Goal: Contribute content: Contribute content

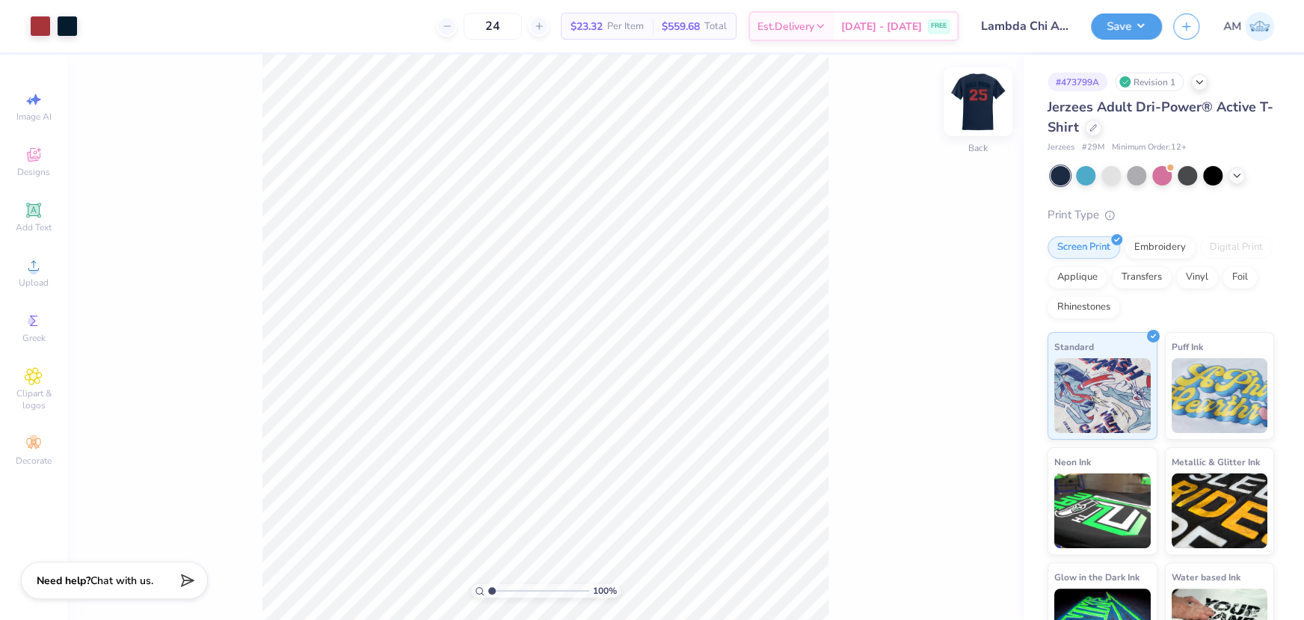
click at [991, 97] on img at bounding box center [978, 102] width 60 height 60
click at [983, 100] on img at bounding box center [978, 102] width 60 height 60
click at [971, 97] on img at bounding box center [978, 102] width 60 height 60
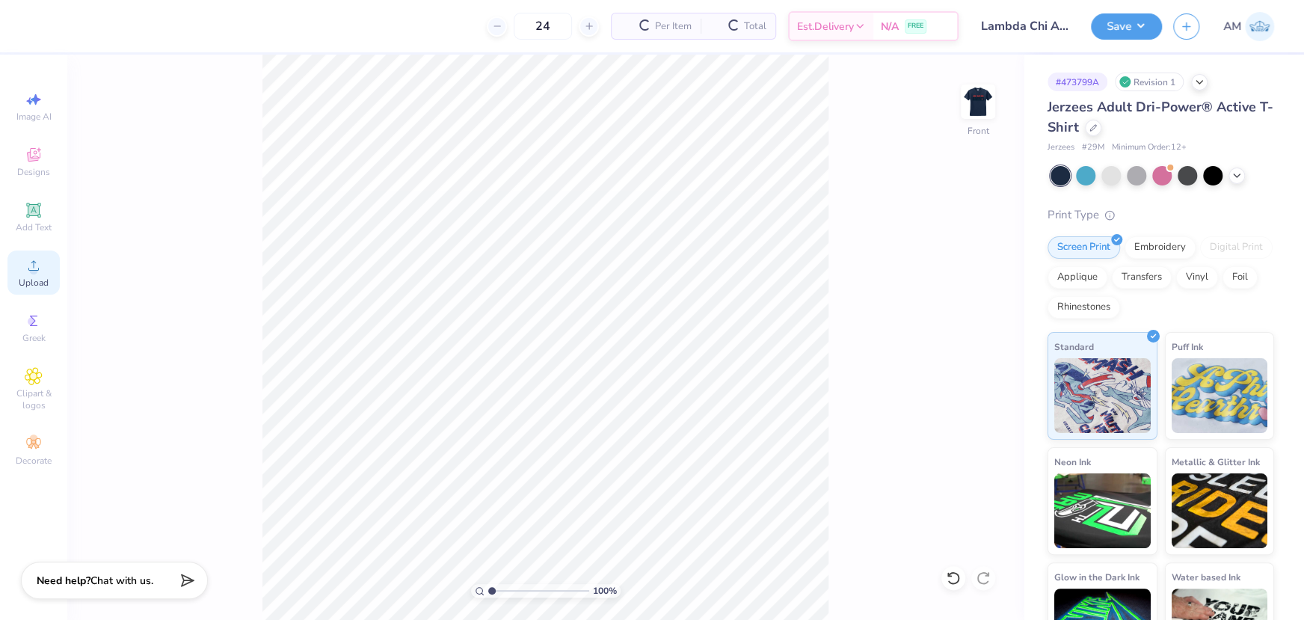
click at [19, 268] on div "Upload" at bounding box center [33, 272] width 52 height 44
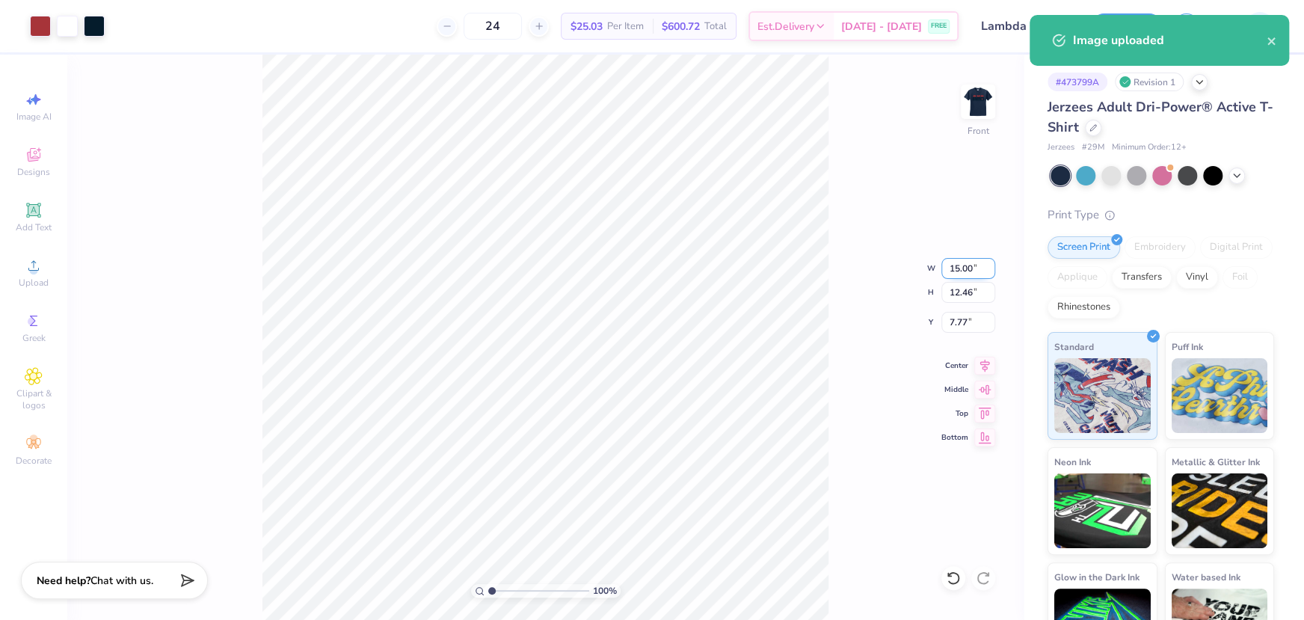
click at [960, 275] on input "15.00" at bounding box center [968, 268] width 54 height 21
click at [955, 316] on input "7.77" at bounding box center [968, 322] width 54 height 21
type input "12.00"
type input "9.97"
type input "3.00"
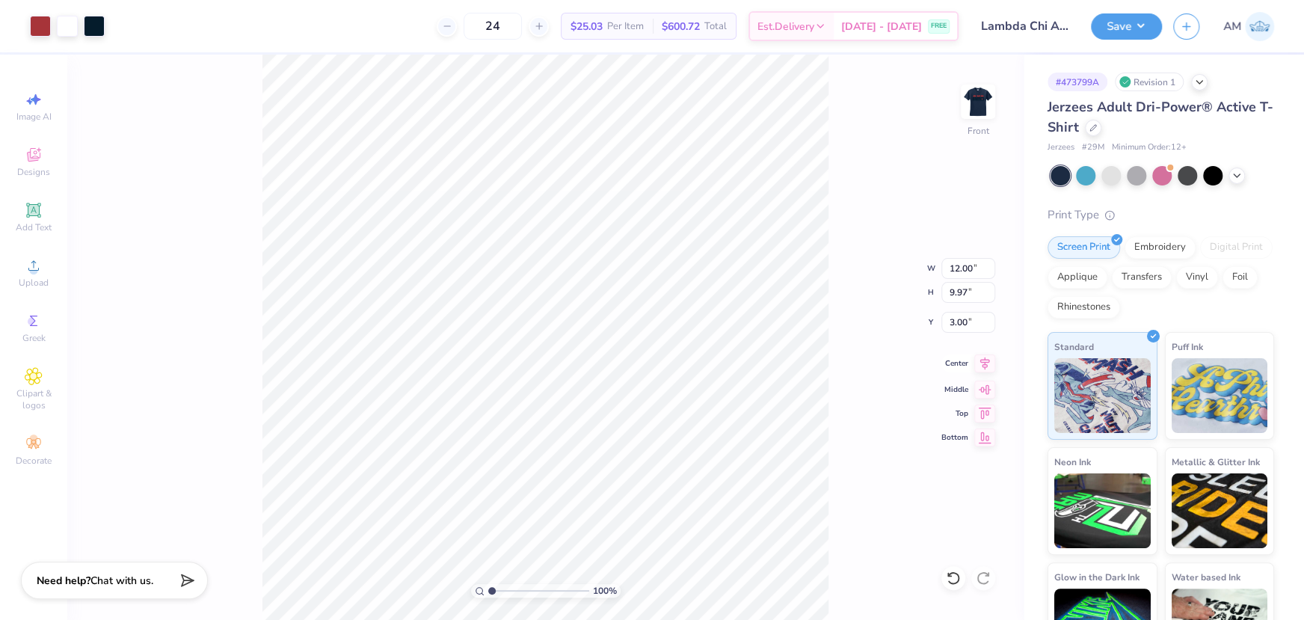
click at [982, 367] on icon at bounding box center [984, 363] width 21 height 18
click at [877, 170] on div "100 % Front W 12.00 12.00 " H 9.97 9.97 " Y 3.00 3.00 " Center Middle Top Bottom" at bounding box center [545, 337] width 956 height 565
click at [968, 102] on img at bounding box center [978, 102] width 60 height 60
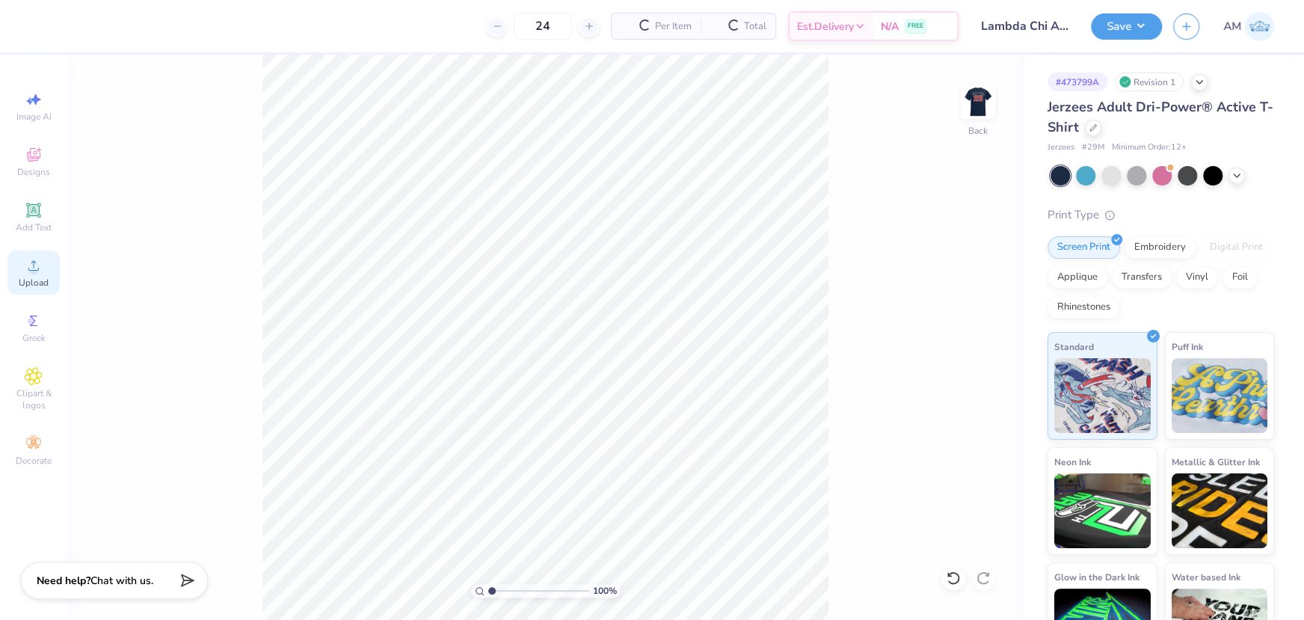
click at [31, 277] on span "Upload" at bounding box center [34, 283] width 30 height 12
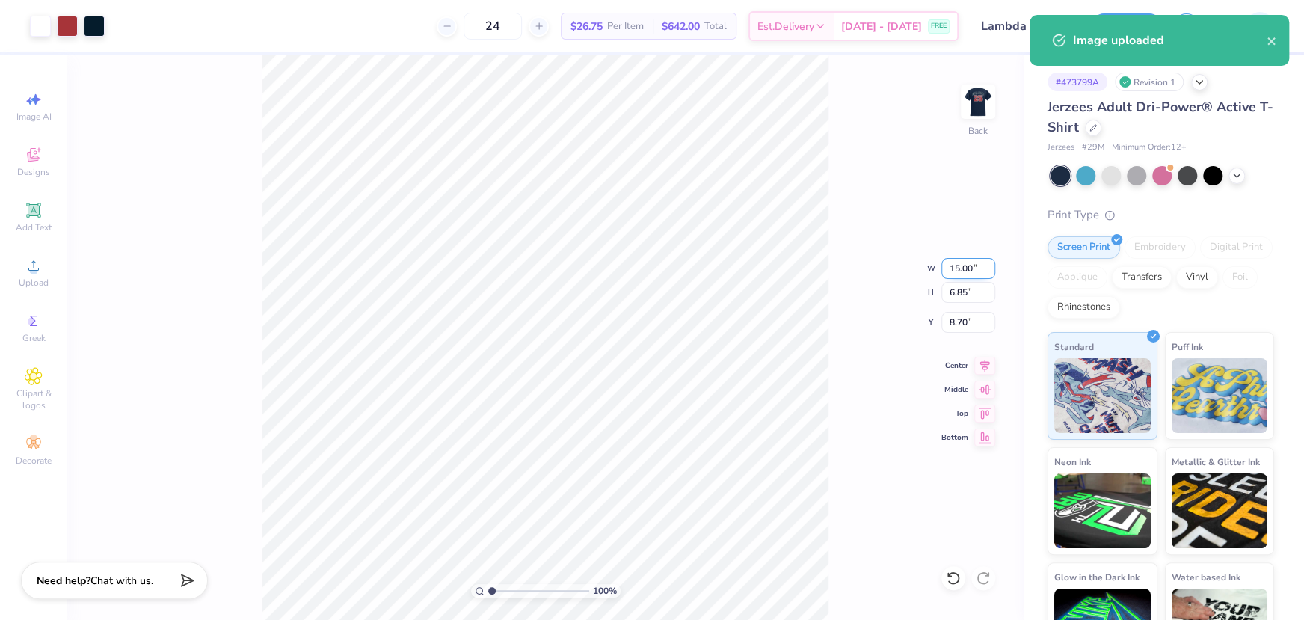
click at [951, 268] on input "15.00" at bounding box center [968, 268] width 54 height 21
type input "12.00"
type input "5.48"
click at [953, 323] on input "9.38" at bounding box center [968, 322] width 54 height 21
type input "3.00"
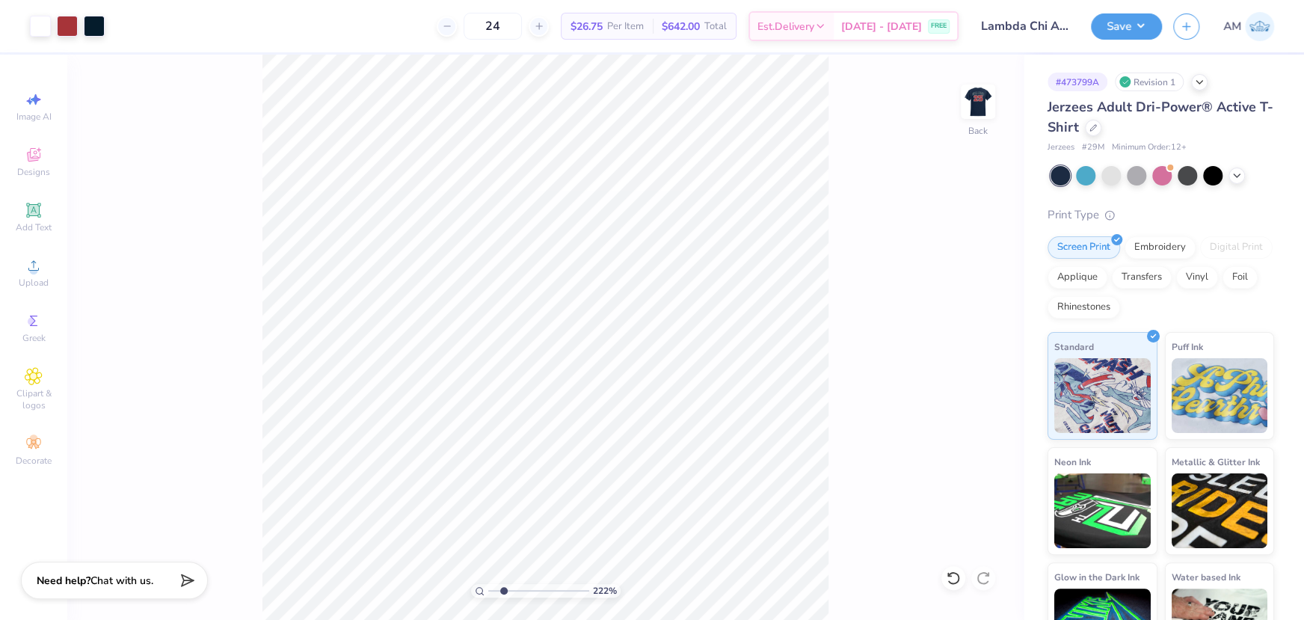
drag, startPoint x: 493, startPoint y: 588, endPoint x: 503, endPoint y: 592, distance: 11.1
click at [503, 592] on input "range" at bounding box center [538, 590] width 101 height 13
drag, startPoint x: 501, startPoint y: 591, endPoint x: 442, endPoint y: 589, distance: 59.1
type input "1"
click at [488, 589] on input "range" at bounding box center [538, 590] width 101 height 13
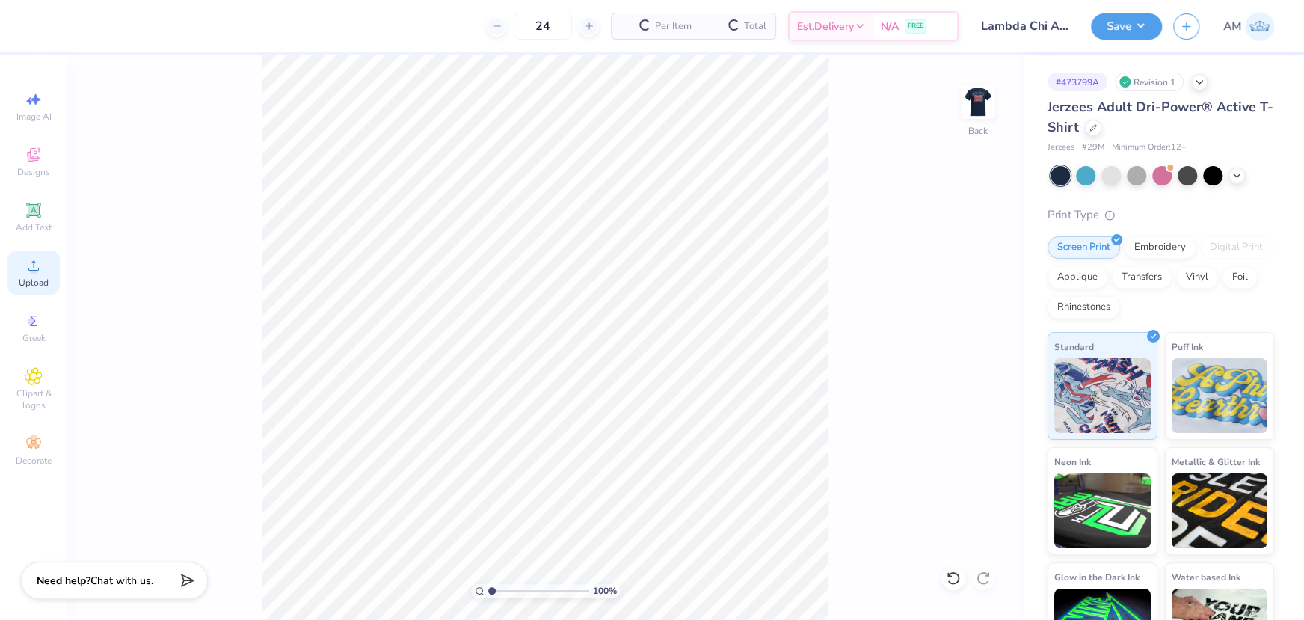
click at [37, 270] on circle at bounding box center [33, 270] width 8 height 8
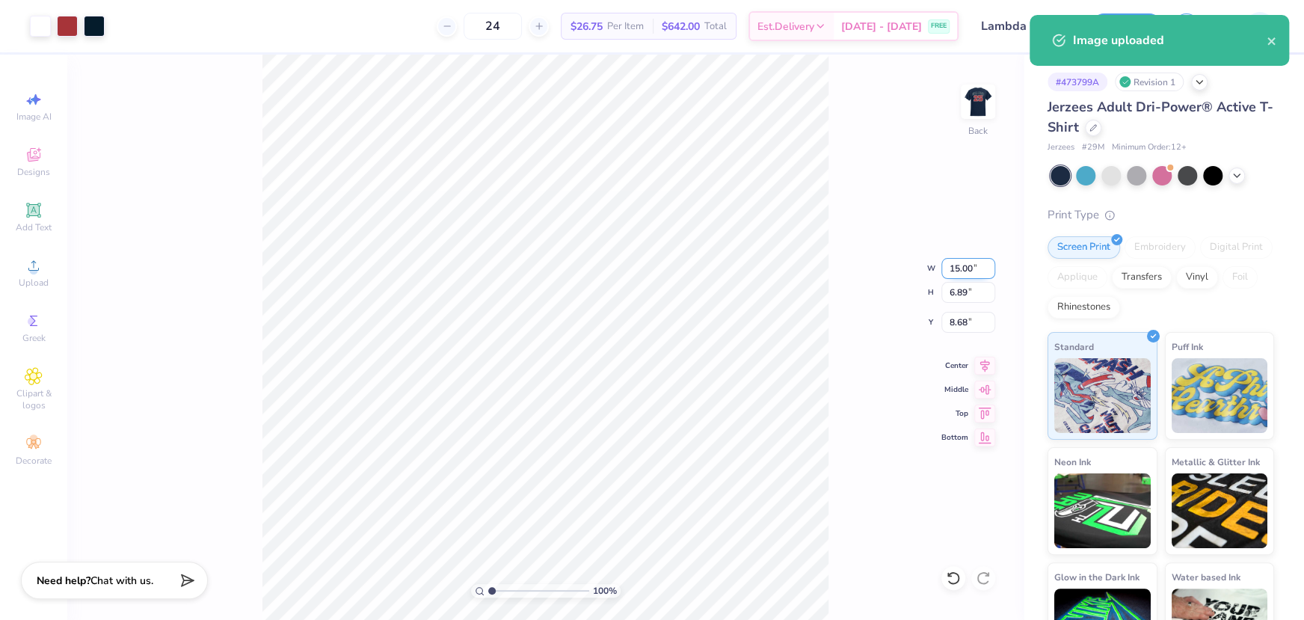
click at [953, 264] on input "15.00" at bounding box center [968, 268] width 54 height 21
type input "12.00"
type input "5.51"
click at [954, 315] on input "9.37" at bounding box center [968, 322] width 54 height 21
type input "3.00"
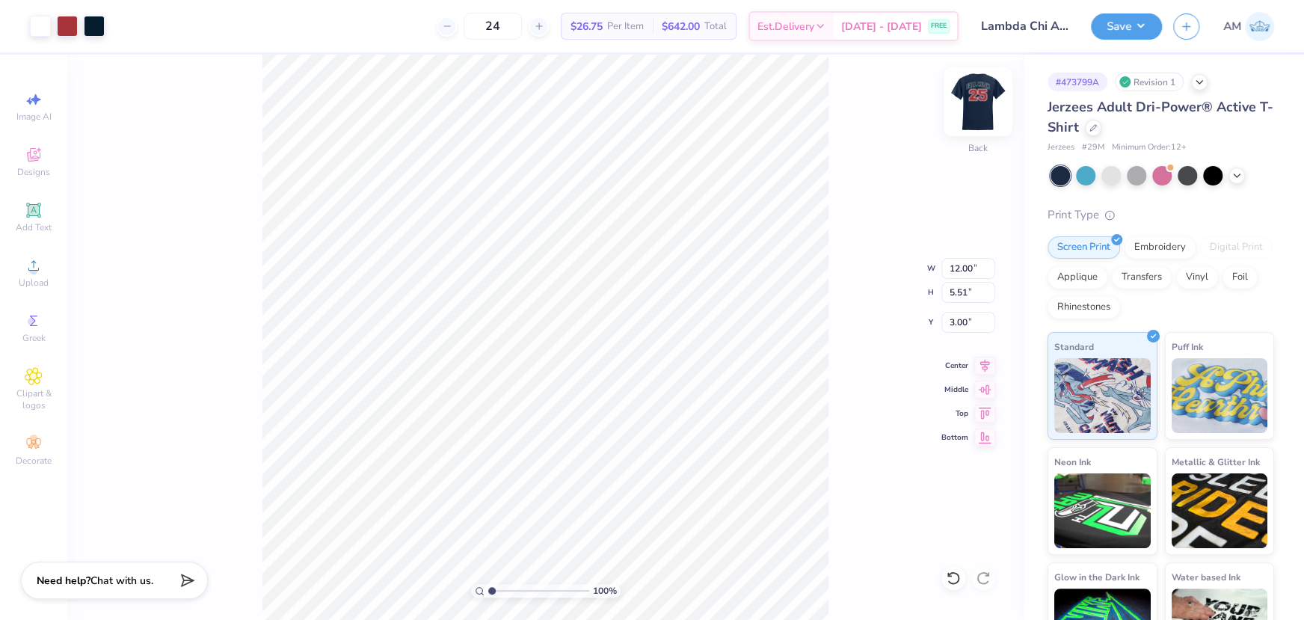
click at [978, 97] on img at bounding box center [978, 102] width 60 height 60
click at [974, 99] on img at bounding box center [978, 102] width 60 height 60
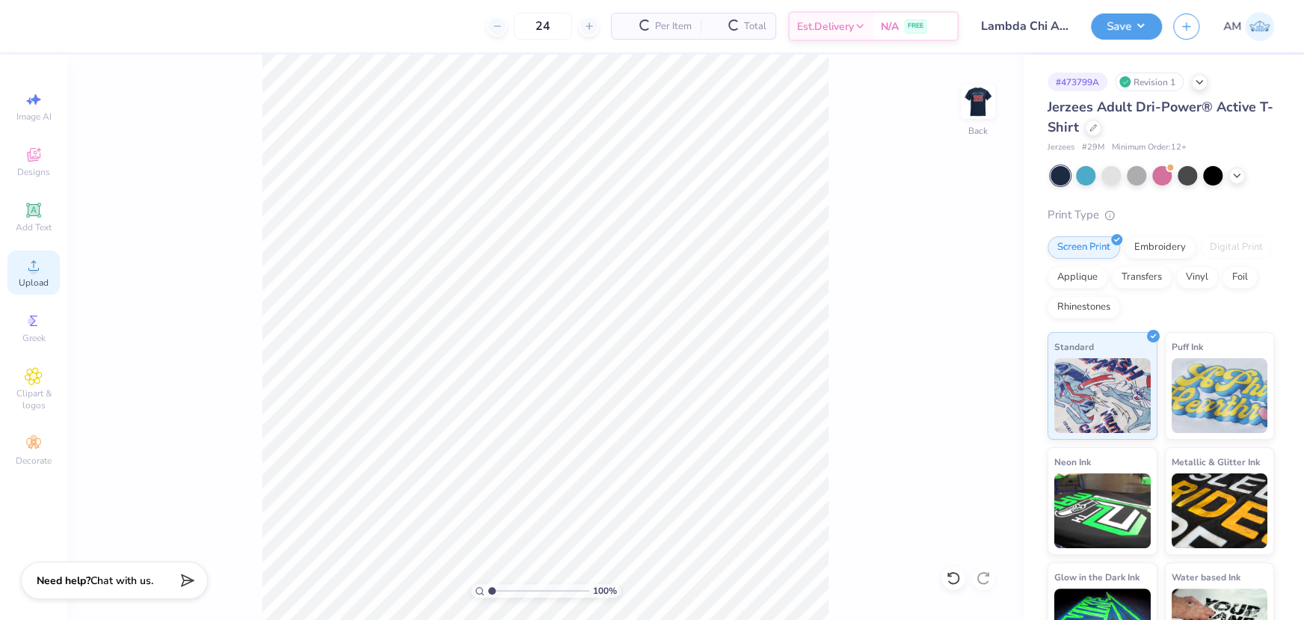
click at [33, 271] on icon at bounding box center [33, 265] width 10 height 10
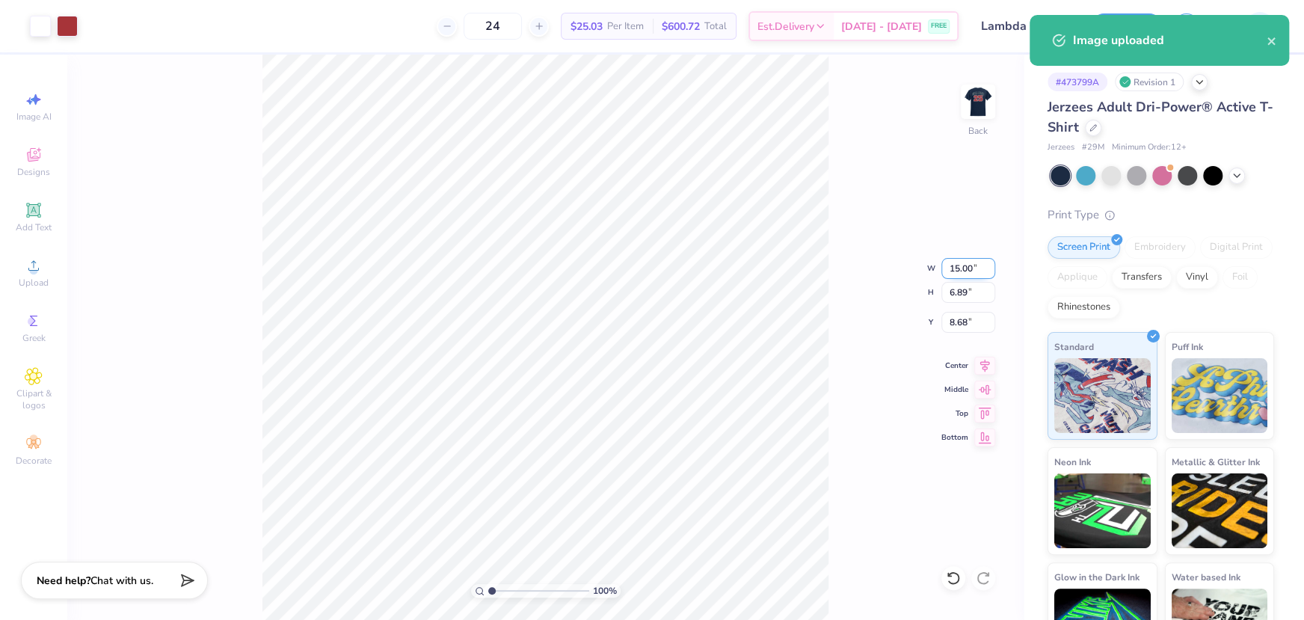
click at [967, 269] on input "15.00" at bounding box center [968, 268] width 54 height 21
type input "12.00"
type input "5.51"
click at [962, 321] on input "9.37" at bounding box center [968, 322] width 54 height 21
type input "3.00"
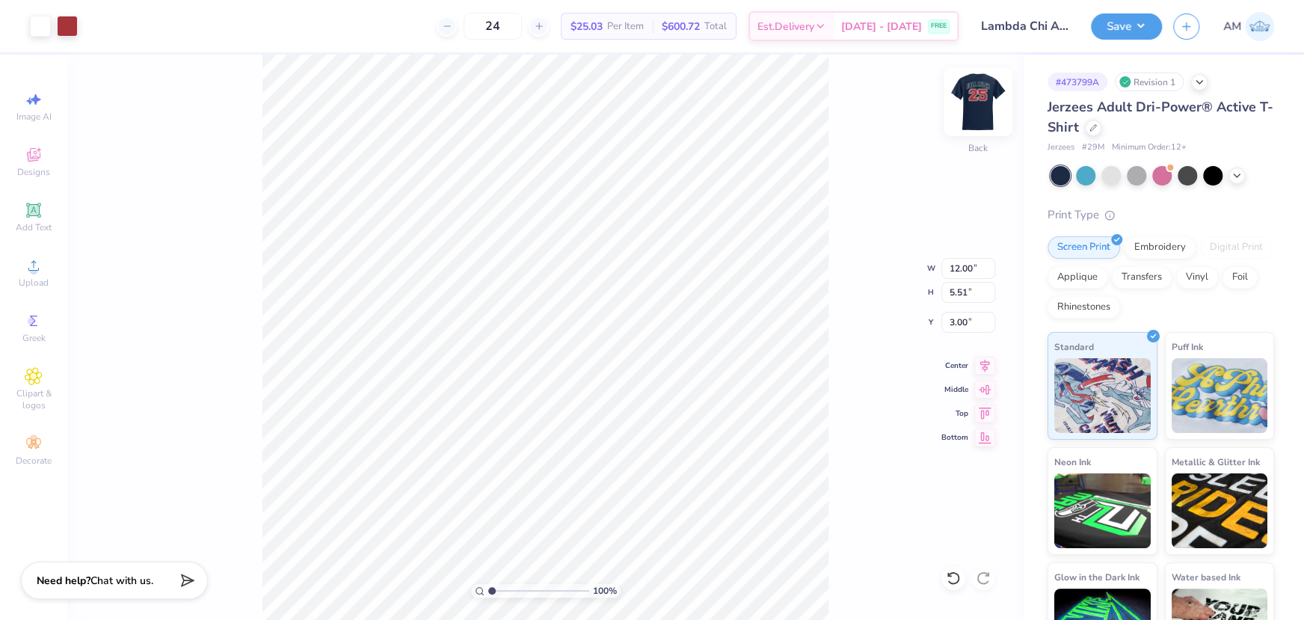
click at [982, 110] on img at bounding box center [978, 102] width 60 height 60
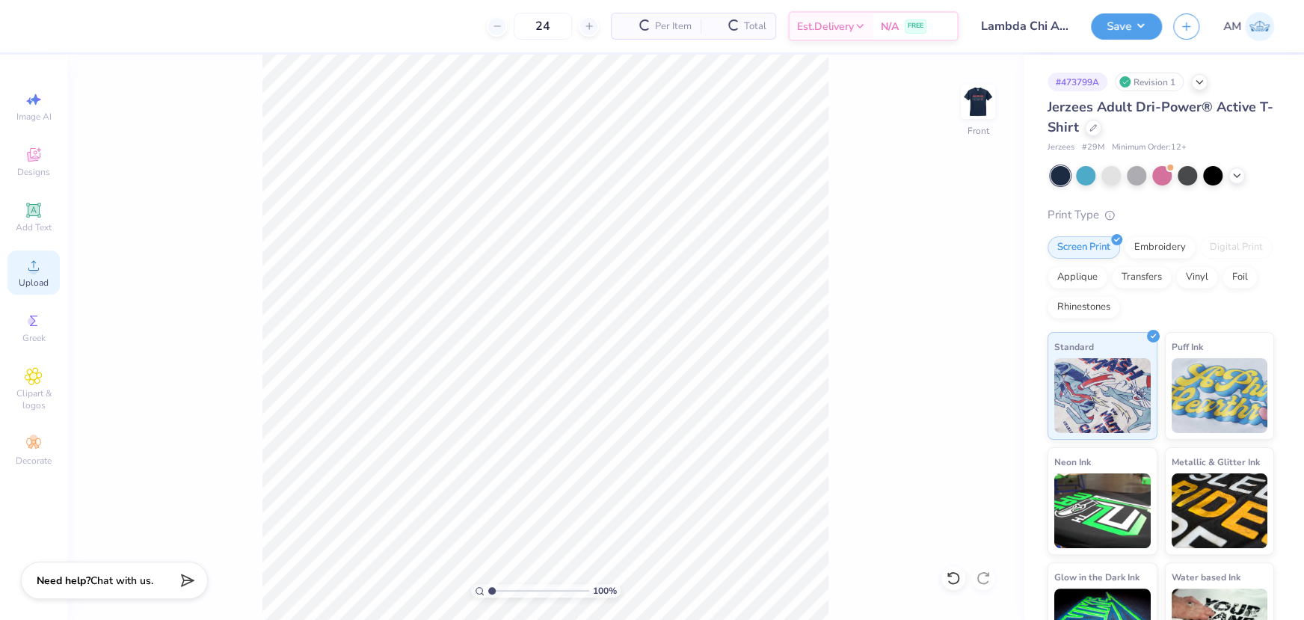
click at [37, 266] on icon at bounding box center [34, 265] width 18 height 18
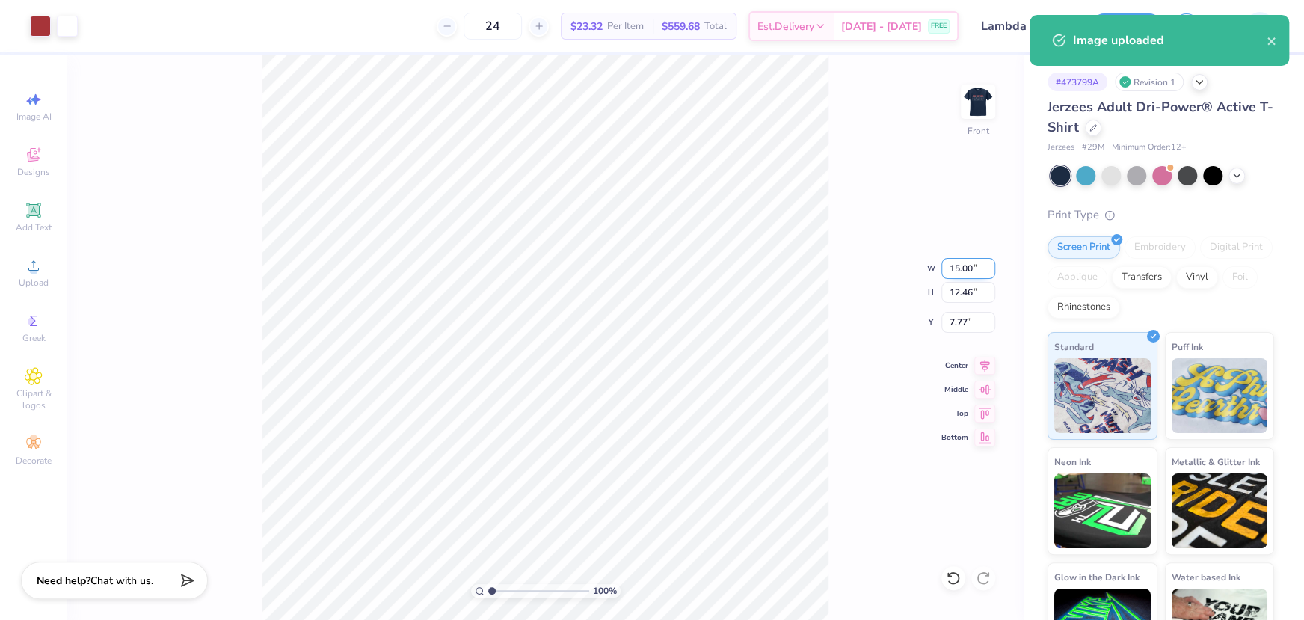
click at [950, 263] on input "15.00" at bounding box center [968, 268] width 54 height 21
type input "12.00"
type input "9.97"
click at [957, 316] on input "9.02" at bounding box center [968, 322] width 54 height 21
type input "3.00"
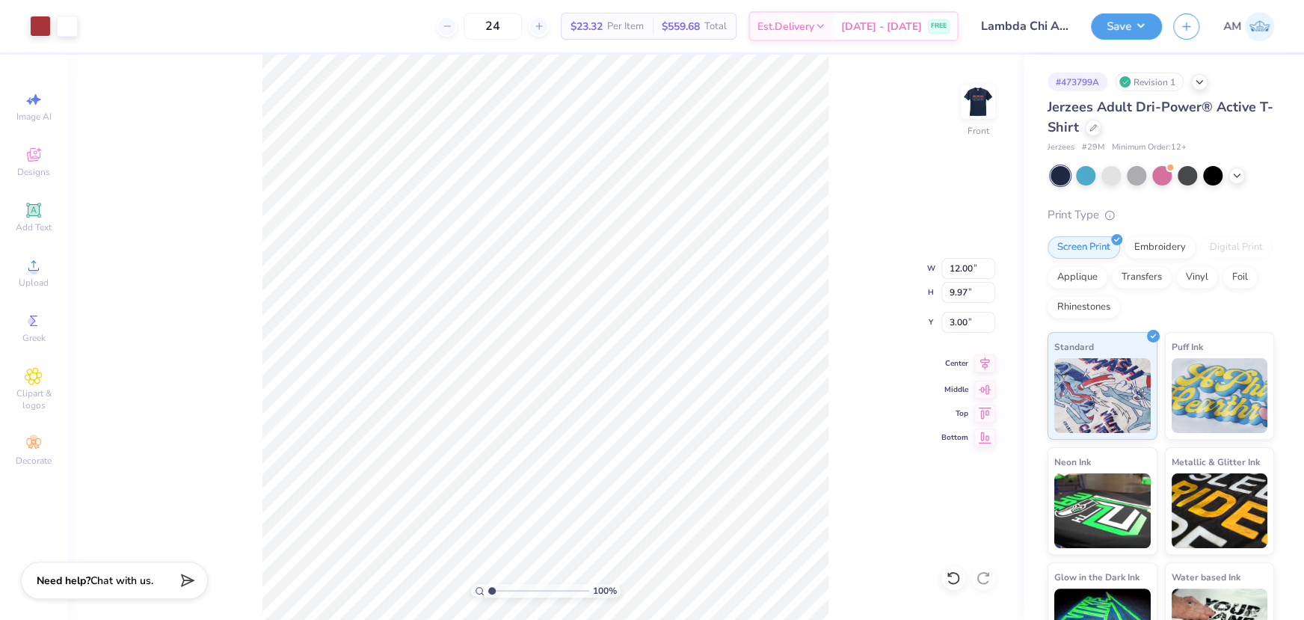
click at [983, 366] on icon at bounding box center [984, 363] width 21 height 18
click at [964, 104] on img at bounding box center [978, 102] width 60 height 60
click at [981, 105] on img at bounding box center [978, 102] width 60 height 60
click at [961, 99] on img at bounding box center [978, 102] width 60 height 60
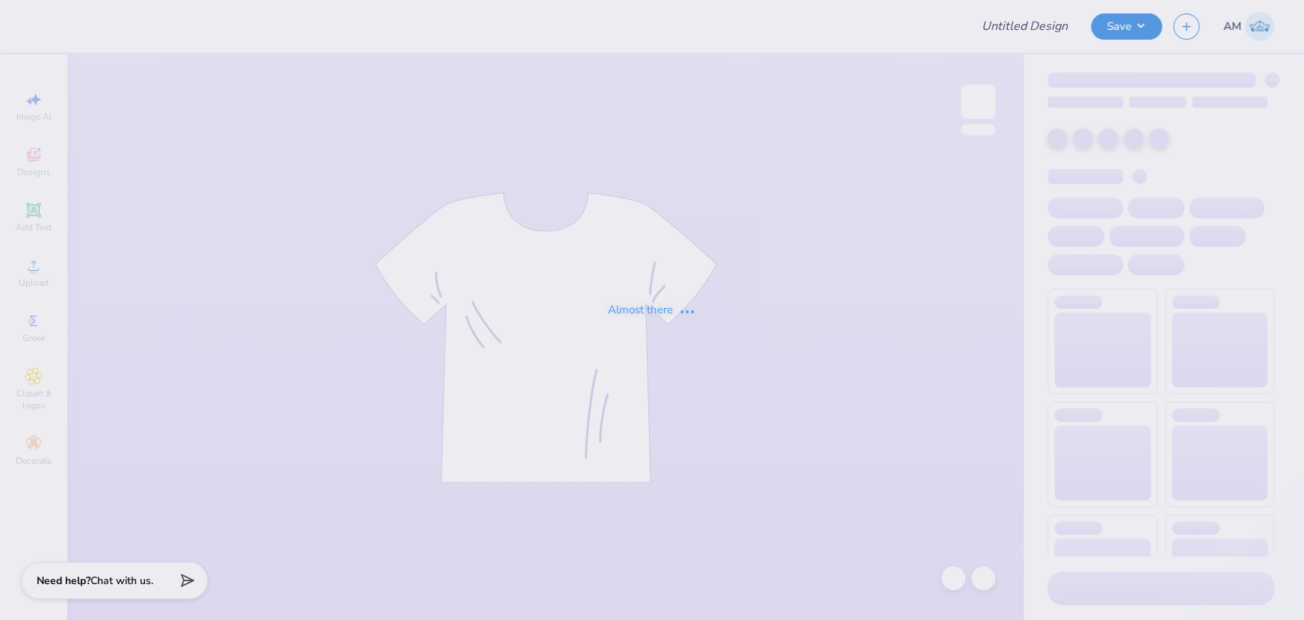
type input "Cheese Club Merch"
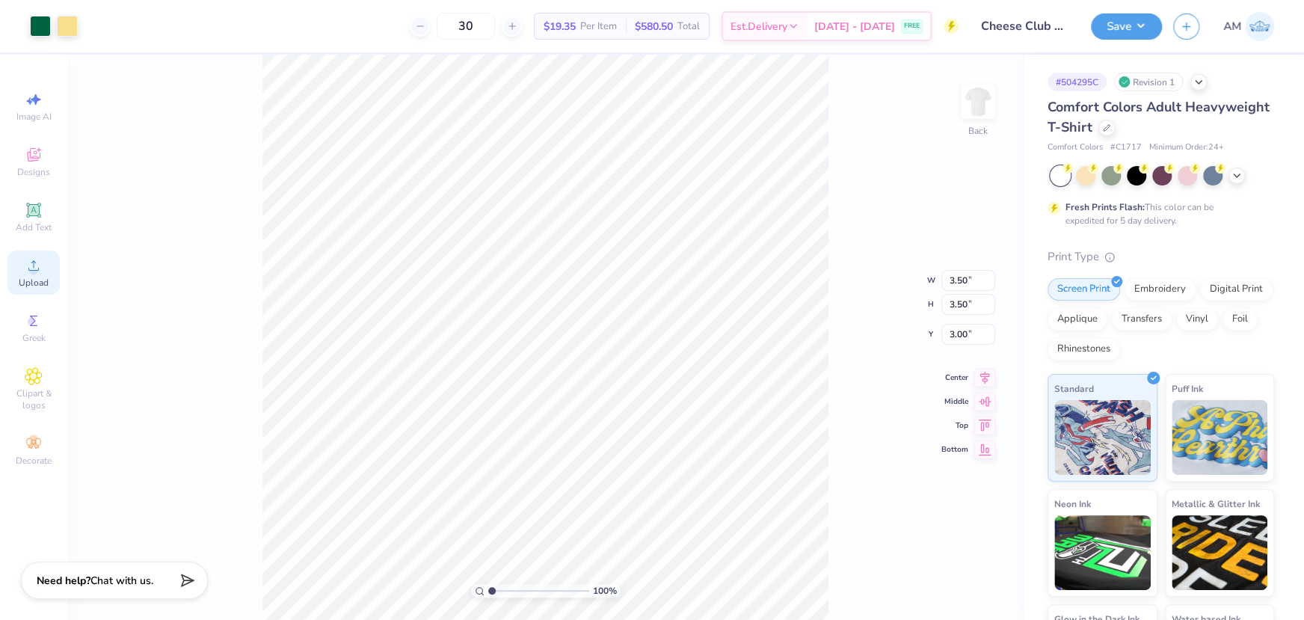
click at [44, 268] on div "Upload" at bounding box center [33, 272] width 52 height 44
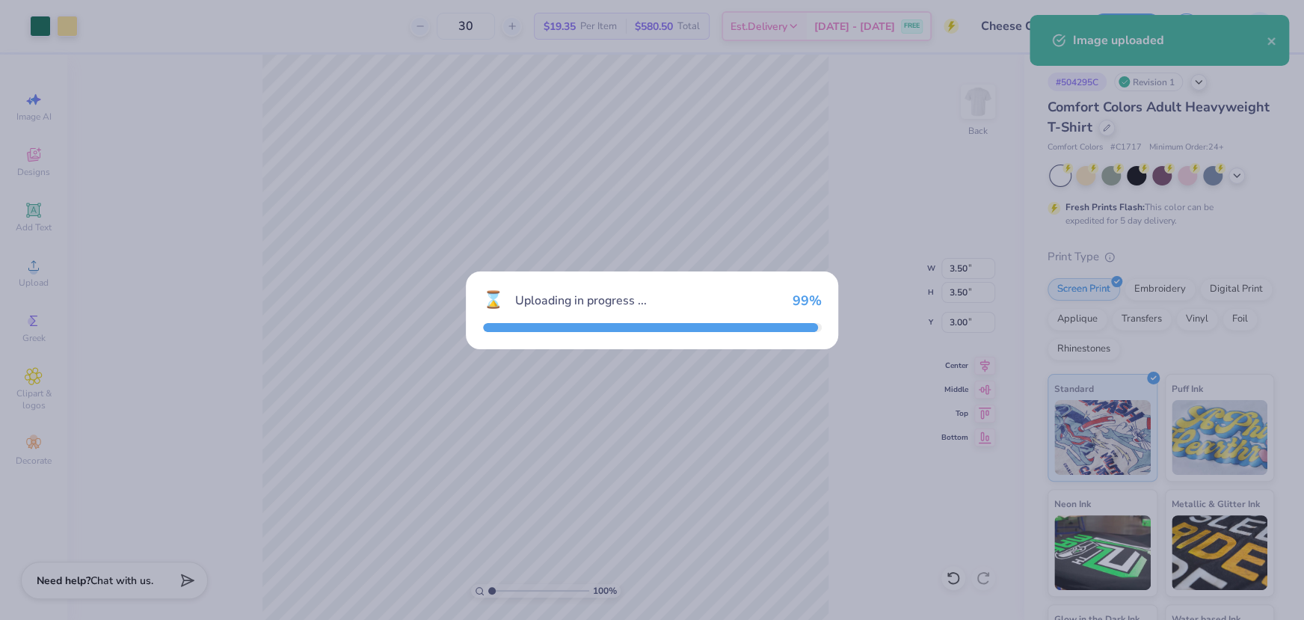
type input "14.17"
type input "5.42"
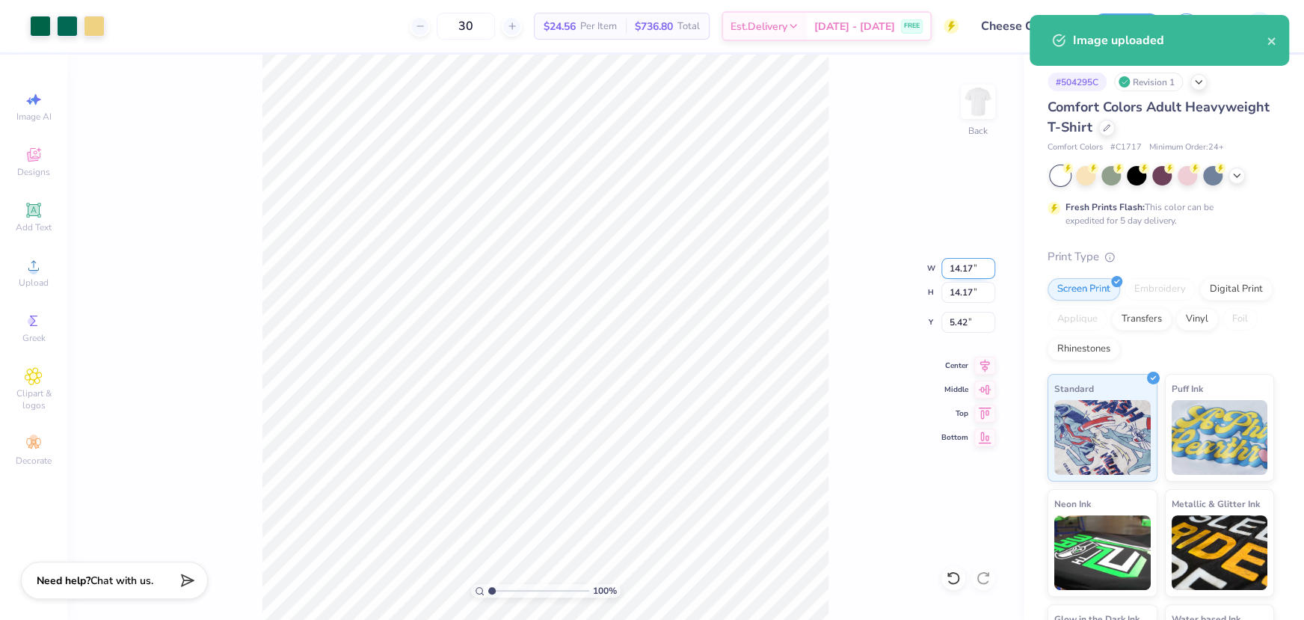
click at [963, 273] on input "14.17" at bounding box center [968, 268] width 54 height 21
type input "3.50"
type input "10.75"
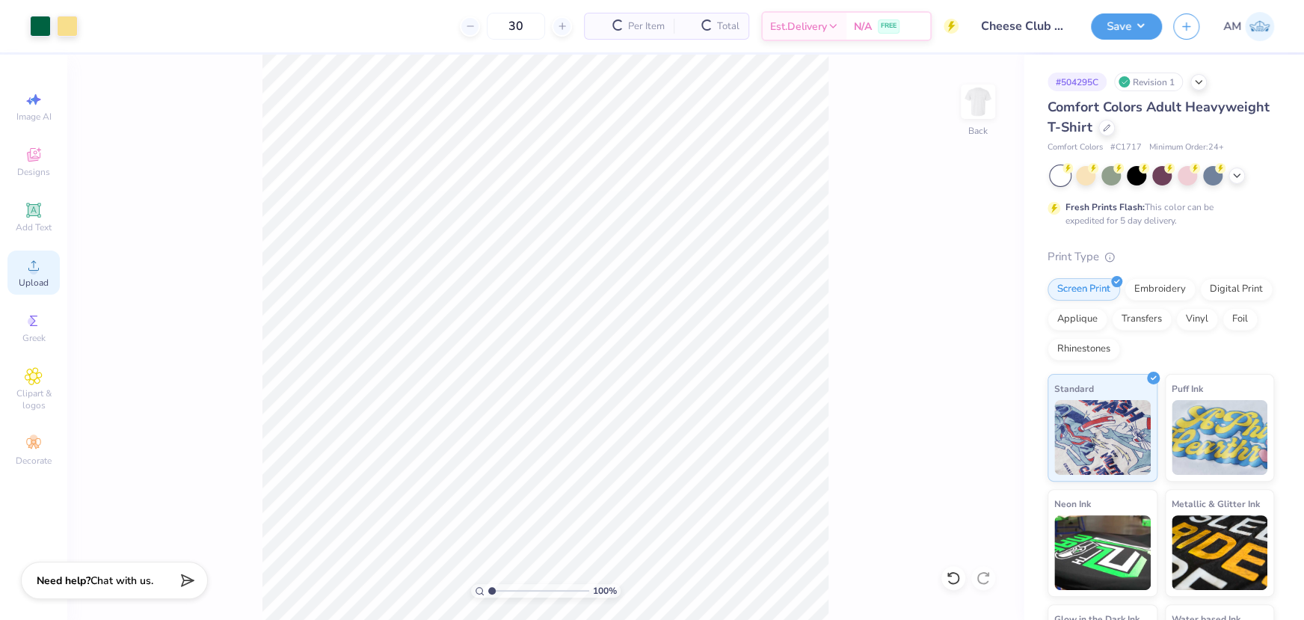
click at [27, 257] on icon at bounding box center [34, 265] width 18 height 18
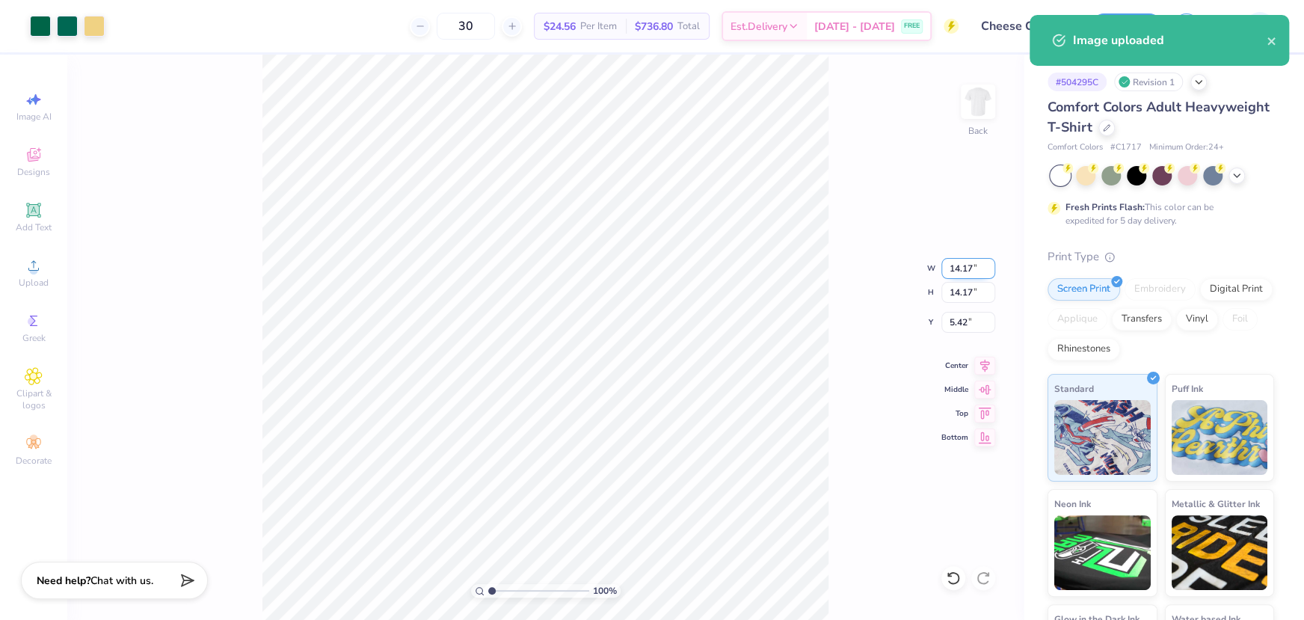
click at [965, 268] on input "14.17" at bounding box center [968, 268] width 54 height 21
type input "3.50"
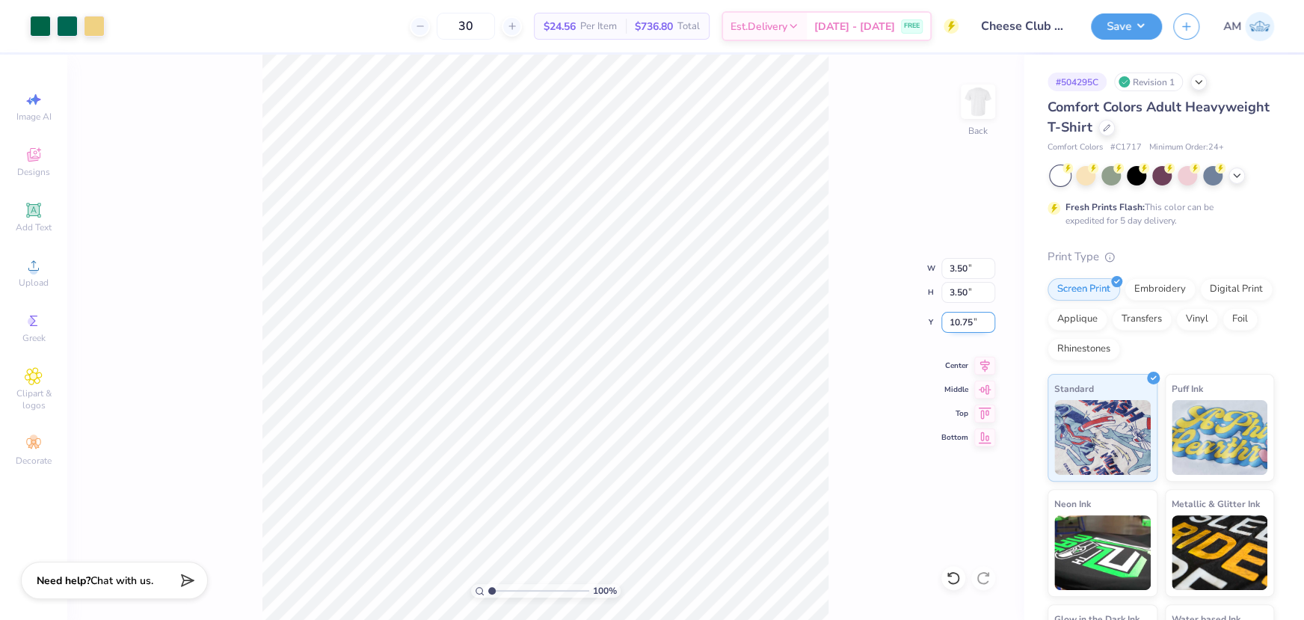
click at [958, 319] on input "10.75" at bounding box center [968, 322] width 54 height 21
click at [957, 319] on input "7.20" at bounding box center [968, 322] width 54 height 21
type input "3"
drag, startPoint x: 492, startPoint y: 590, endPoint x: 473, endPoint y: 589, distance: 18.7
click at [488, 589] on input "range" at bounding box center [538, 590] width 101 height 13
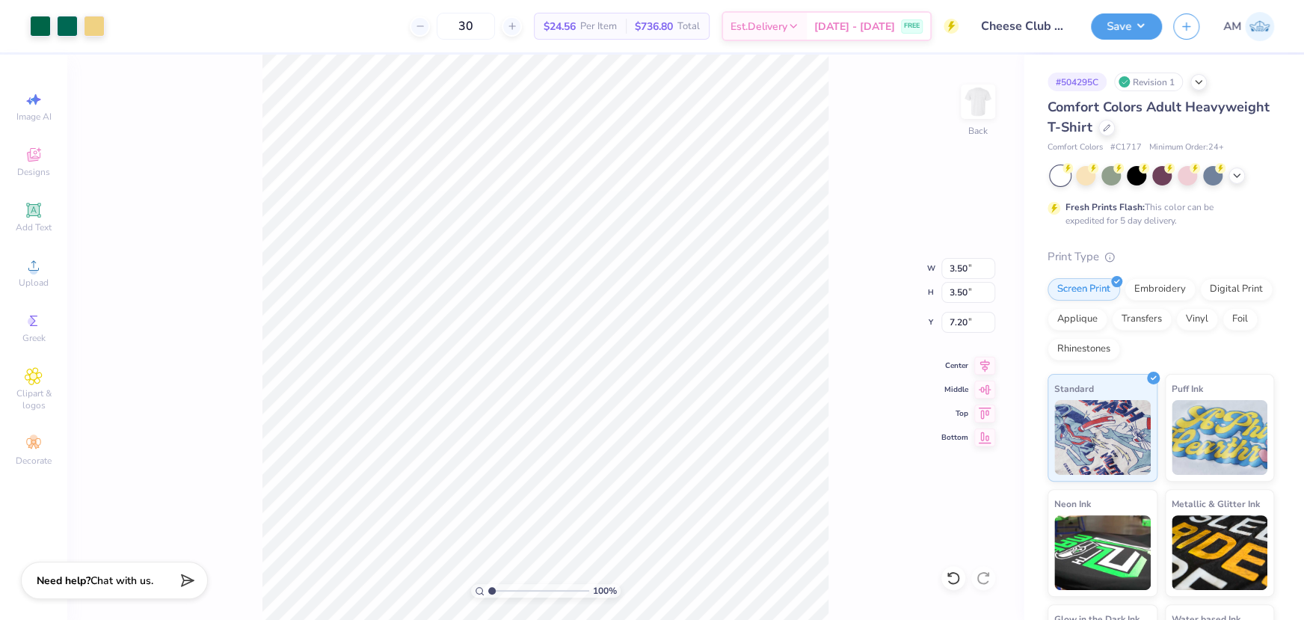
drag, startPoint x: 507, startPoint y: 593, endPoint x: 476, endPoint y: 593, distance: 30.7
type input "1"
click at [488, 593] on input "range" at bounding box center [538, 590] width 101 height 13
click at [962, 269] on input "3.50" at bounding box center [968, 268] width 54 height 21
type input "4.40"
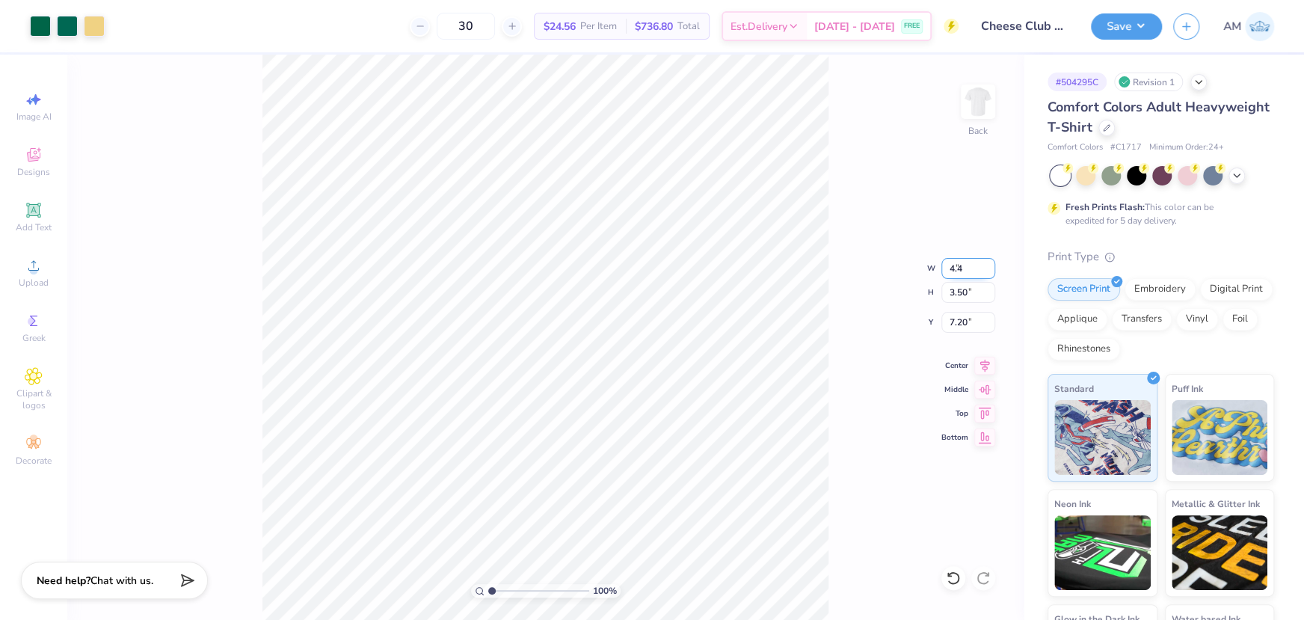
type input "4.40"
click at [953, 317] on input "2.55" at bounding box center [968, 322] width 54 height 21
type input "1.60"
type input "3.50"
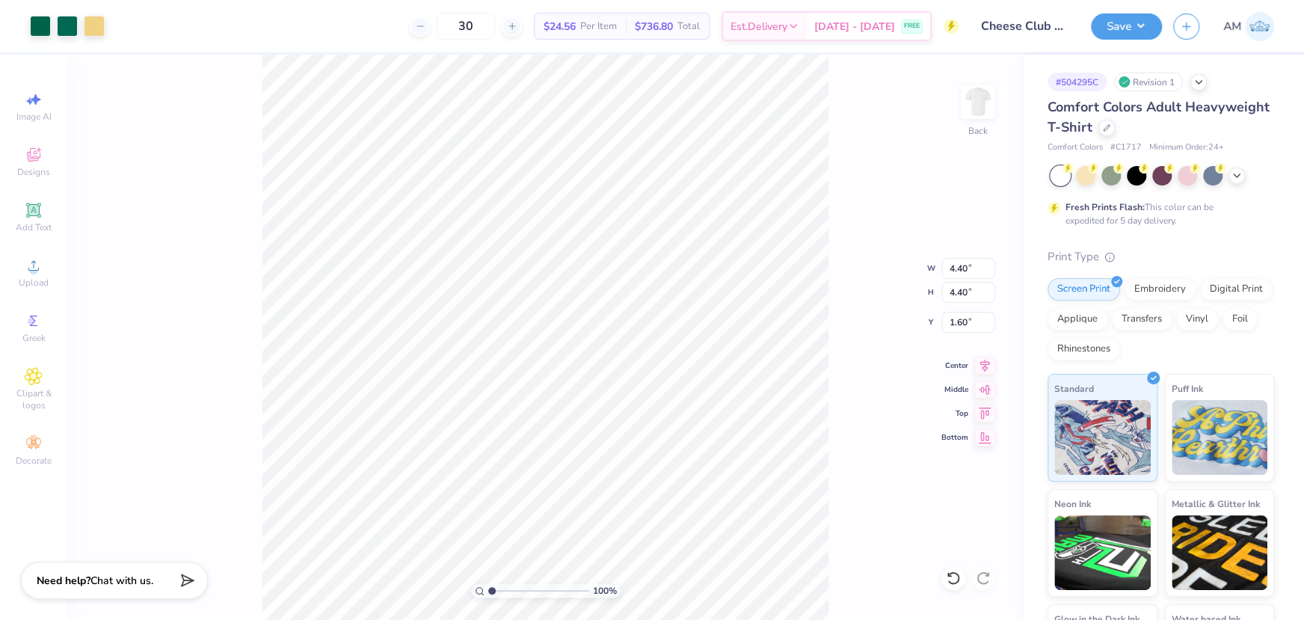
type input "3.00"
type input "4.40"
type input "1.60"
click at [963, 320] on input "1.53" at bounding box center [968, 322] width 54 height 21
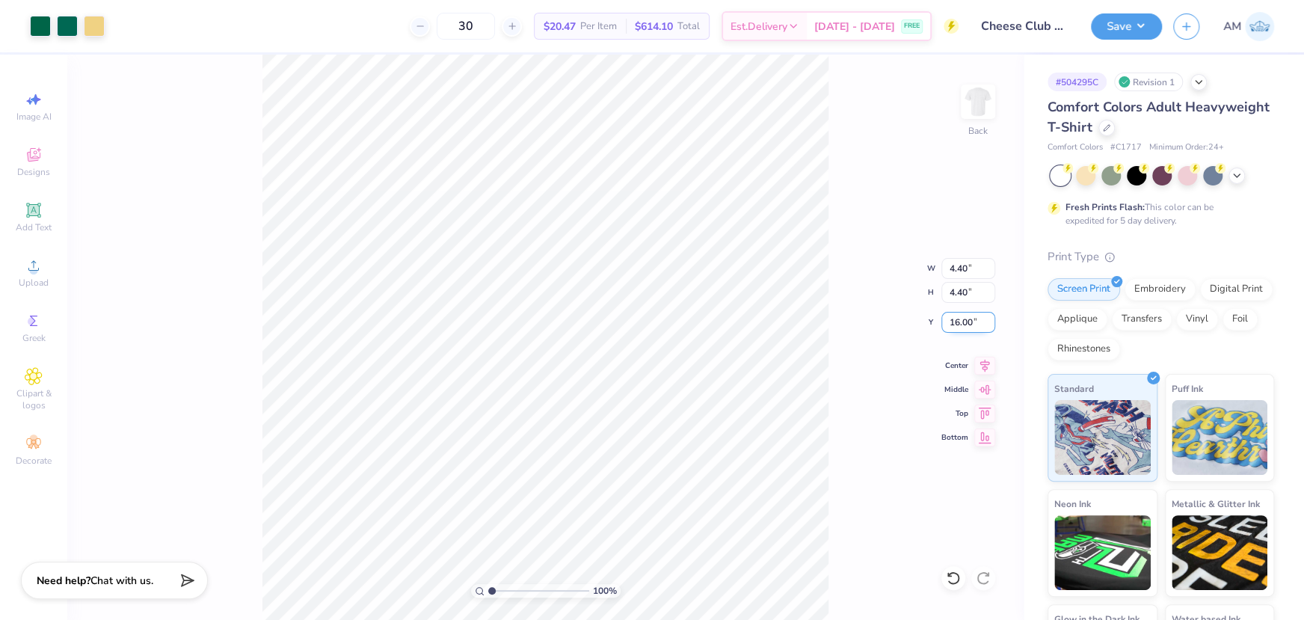
click at [954, 317] on input "16.00" at bounding box center [968, 322] width 54 height 21
type input "1.60"
click at [37, 23] on div at bounding box center [40, 24] width 21 height 21
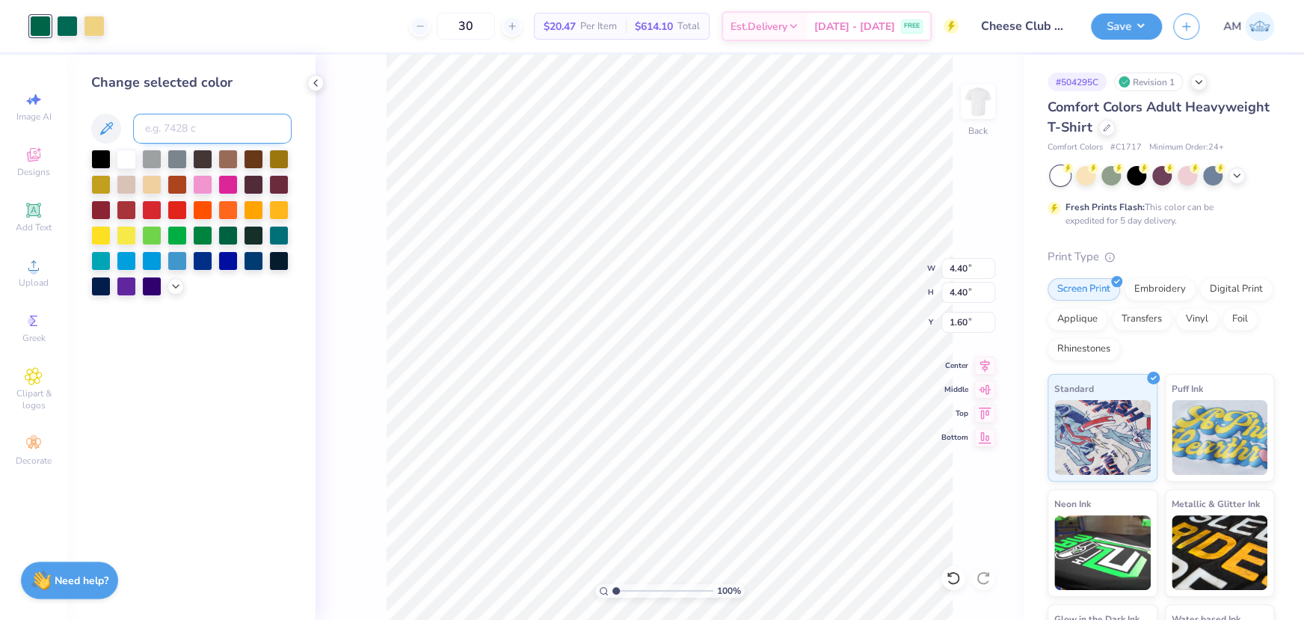
click at [165, 132] on input at bounding box center [212, 129] width 159 height 30
type input "3298"
click at [313, 80] on icon at bounding box center [316, 83] width 12 height 12
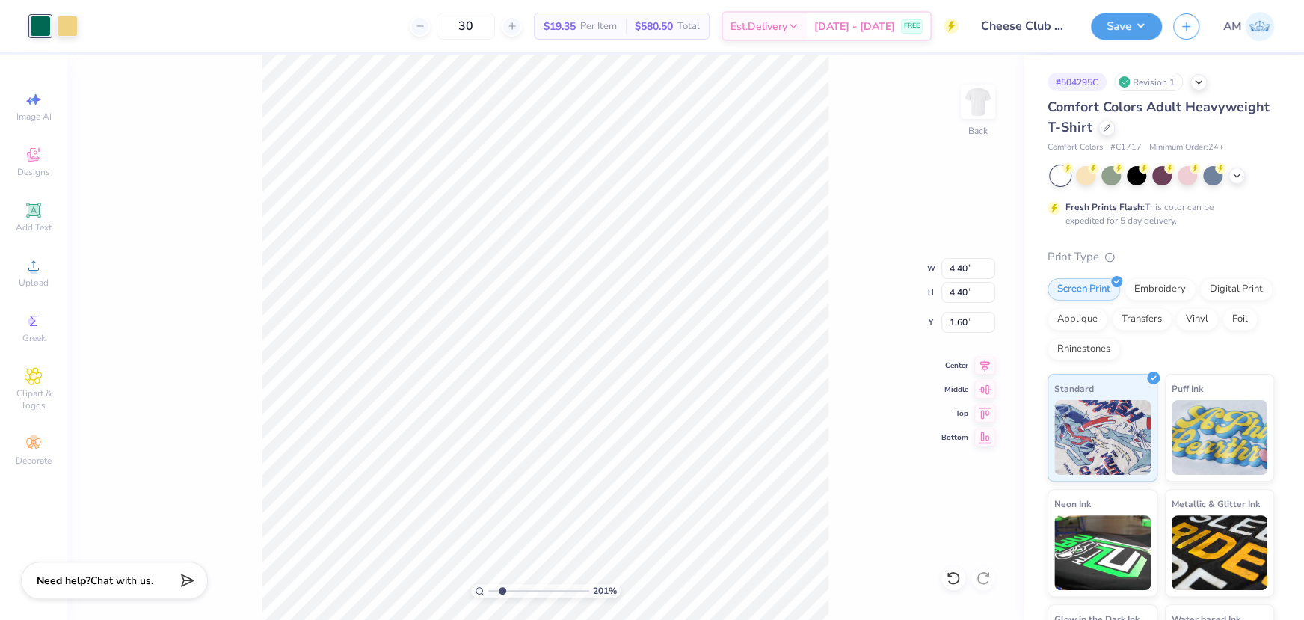
drag, startPoint x: 491, startPoint y: 588, endPoint x: 501, endPoint y: 589, distance: 9.8
type input "2.01"
click at [501, 589] on input "range" at bounding box center [538, 590] width 101 height 13
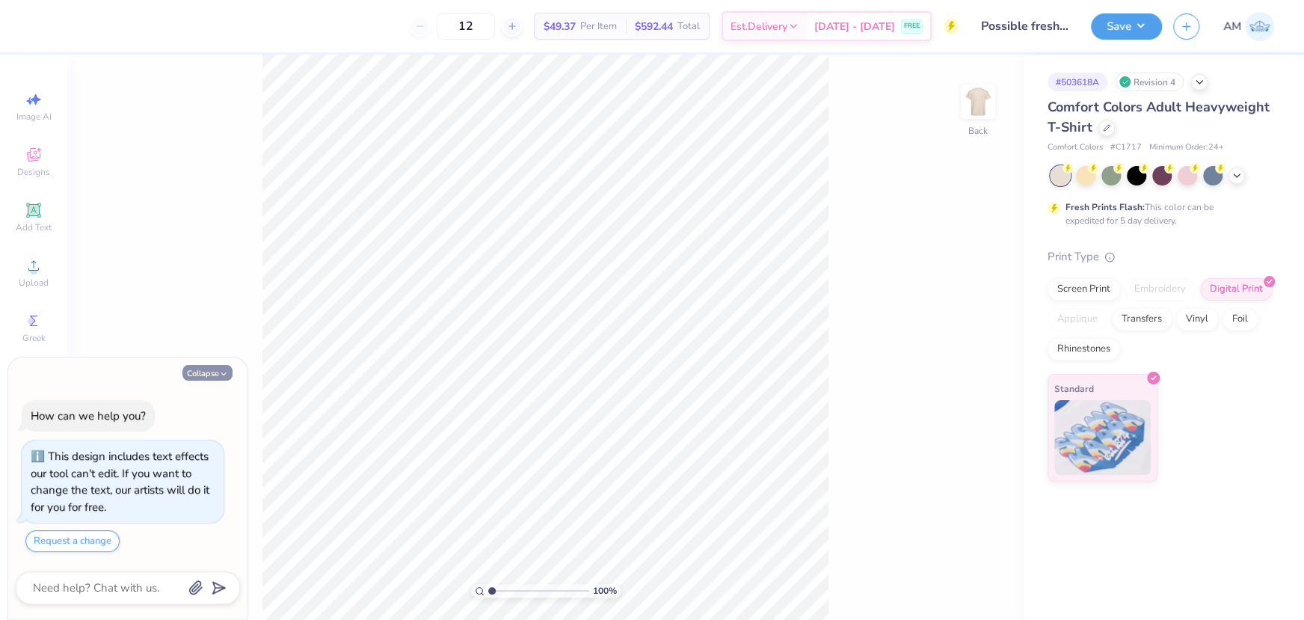
click at [216, 380] on button "Collapse" at bounding box center [207, 373] width 50 height 16
type textarea "x"
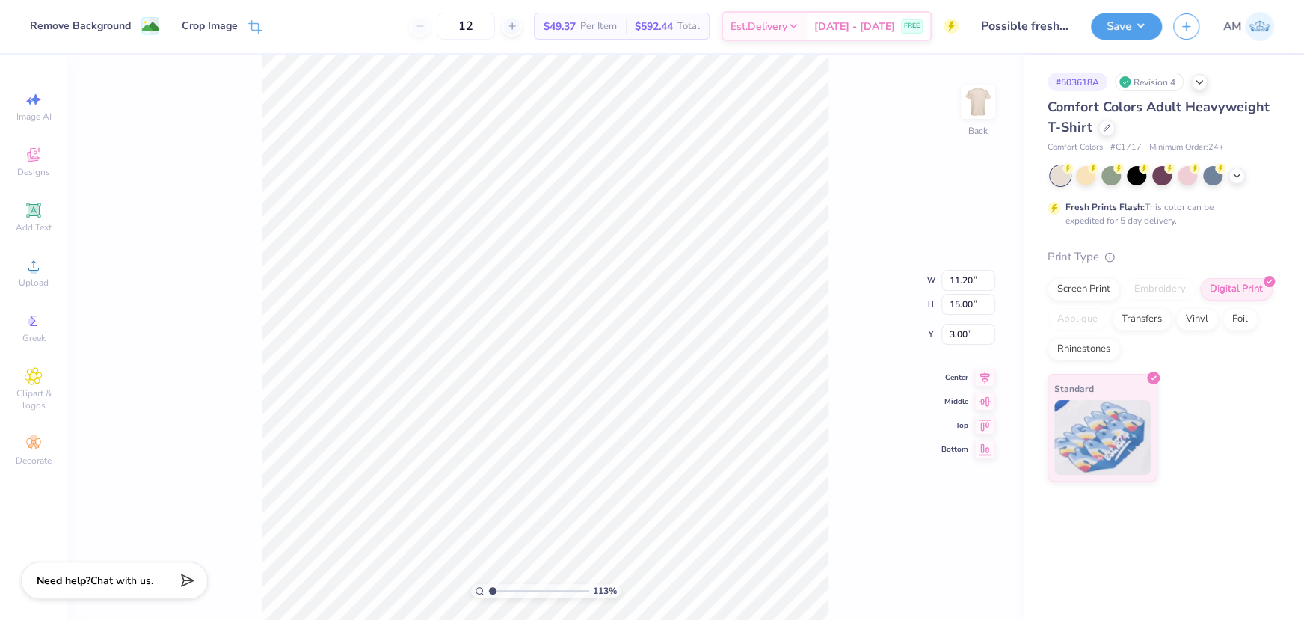
type input "1"
drag, startPoint x: 490, startPoint y: 593, endPoint x: 434, endPoint y: 588, distance: 55.6
click at [488, 588] on input "range" at bounding box center [538, 590] width 101 height 13
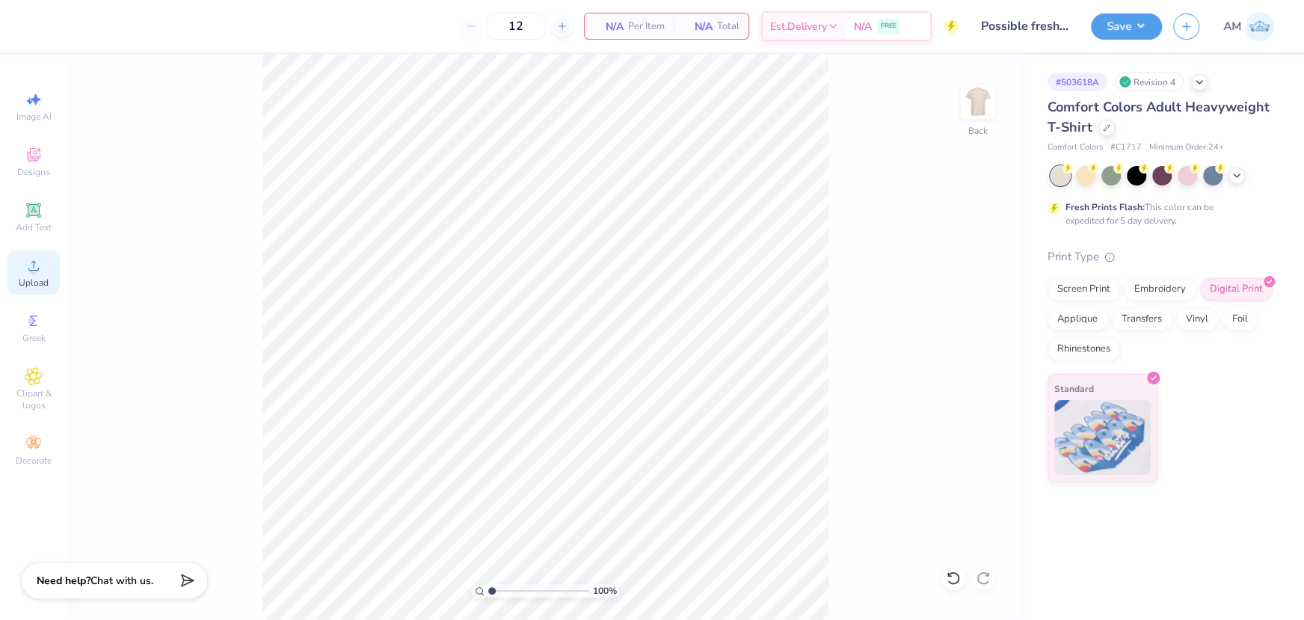
click at [41, 269] on icon at bounding box center [34, 265] width 18 height 18
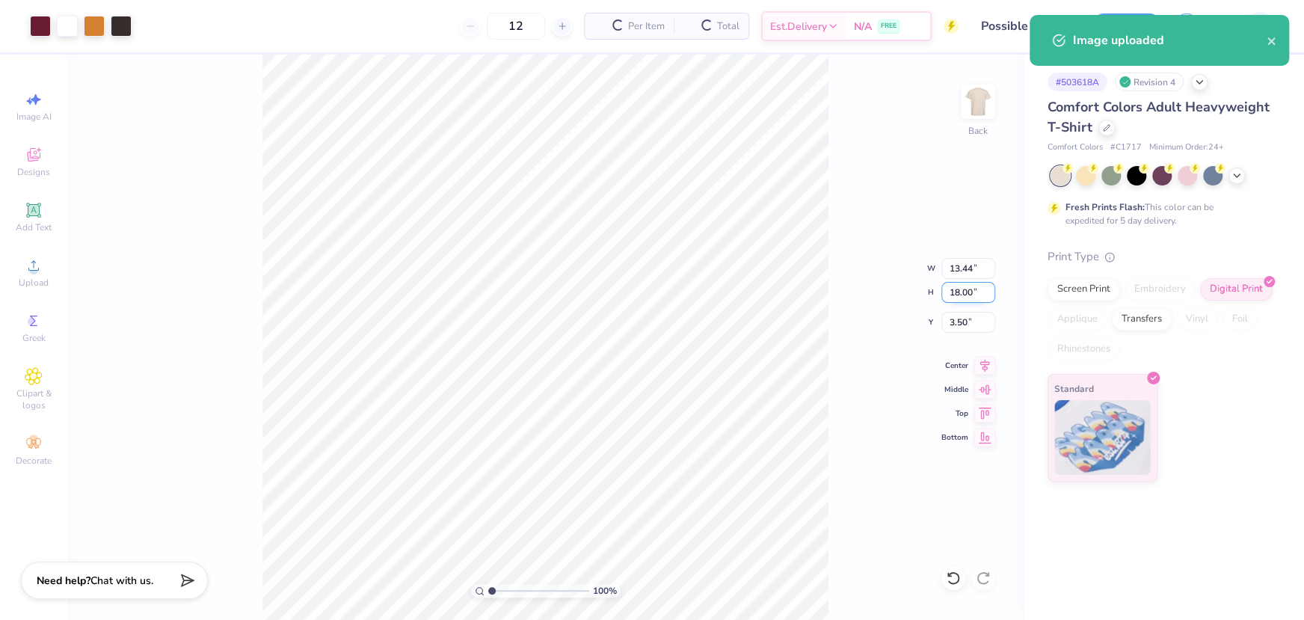
click at [957, 294] on input "18.00" at bounding box center [968, 292] width 54 height 21
type input "15"
type input "11.20"
type input "15.00"
click at [966, 326] on input "5.00" at bounding box center [968, 322] width 54 height 21
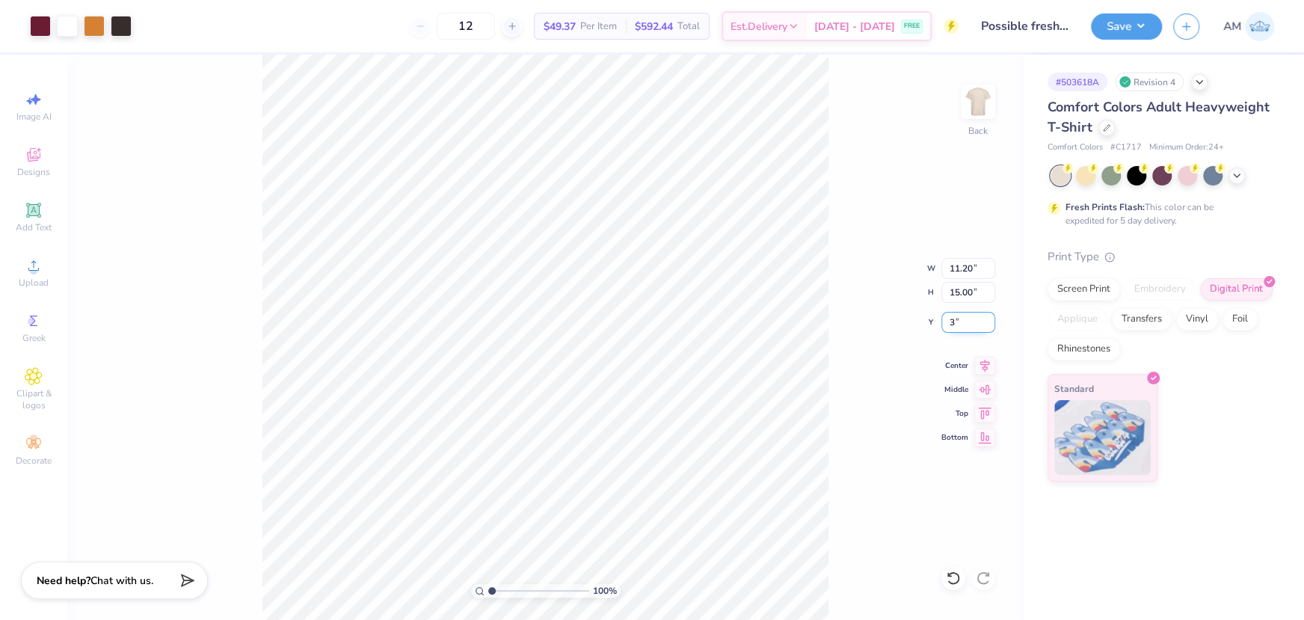
type input "3.00"
type input "1"
drag, startPoint x: 491, startPoint y: 591, endPoint x: 462, endPoint y: 594, distance: 29.3
click at [488, 594] on input "range" at bounding box center [538, 590] width 101 height 13
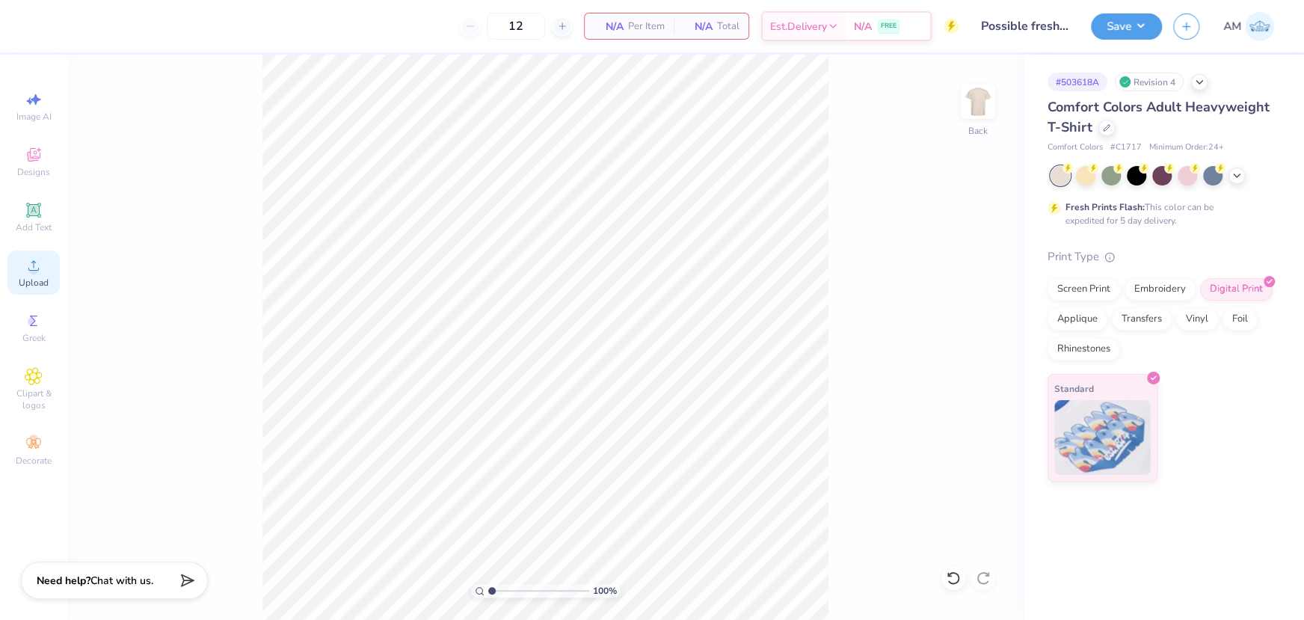
click at [31, 269] on circle at bounding box center [33, 270] width 8 height 8
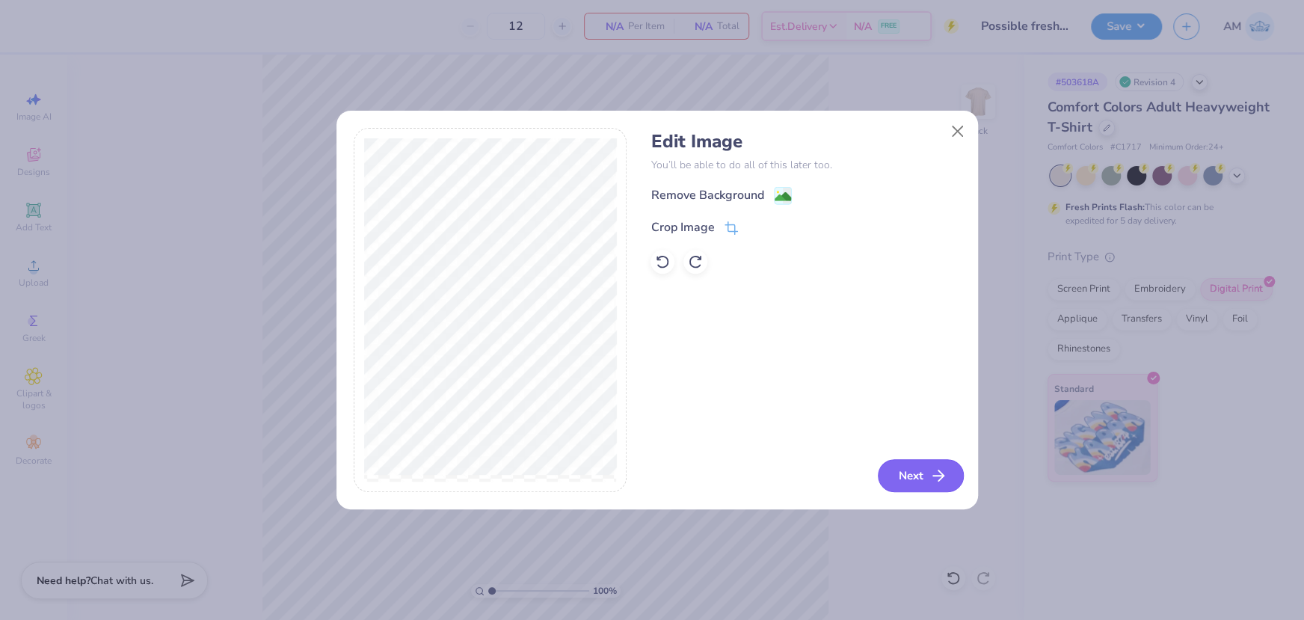
click at [904, 471] on button "Next" at bounding box center [921, 475] width 86 height 33
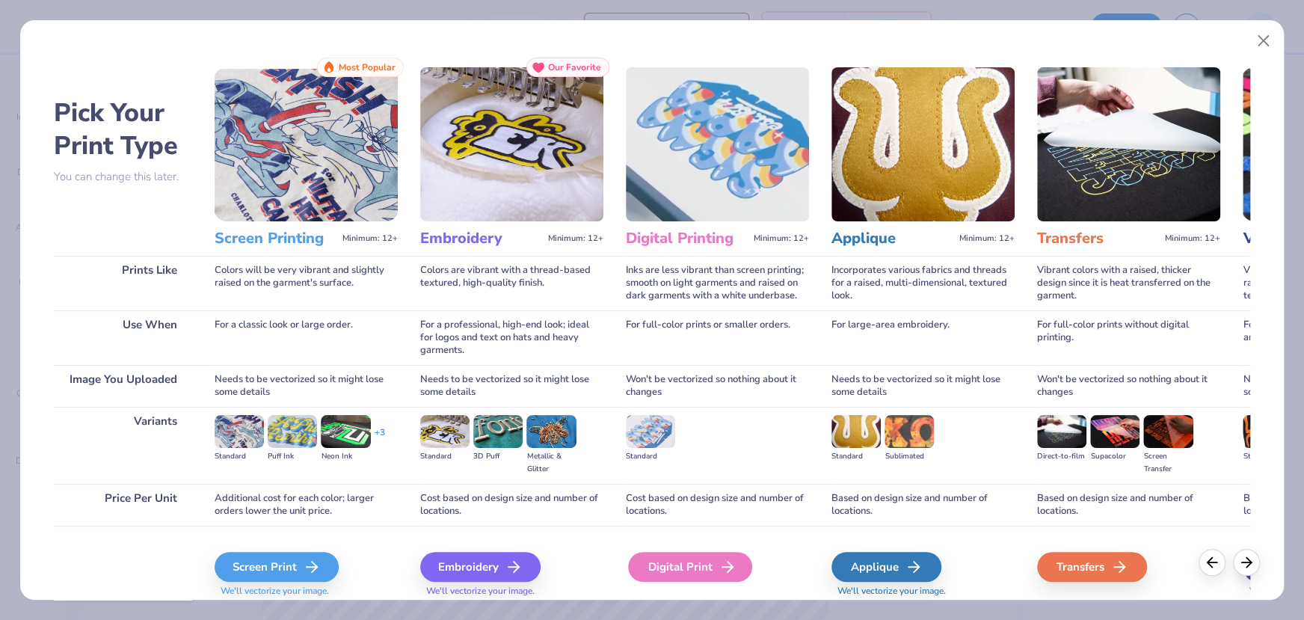
click at [719, 567] on icon at bounding box center [728, 567] width 18 height 18
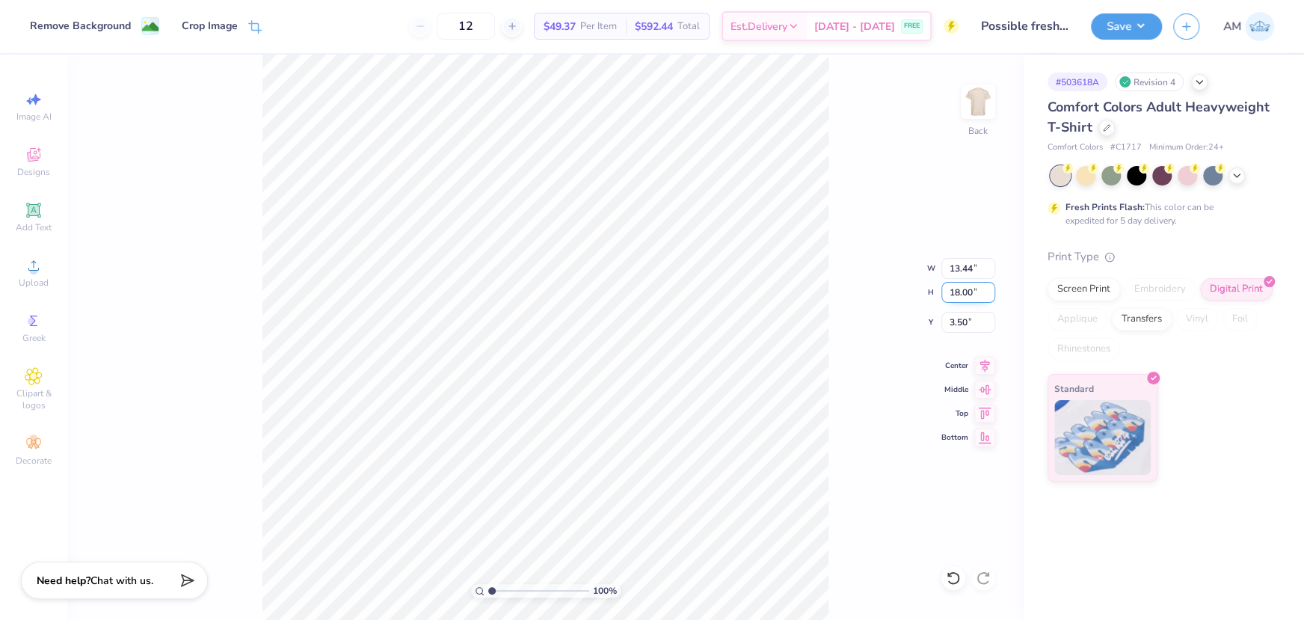
click at [959, 291] on input "18.00" at bounding box center [968, 292] width 54 height 21
type input "15"
type input "11.20"
type input "15.00"
click at [956, 314] on input "5.00" at bounding box center [968, 322] width 54 height 21
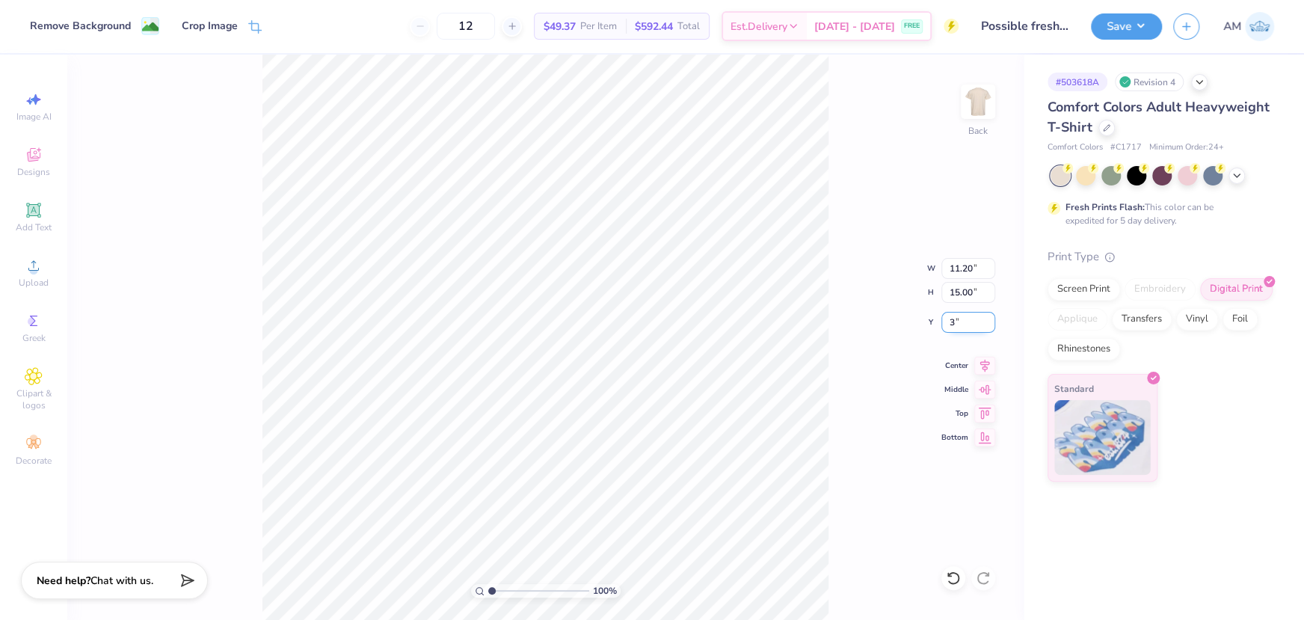
type input "3.00"
type input "1"
drag, startPoint x: 493, startPoint y: 588, endPoint x: 339, endPoint y: 576, distance: 154.5
click at [488, 584] on input "range" at bounding box center [538, 590] width 101 height 13
click at [1106, 18] on button "Save" at bounding box center [1126, 24] width 71 height 26
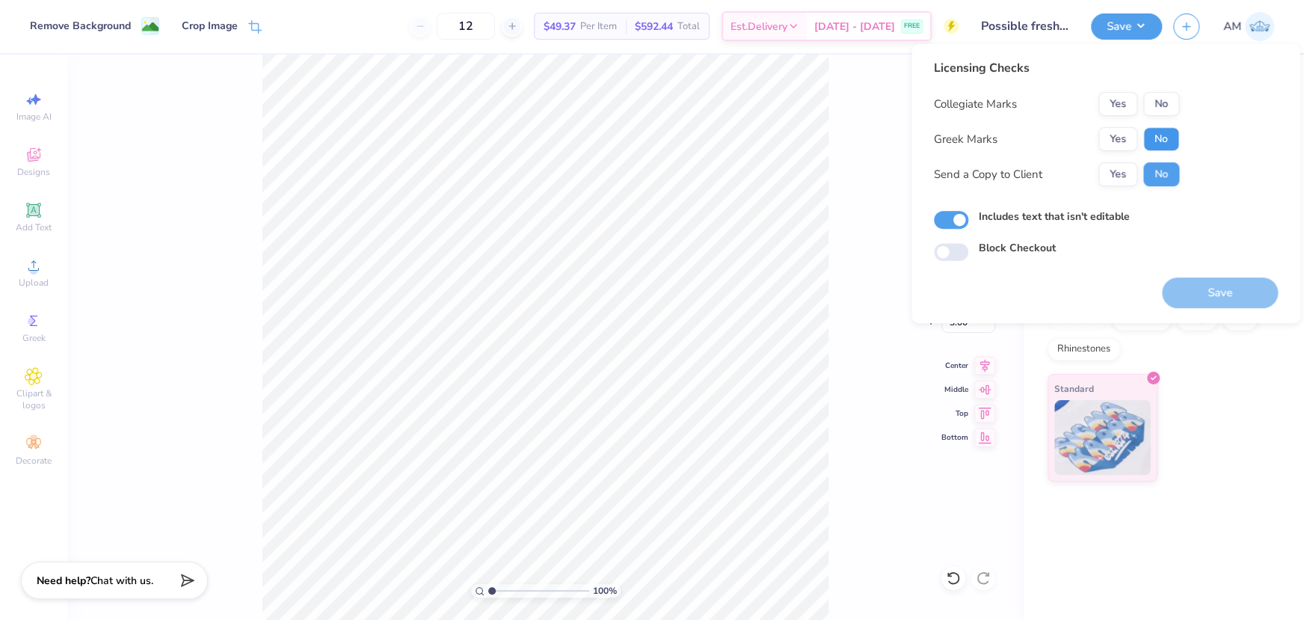
click at [1162, 143] on button "No" at bounding box center [1161, 139] width 36 height 24
click at [1120, 102] on button "Yes" at bounding box center [1117, 104] width 39 height 24
click at [1123, 186] on div "Licensing Checks Collegiate Marks Yes No Greek Marks Yes No Send a Copy to Clie…" at bounding box center [1056, 128] width 245 height 138
click at [1122, 178] on button "Yes" at bounding box center [1117, 174] width 39 height 24
click at [1186, 277] on button "Save" at bounding box center [1220, 292] width 116 height 31
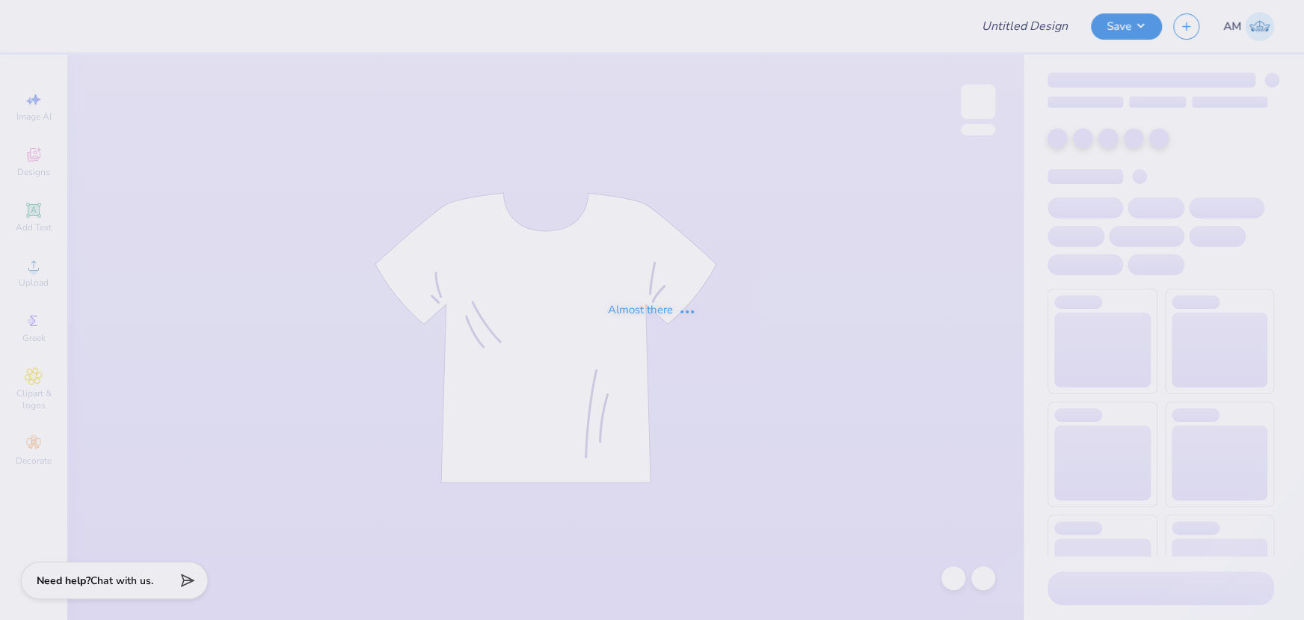
type input "aphi ball state"
type input "12"
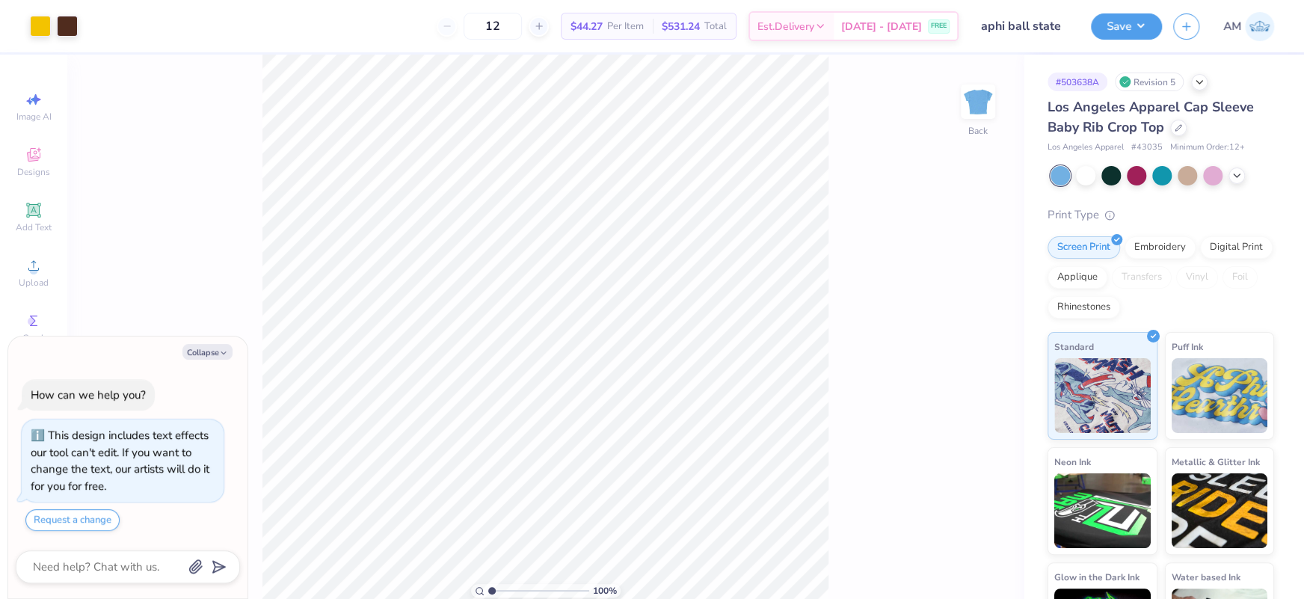
type textarea "x"
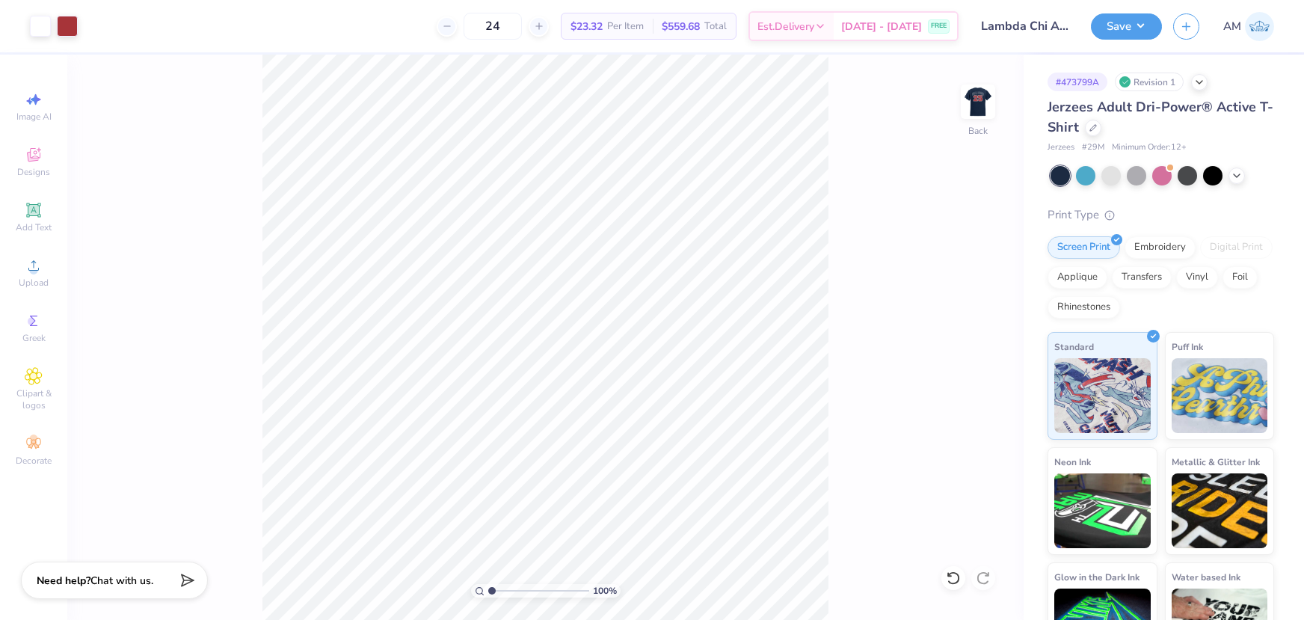
click at [973, 107] on img at bounding box center [978, 102] width 30 height 30
click at [981, 108] on img at bounding box center [978, 102] width 60 height 60
click at [979, 120] on img at bounding box center [978, 102] width 60 height 60
click at [1140, 31] on button "Save" at bounding box center [1126, 24] width 71 height 26
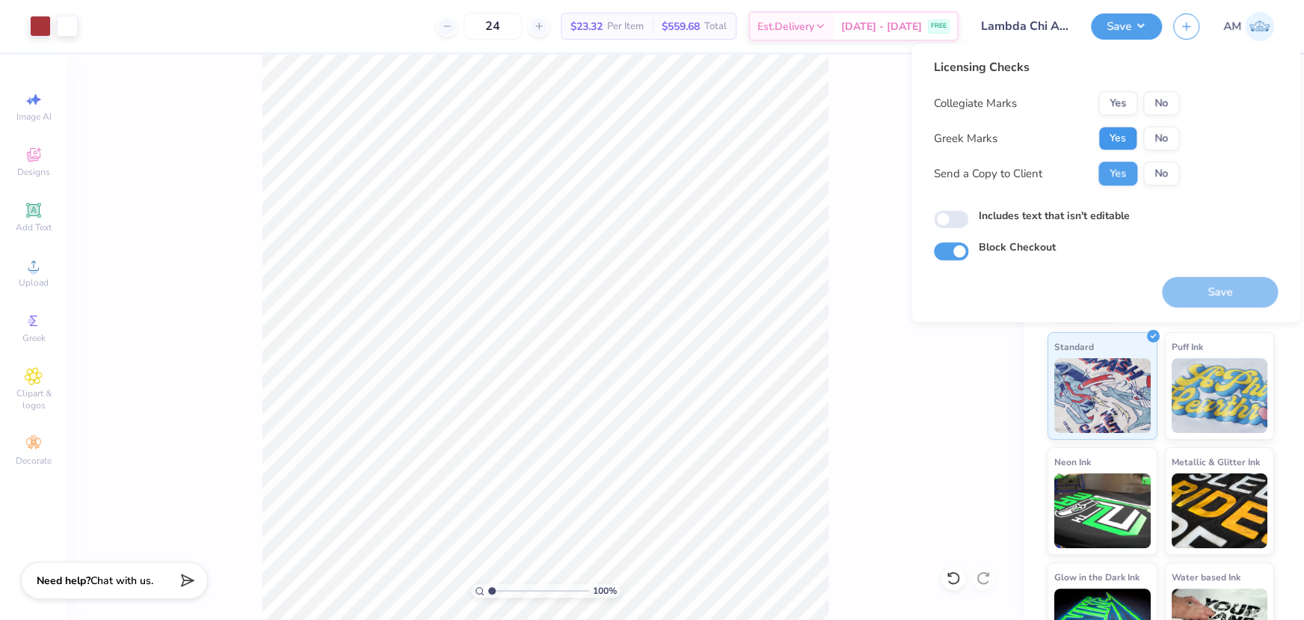
click at [1120, 133] on button "Yes" at bounding box center [1117, 138] width 39 height 24
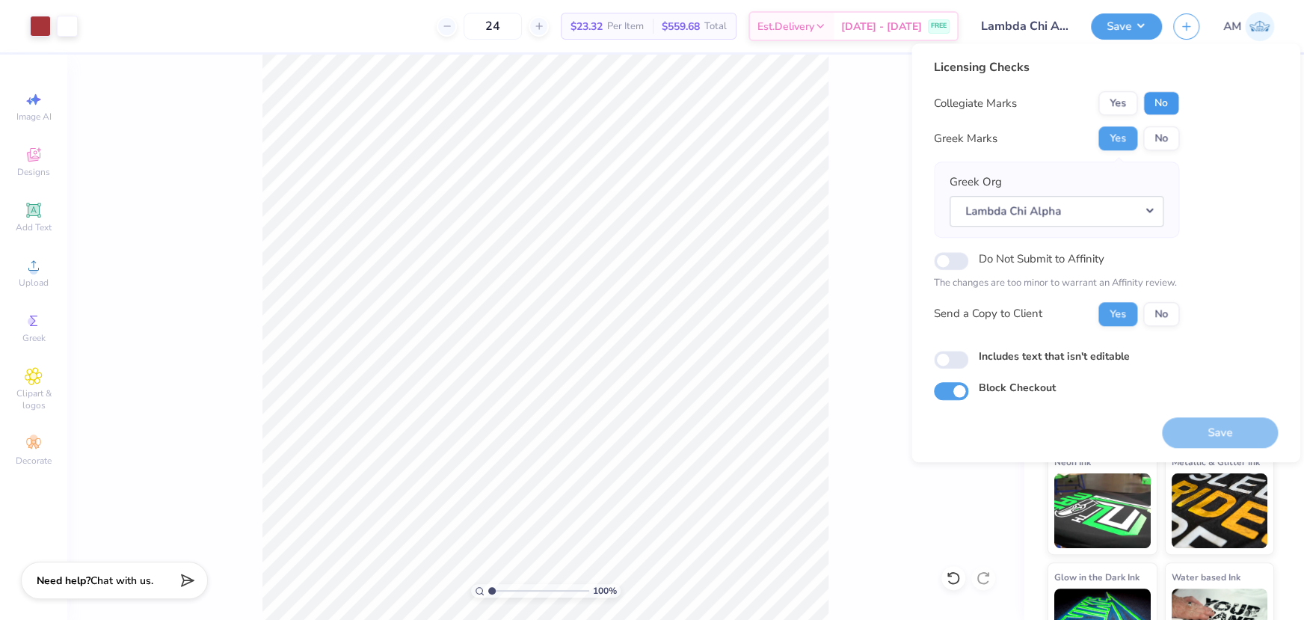
click at [1166, 100] on button "No" at bounding box center [1161, 103] width 36 height 24
click at [948, 356] on input "Includes text that isn't editable" at bounding box center [951, 360] width 34 height 18
checkbox input "true"
click at [1128, 139] on button "Yes" at bounding box center [1117, 138] width 39 height 24
click at [1164, 103] on button "No" at bounding box center [1161, 103] width 36 height 24
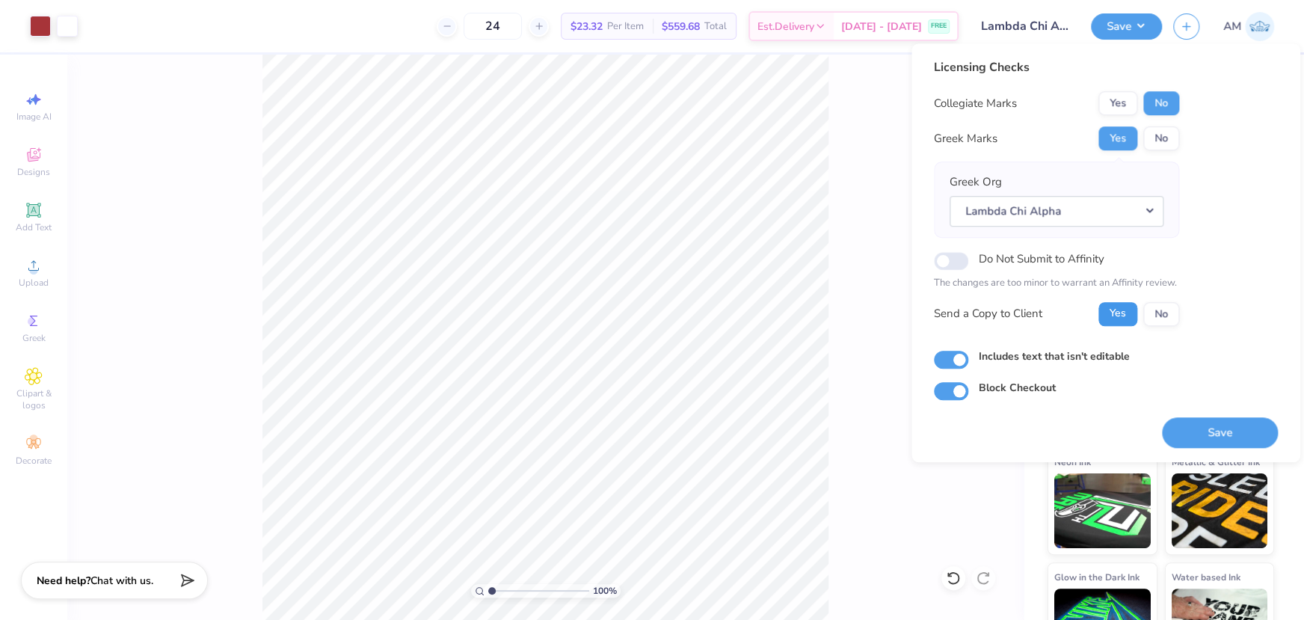
click at [1114, 310] on button "Yes" at bounding box center [1117, 314] width 39 height 24
click at [1199, 434] on button "Save" at bounding box center [1220, 432] width 116 height 31
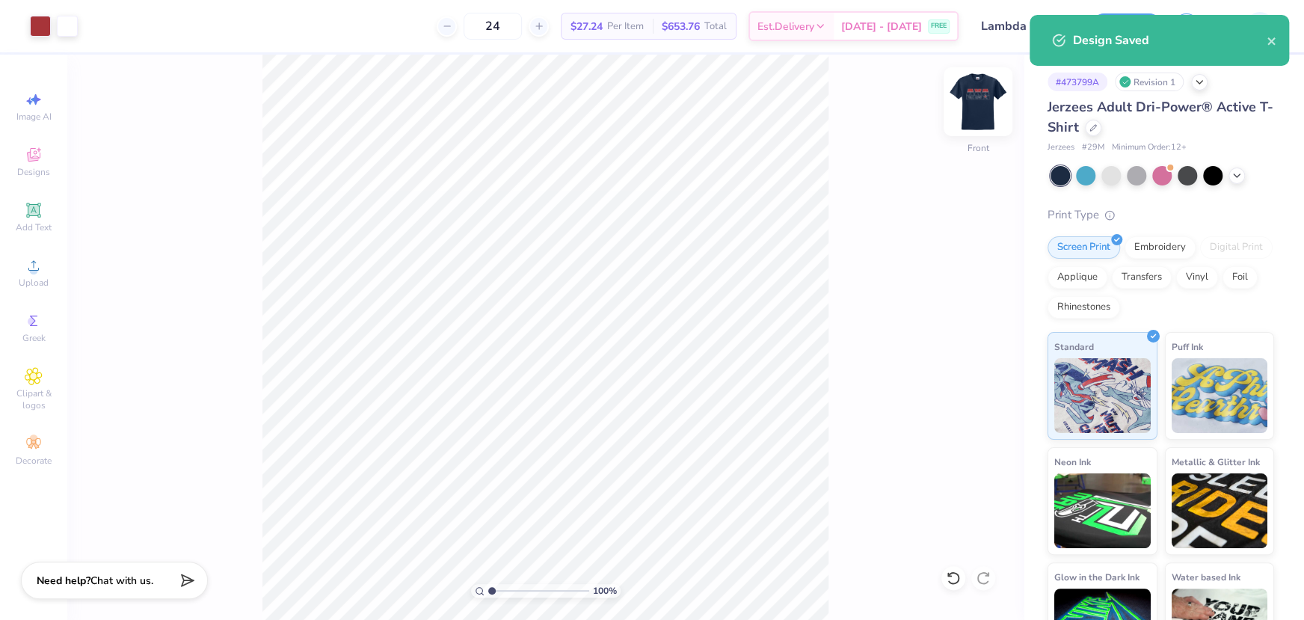
click at [972, 106] on img at bounding box center [978, 102] width 60 height 60
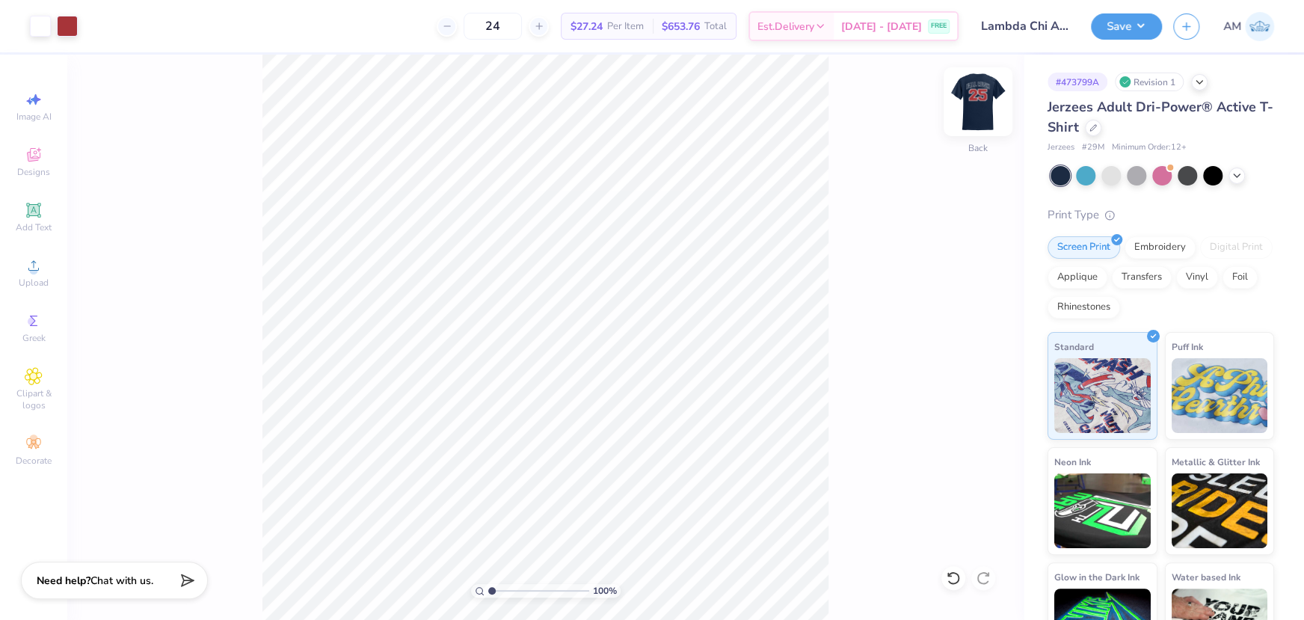
click at [982, 102] on img at bounding box center [978, 102] width 60 height 60
click at [976, 99] on img at bounding box center [978, 102] width 60 height 60
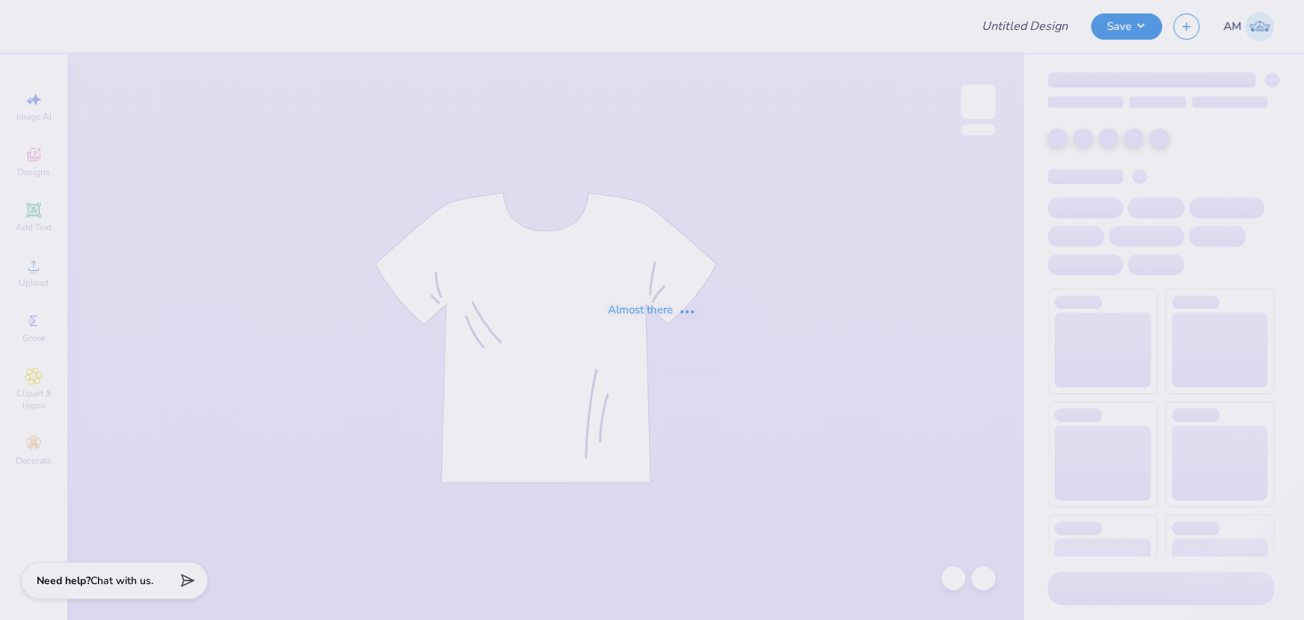
type input "aphi ball state"
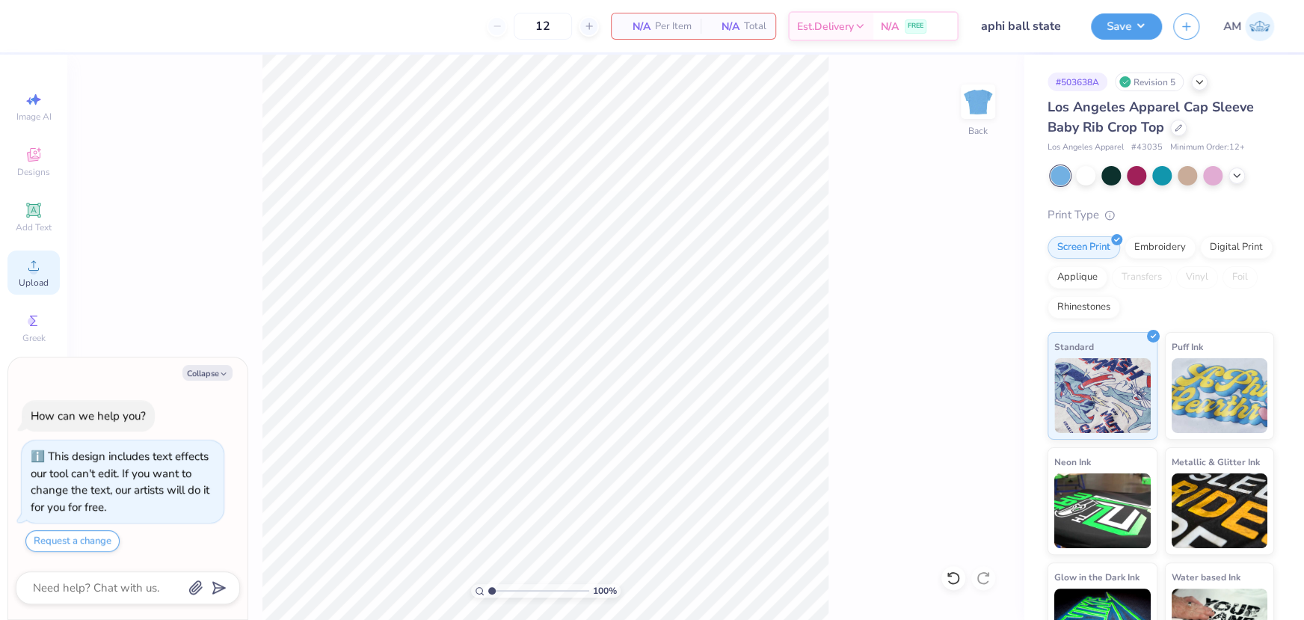
click at [39, 274] on icon at bounding box center [34, 265] width 18 height 18
type textarea "x"
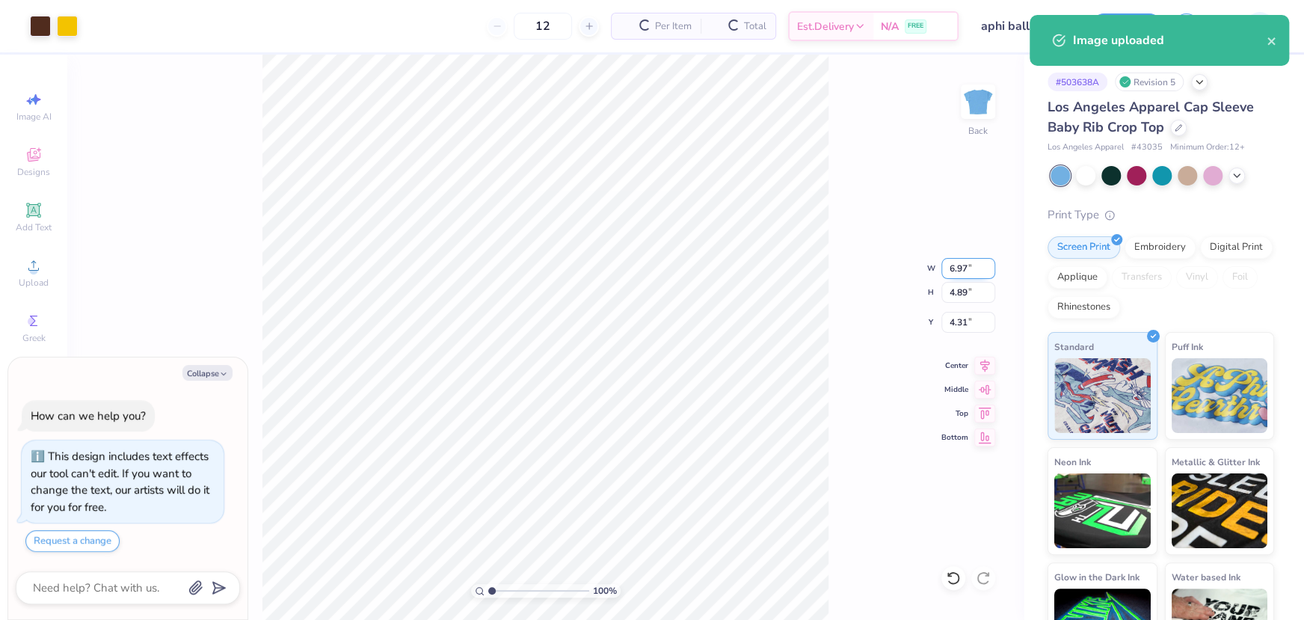
click at [963, 260] on input "6.97" at bounding box center [968, 268] width 54 height 21
type input "6.5"
type textarea "x"
type input "6.50"
type input "4.55"
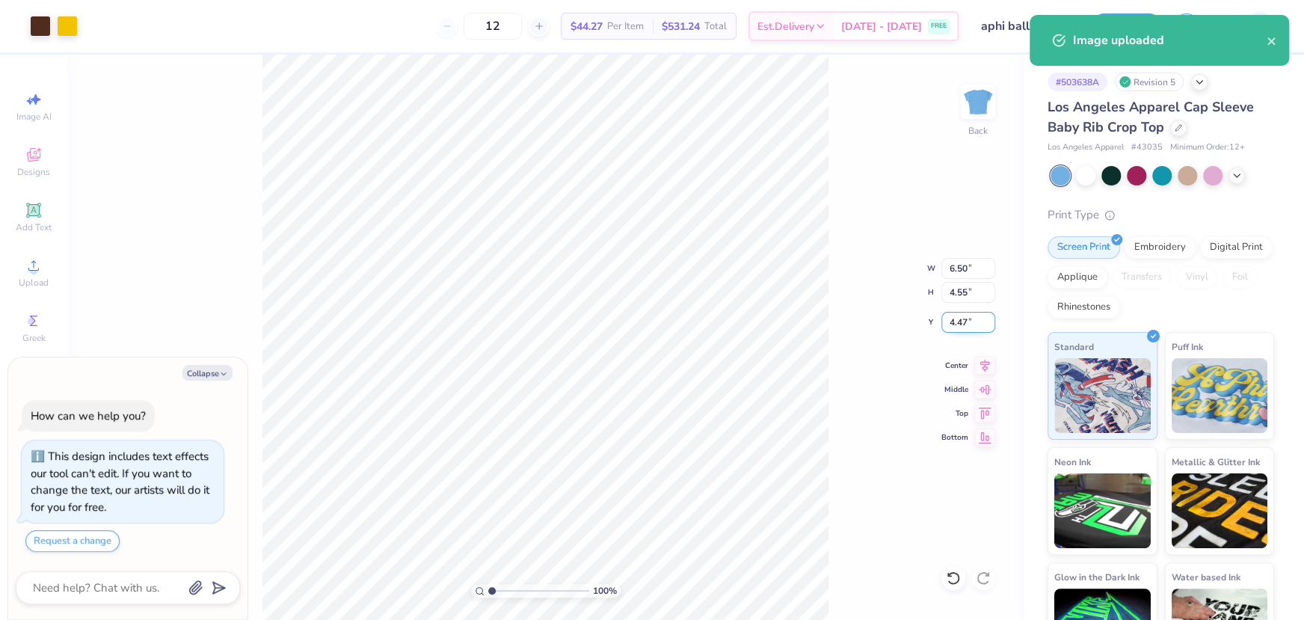
click at [957, 319] on input "4.47" at bounding box center [968, 322] width 54 height 21
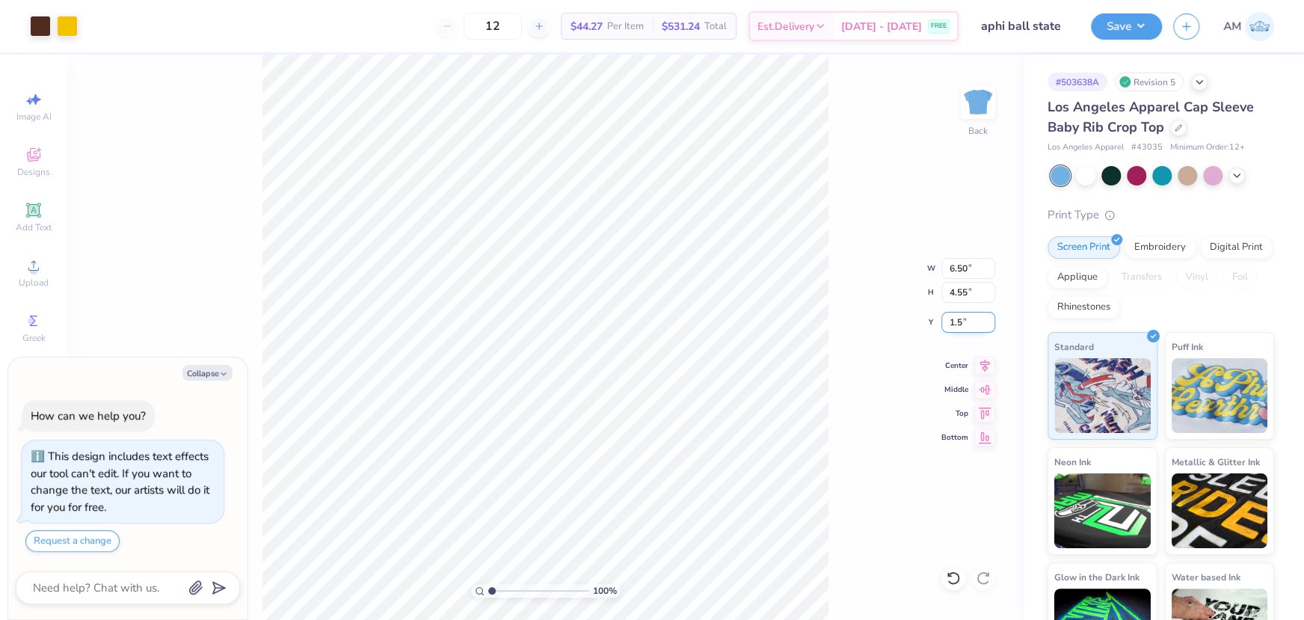
type input "1.50"
click at [979, 365] on icon at bounding box center [984, 363] width 21 height 18
click at [224, 373] on polyline "button" at bounding box center [223, 373] width 4 height 2
type textarea "x"
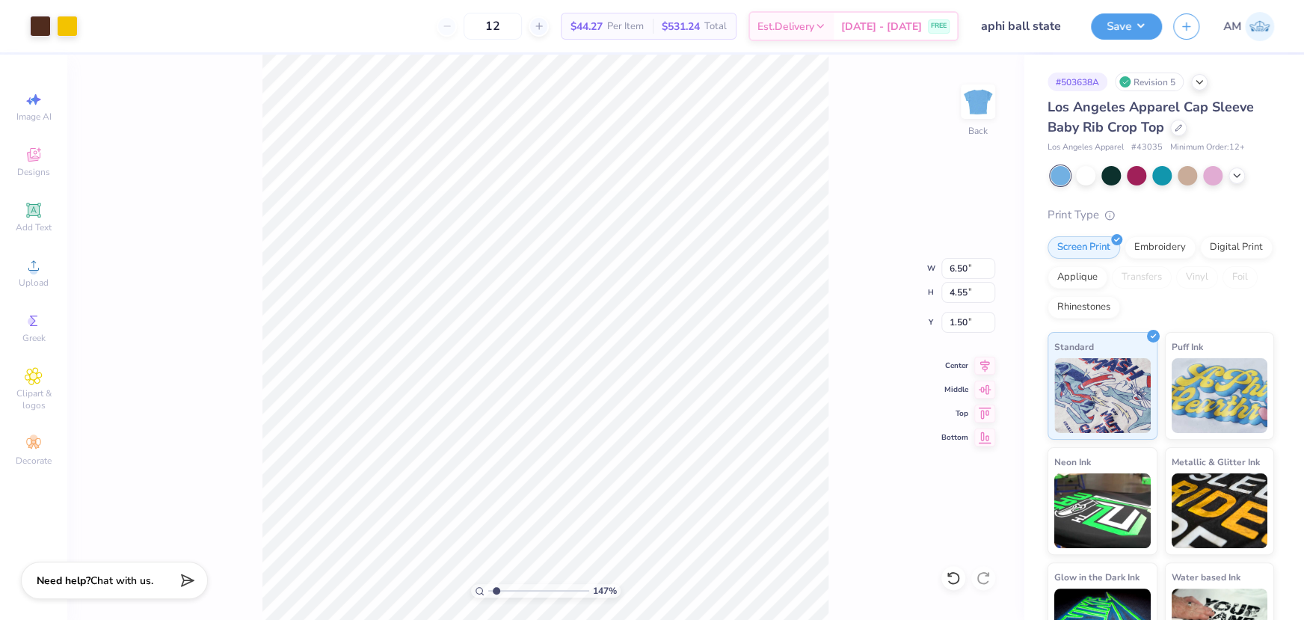
click at [496, 591] on input "range" at bounding box center [538, 590] width 101 height 13
drag, startPoint x: 495, startPoint y: 588, endPoint x: 455, endPoint y: 592, distance: 39.8
type input "1"
click at [488, 592] on input "range" at bounding box center [538, 590] width 101 height 13
click at [1113, 19] on button "Save" at bounding box center [1126, 24] width 71 height 26
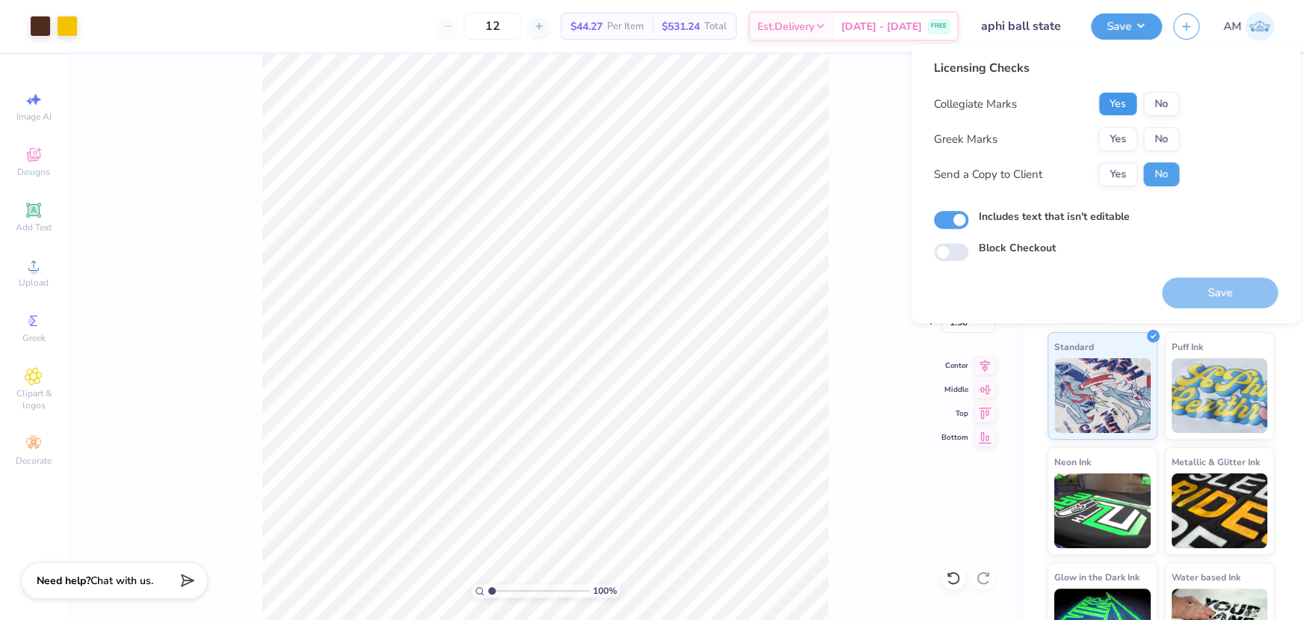
click at [1110, 102] on button "Yes" at bounding box center [1117, 104] width 39 height 24
click at [1116, 130] on button "Yes" at bounding box center [1117, 139] width 39 height 24
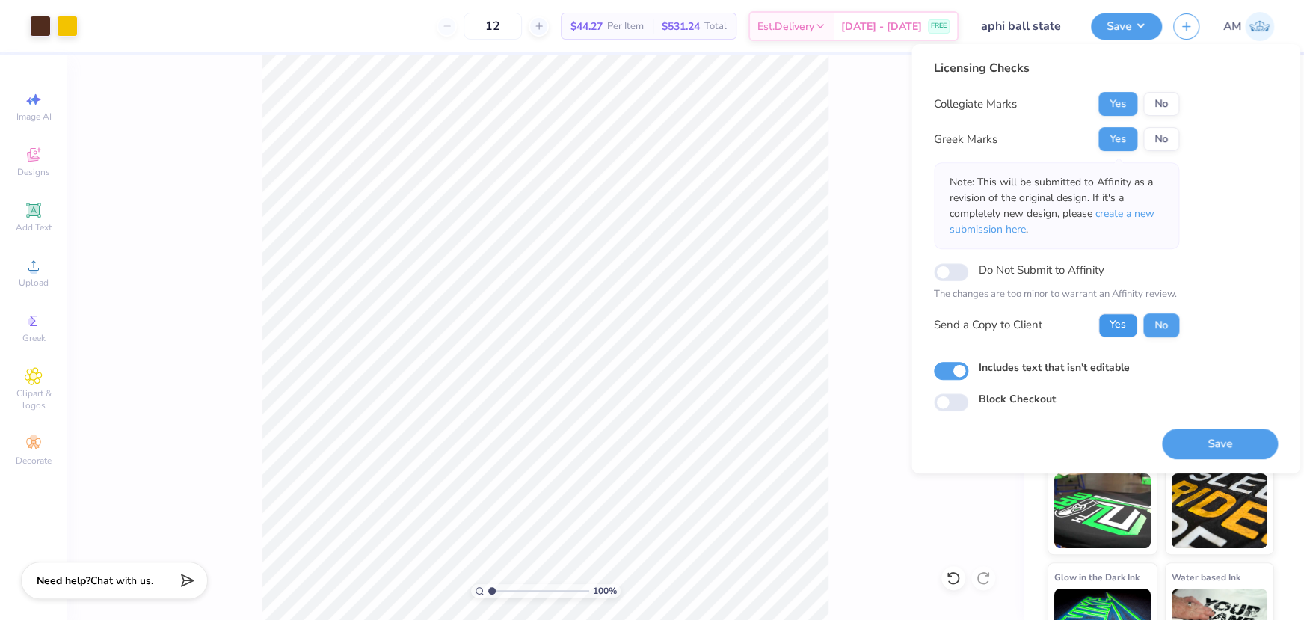
click at [1114, 322] on button "Yes" at bounding box center [1117, 325] width 39 height 24
click at [961, 373] on input "Includes text that isn't editable" at bounding box center [951, 371] width 34 height 18
click at [953, 373] on input "Includes text that isn't editable" at bounding box center [951, 371] width 34 height 18
checkbox input "true"
click at [1227, 439] on button "Save" at bounding box center [1220, 443] width 116 height 31
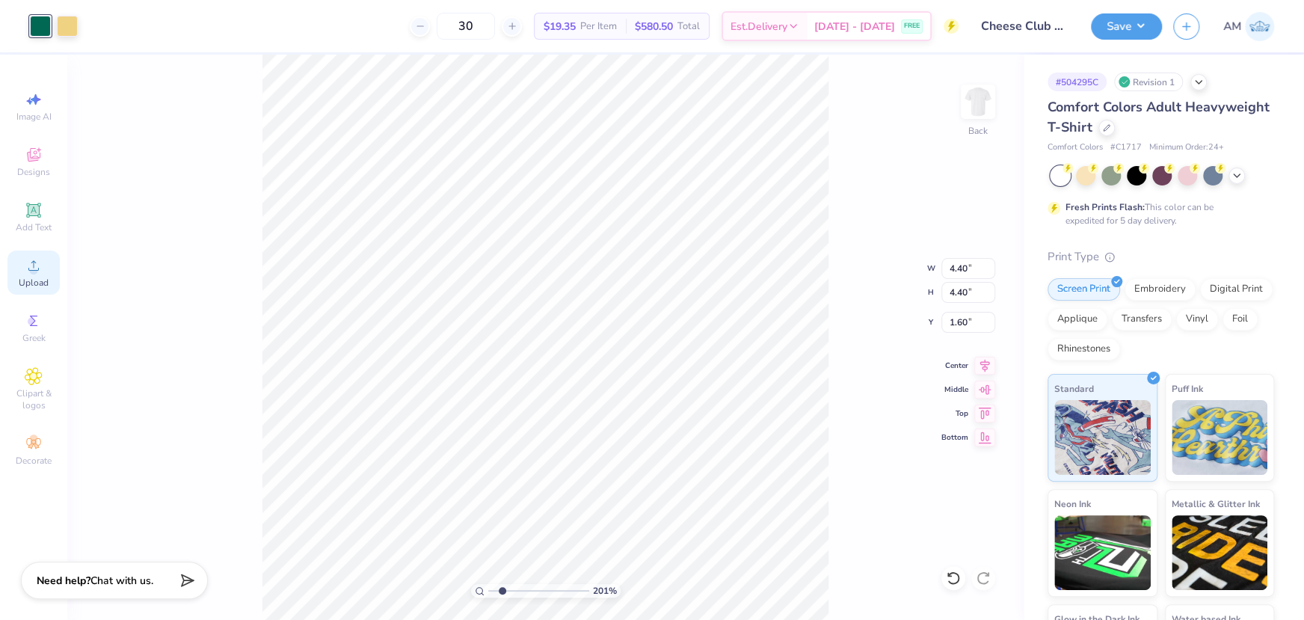
click at [34, 277] on span "Upload" at bounding box center [34, 283] width 30 height 12
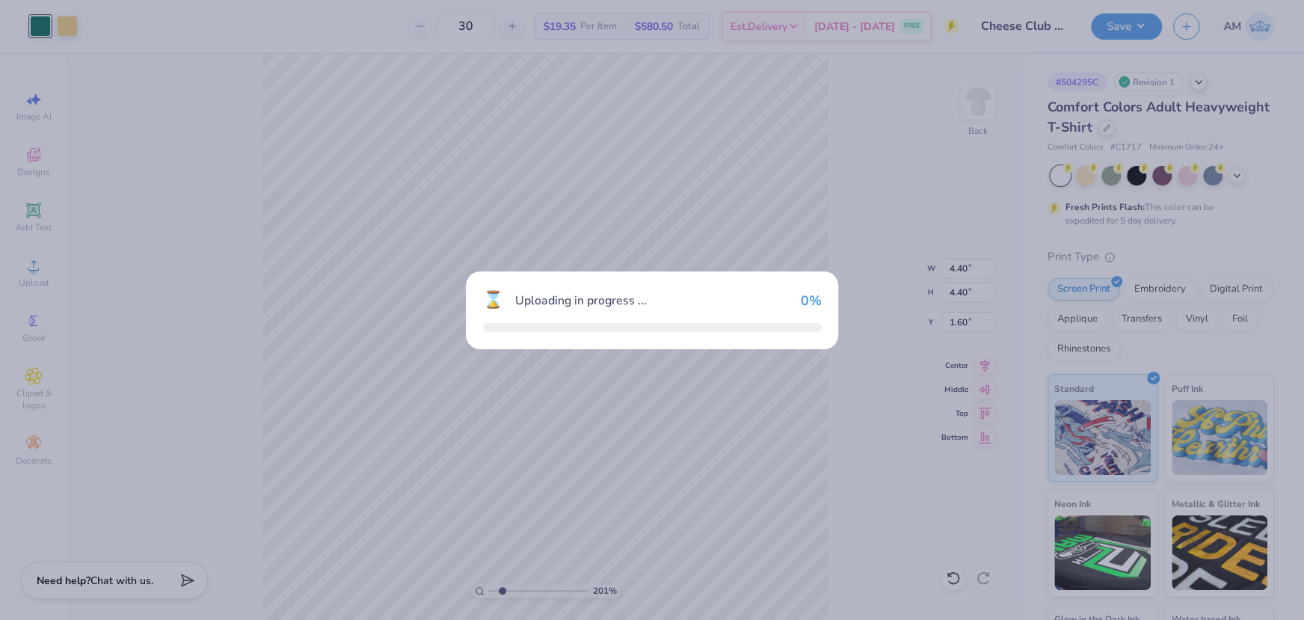
type input "14.17"
type input "5.42"
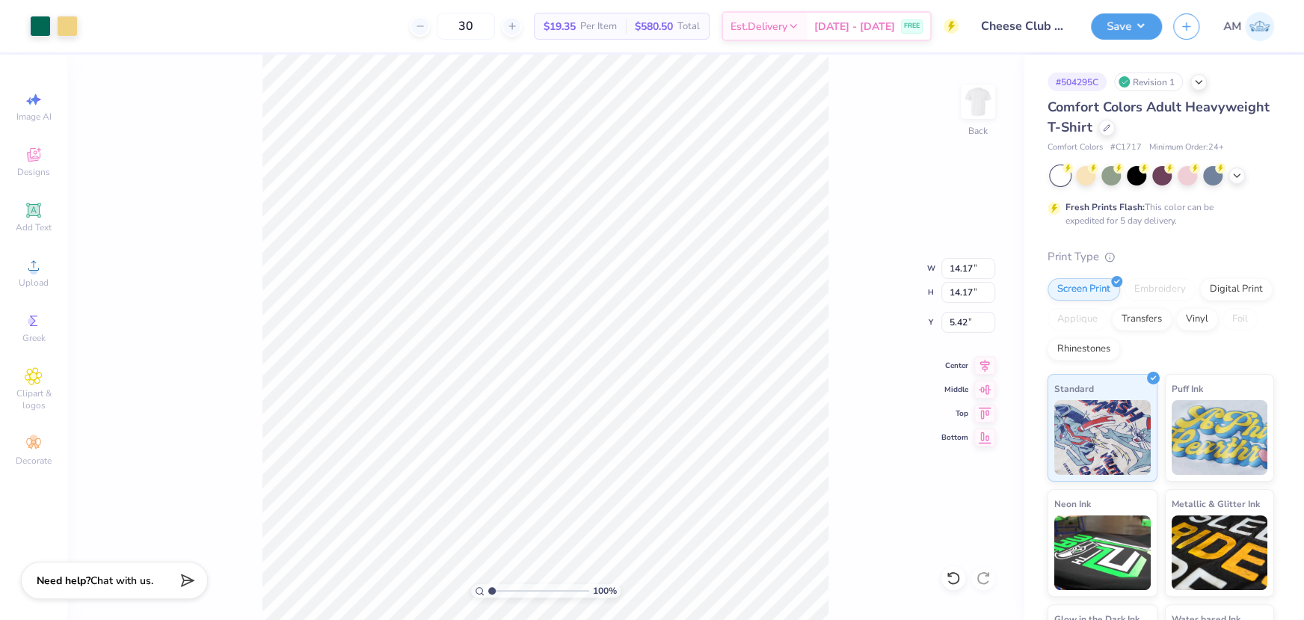
drag, startPoint x: 502, startPoint y: 590, endPoint x: 487, endPoint y: 591, distance: 15.0
type input "1"
click at [488, 591] on input "range" at bounding box center [538, 590] width 101 height 13
type input "4.40"
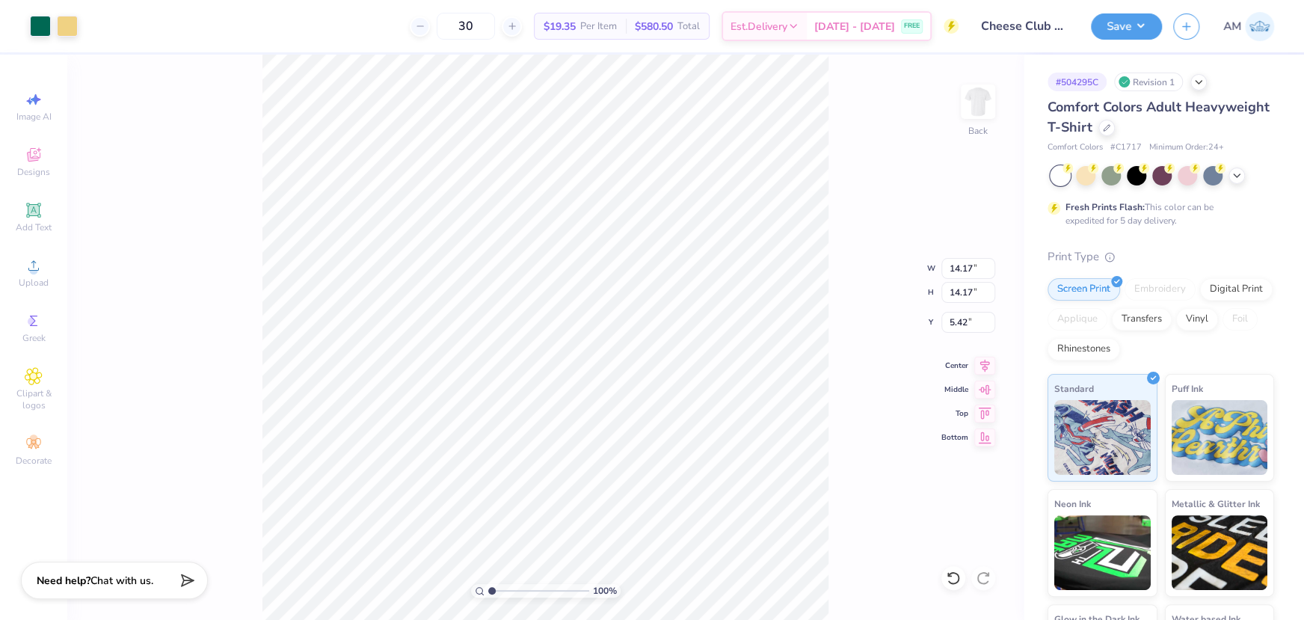
type input "1.60"
type input "14.17"
type input "5.42"
click at [953, 264] on input "14.17" at bounding box center [968, 268] width 54 height 21
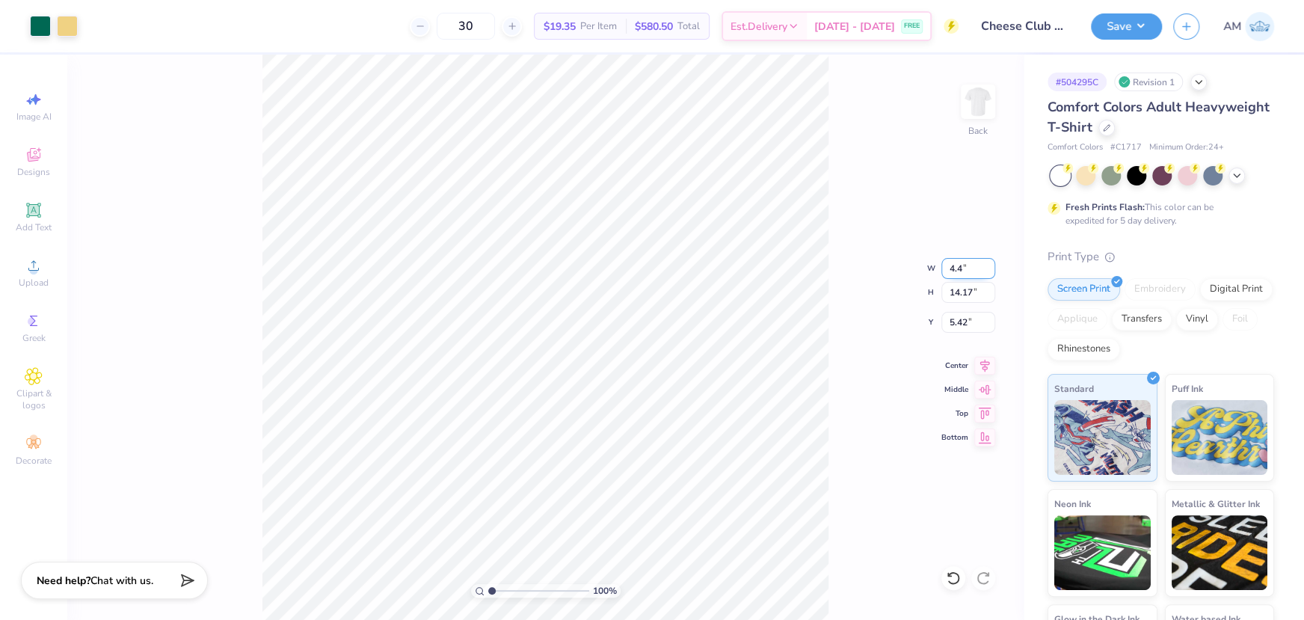
type input "4.40"
type input "1.60"
click at [953, 325] on input "10.56" at bounding box center [968, 322] width 54 height 21
type input "1.60"
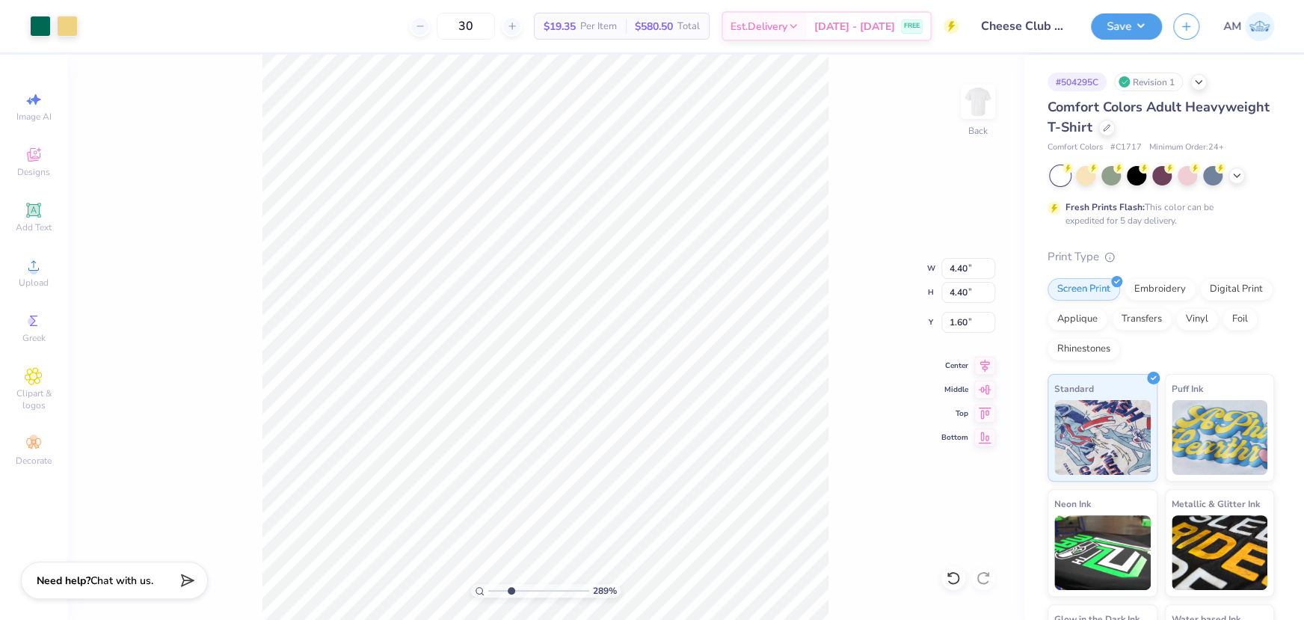
drag, startPoint x: 492, startPoint y: 593, endPoint x: 510, endPoint y: 593, distance: 17.9
click at [510, 593] on input "range" at bounding box center [538, 590] width 101 height 13
drag, startPoint x: 508, startPoint y: 589, endPoint x: 488, endPoint y: 583, distance: 21.1
type input "1"
click at [488, 589] on input "range" at bounding box center [538, 590] width 101 height 13
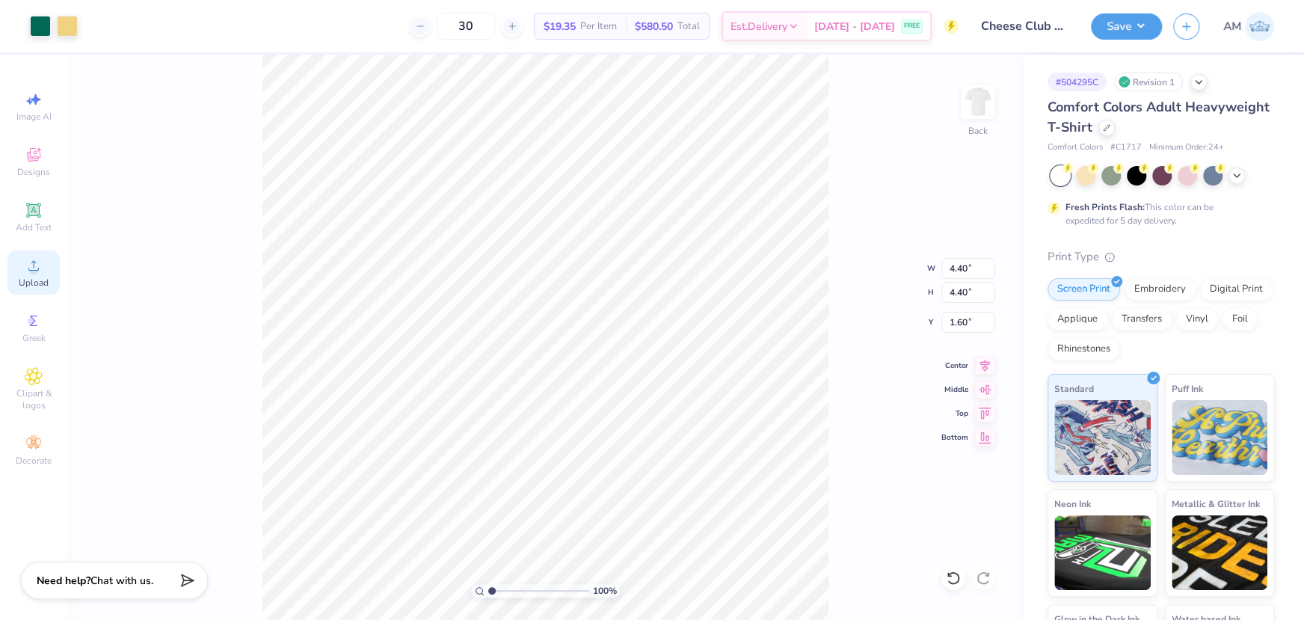
click at [25, 274] on icon at bounding box center [34, 265] width 18 height 18
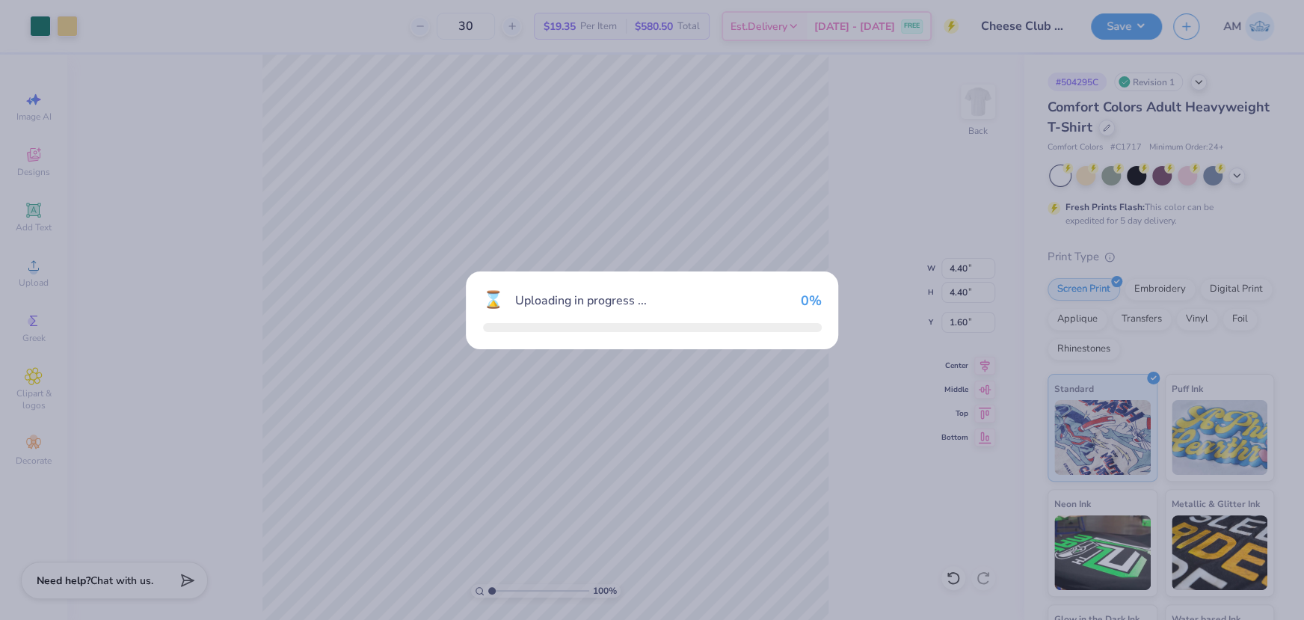
type input "14.17"
type input "5.42"
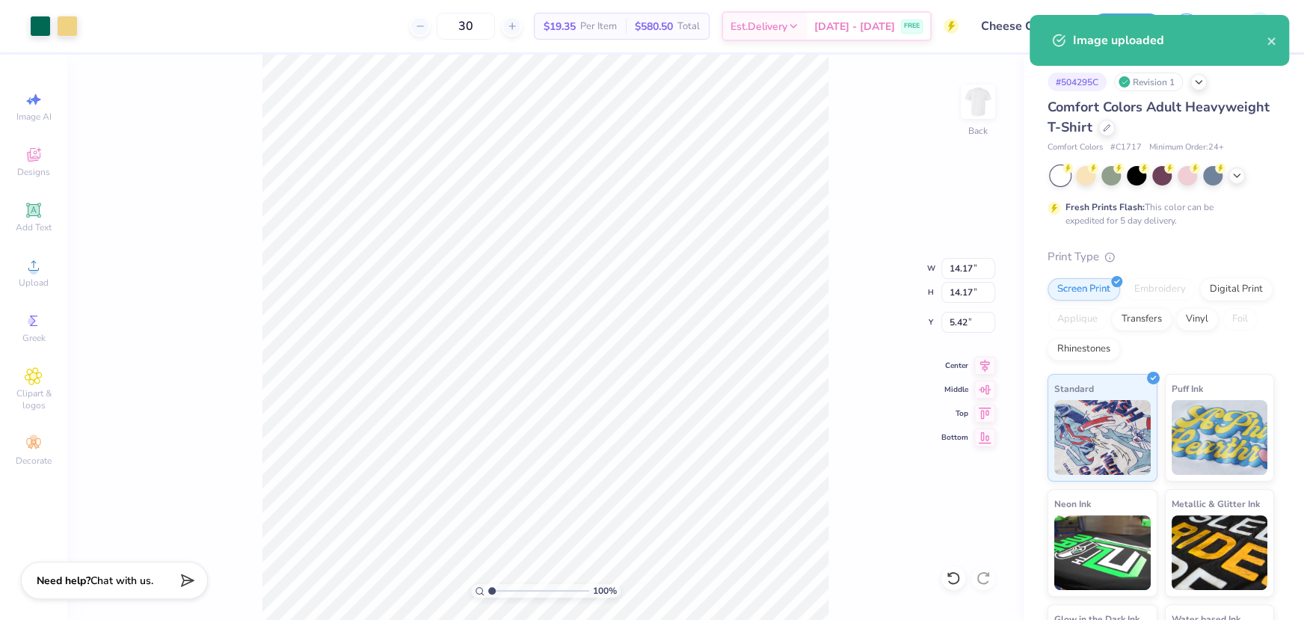
type input "4.40"
type input "1.60"
type input "14.17"
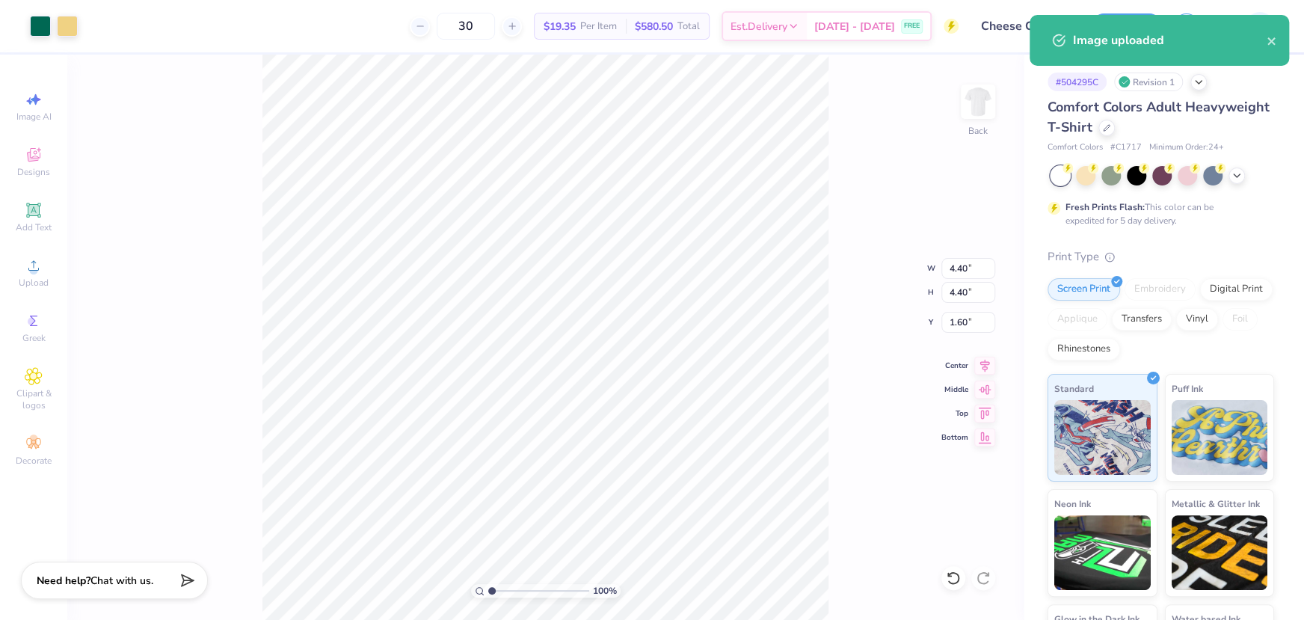
type input "5.42"
click at [965, 267] on input "14.17" at bounding box center [968, 268] width 54 height 21
type input "4.40"
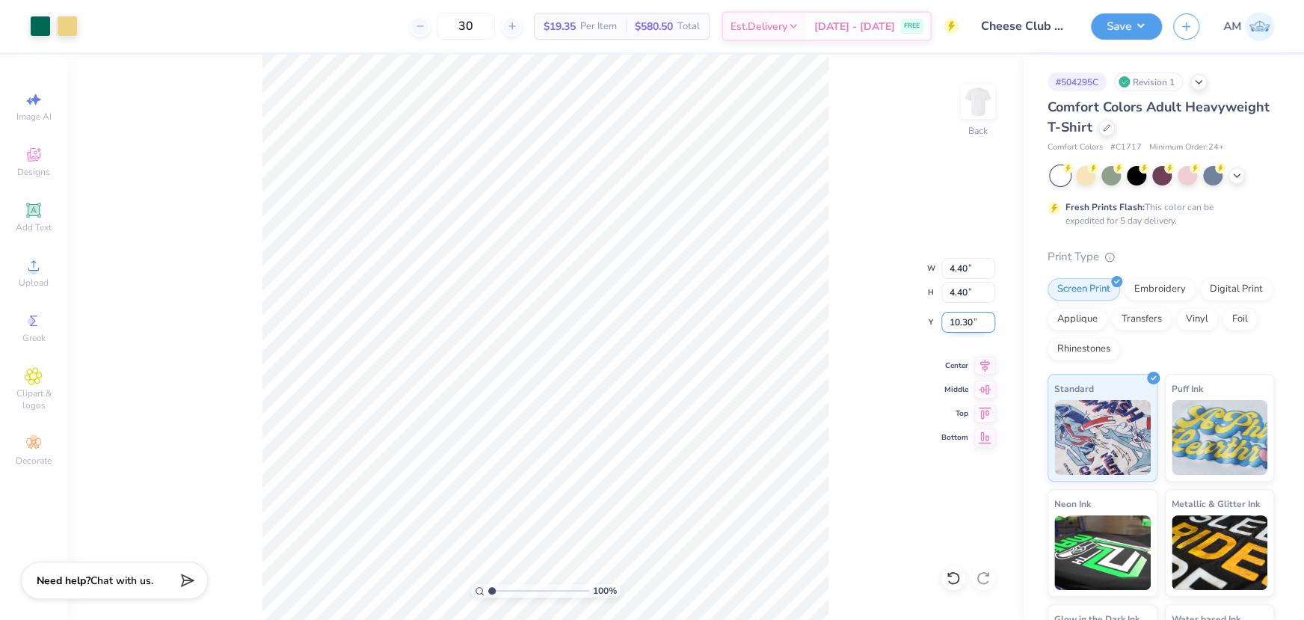
click at [959, 323] on input "10.30" at bounding box center [968, 322] width 54 height 21
type input "1.60"
click at [950, 319] on input "7.23" at bounding box center [968, 322] width 54 height 21
type input "1.60"
click at [957, 326] on input "7.23" at bounding box center [968, 322] width 54 height 21
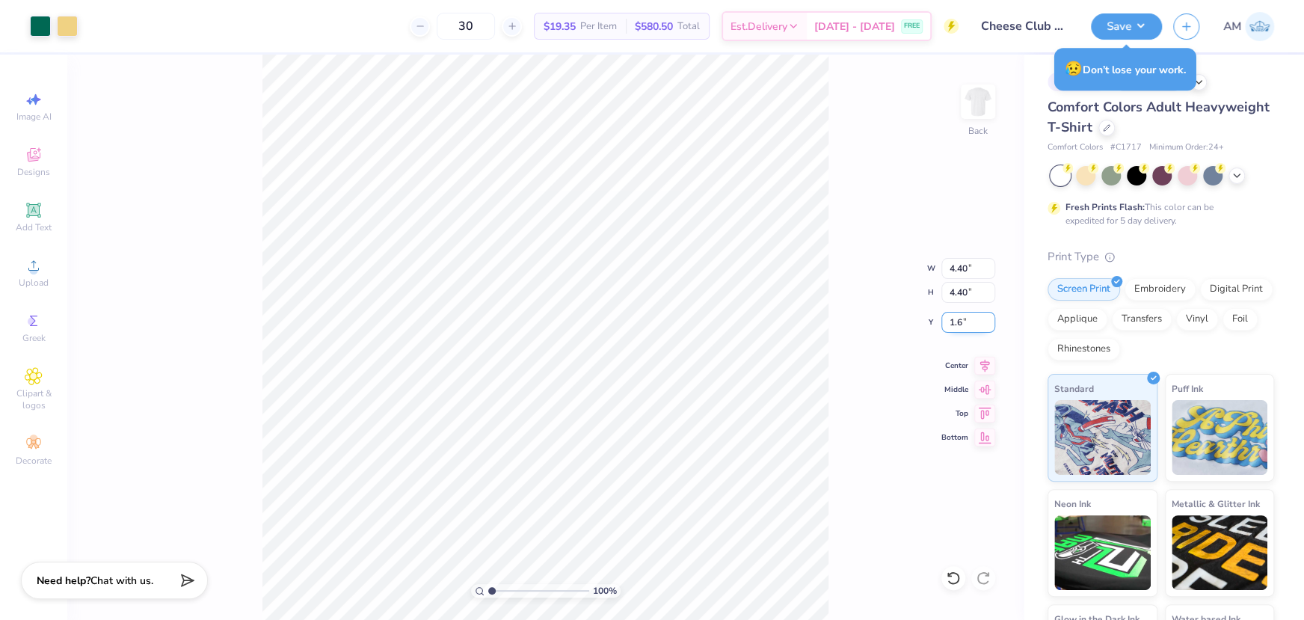
type input "1.60"
click at [1120, 28] on button "Save" at bounding box center [1126, 24] width 71 height 26
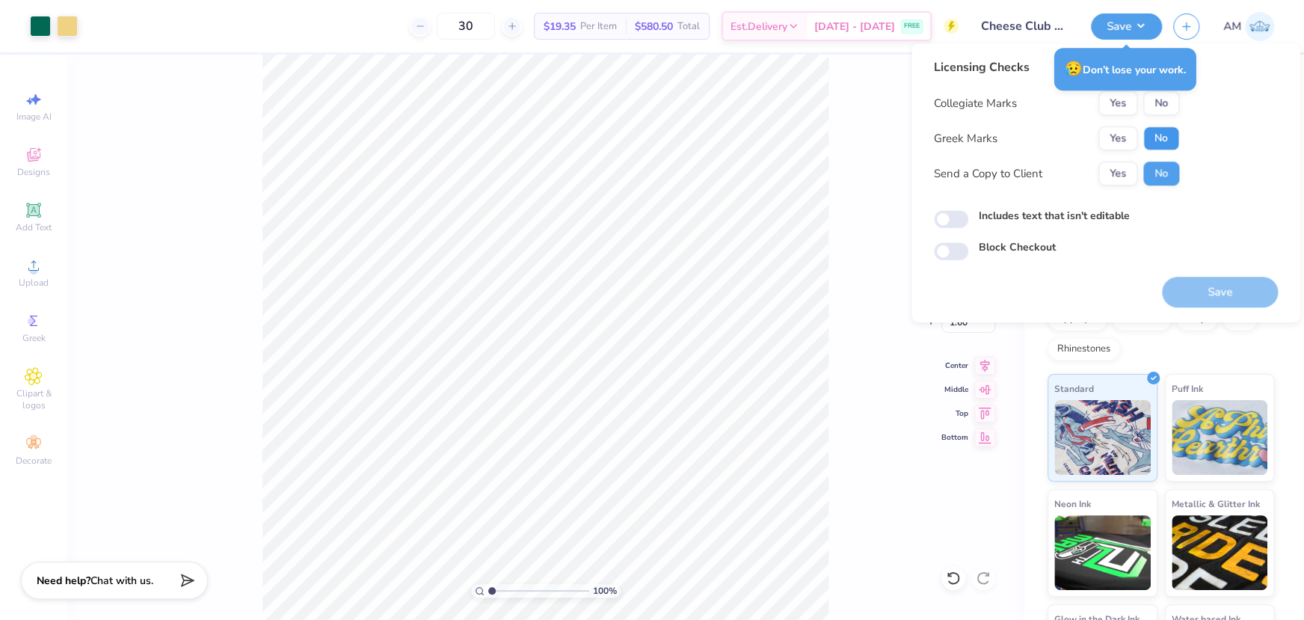
click at [1162, 142] on button "No" at bounding box center [1161, 138] width 36 height 24
click at [1115, 99] on button "Yes" at bounding box center [1117, 103] width 39 height 24
click at [1122, 178] on button "Yes" at bounding box center [1117, 174] width 39 height 24
click at [956, 218] on input "Includes text that isn't editable" at bounding box center [951, 219] width 34 height 18
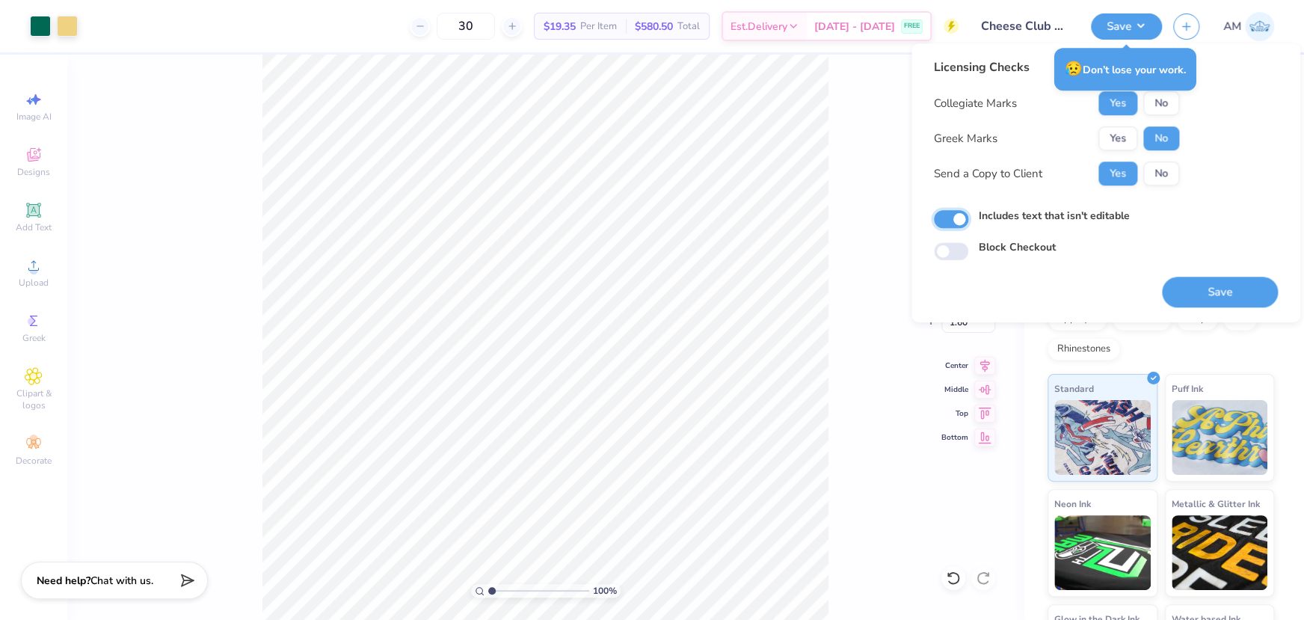
checkbox input "true"
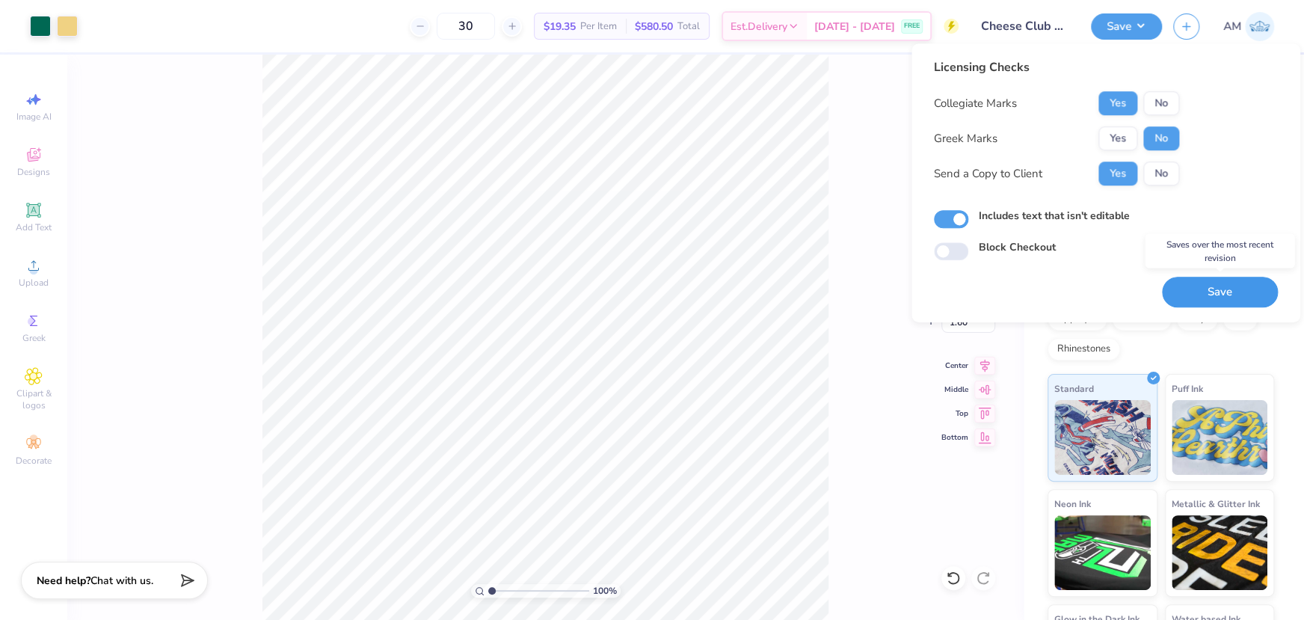
click at [1187, 288] on button "Save" at bounding box center [1220, 292] width 116 height 31
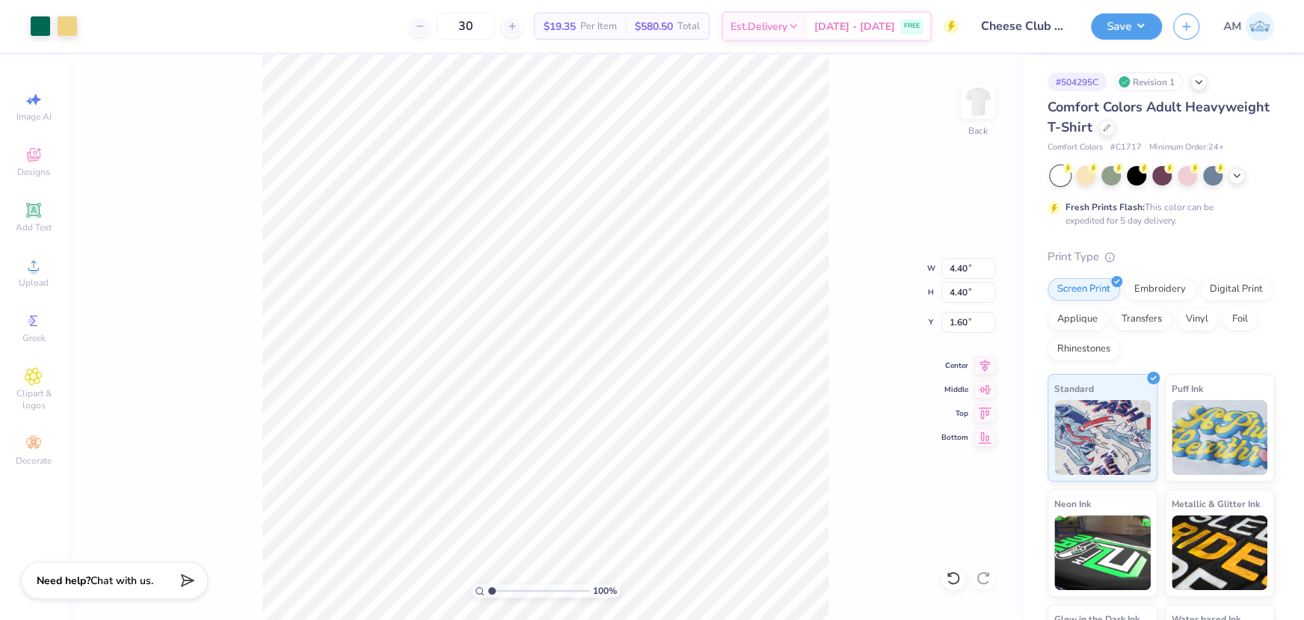
click at [1117, 33] on div "Design Saved" at bounding box center [1159, 46] width 265 height 68
click at [1124, 22] on button "Save" at bounding box center [1126, 24] width 71 height 26
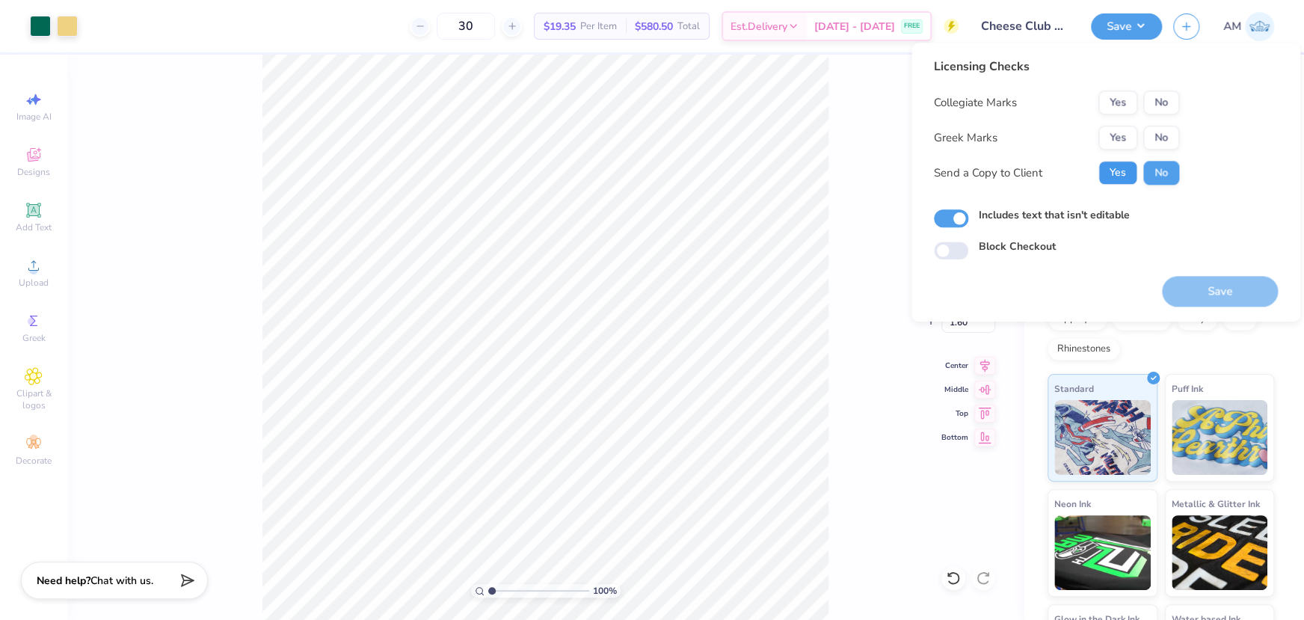
click at [1116, 166] on button "Yes" at bounding box center [1117, 173] width 39 height 24
click at [1166, 143] on button "No" at bounding box center [1161, 138] width 36 height 24
click at [1109, 93] on button "Yes" at bounding box center [1117, 102] width 39 height 24
click at [1181, 285] on button "Save" at bounding box center [1220, 291] width 116 height 31
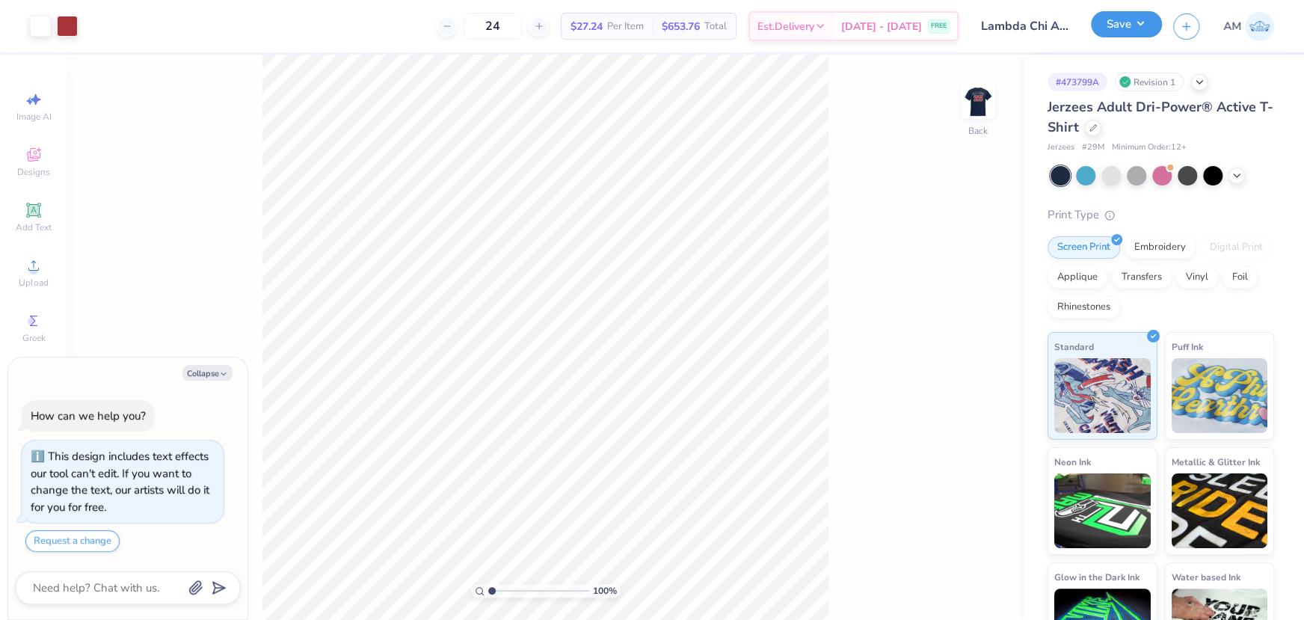
click at [1126, 25] on button "Save" at bounding box center [1126, 24] width 71 height 26
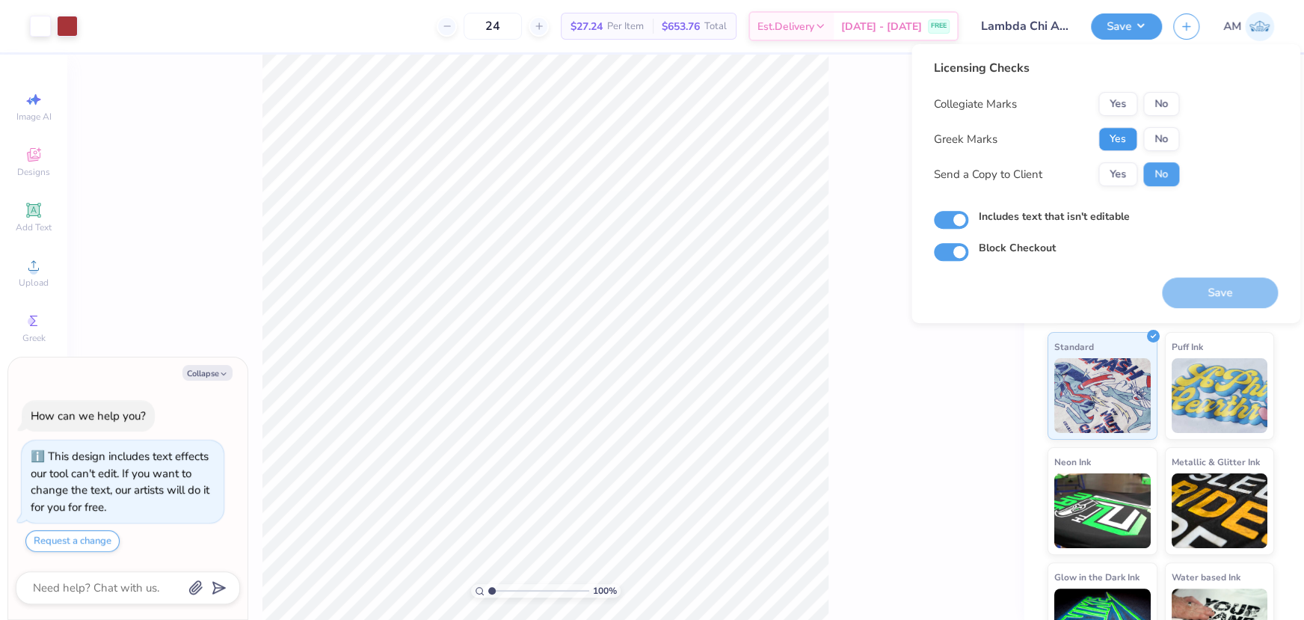
click at [1117, 140] on button "Yes" at bounding box center [1117, 139] width 39 height 24
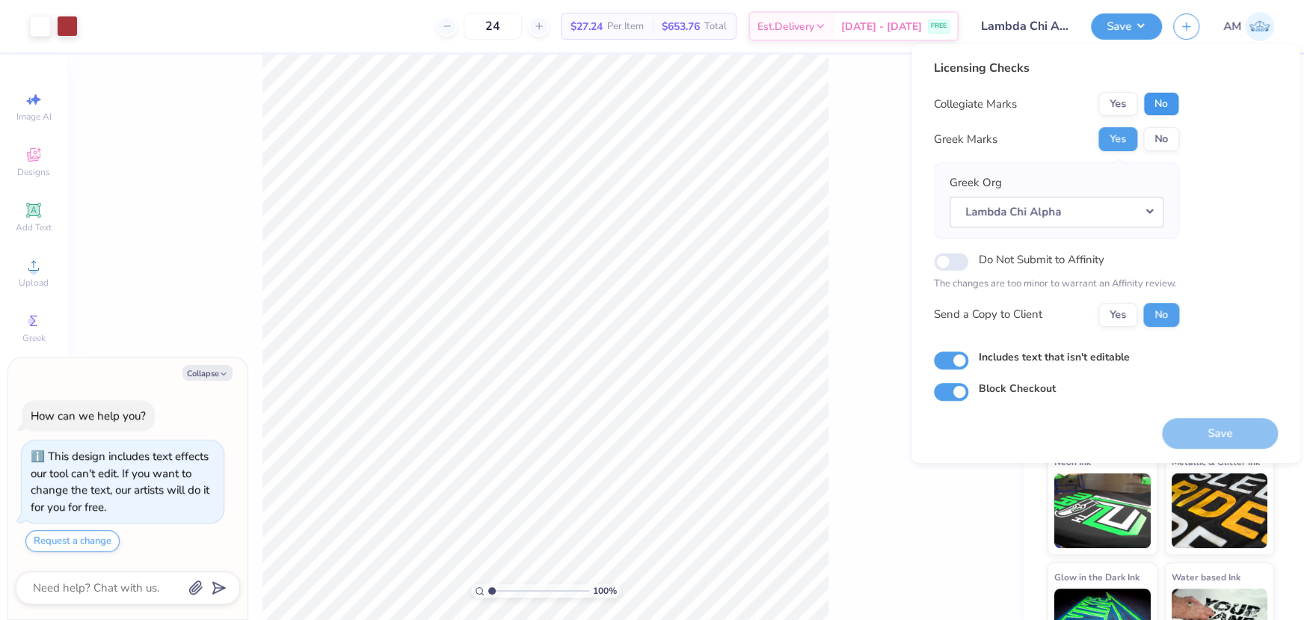
click at [1169, 105] on button "No" at bounding box center [1161, 104] width 36 height 24
click at [1114, 321] on button "Yes" at bounding box center [1117, 315] width 39 height 24
type textarea "x"
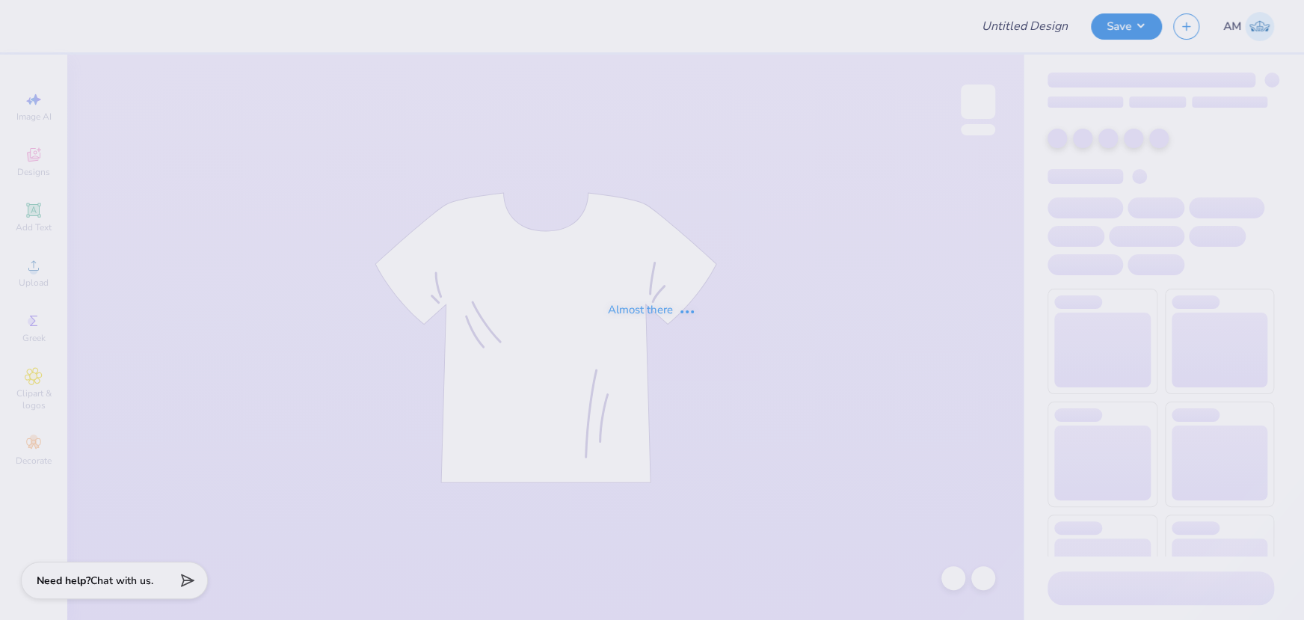
type input "Tulane Med Merch!"
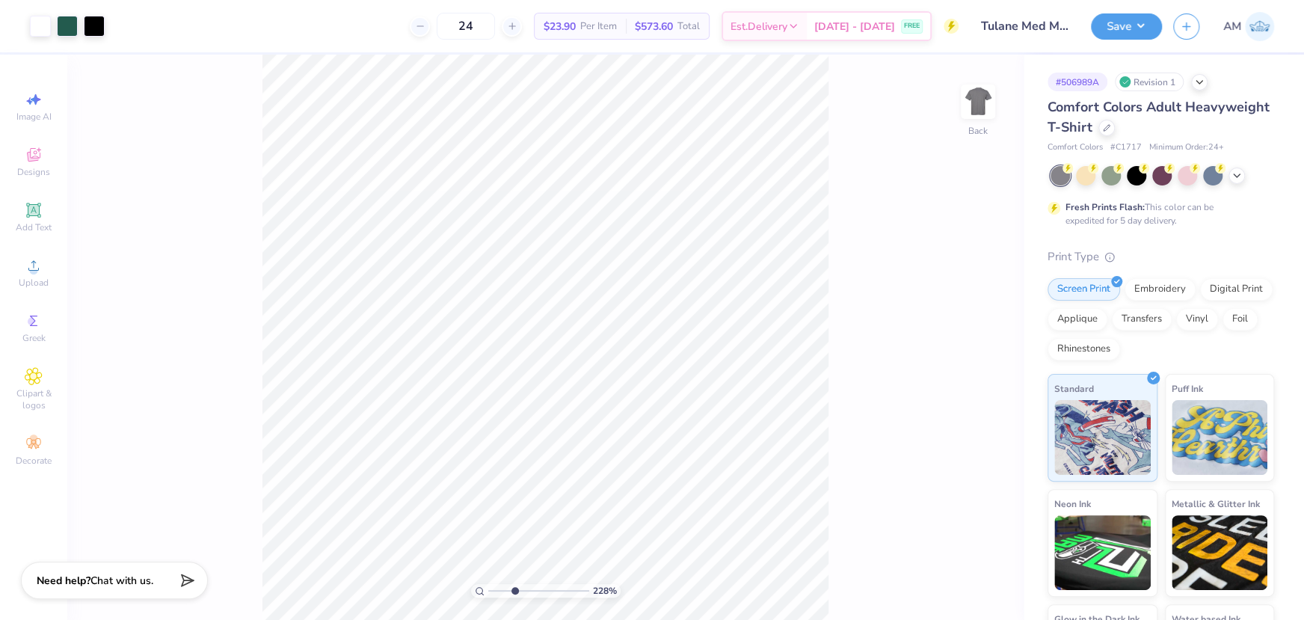
drag, startPoint x: 490, startPoint y: 588, endPoint x: 518, endPoint y: 583, distance: 28.9
click at [515, 586] on input "range" at bounding box center [538, 590] width 101 height 13
click at [514, 591] on input "range" at bounding box center [538, 590] width 101 height 13
drag, startPoint x: 506, startPoint y: 591, endPoint x: 364, endPoint y: 582, distance: 142.3
type input "1"
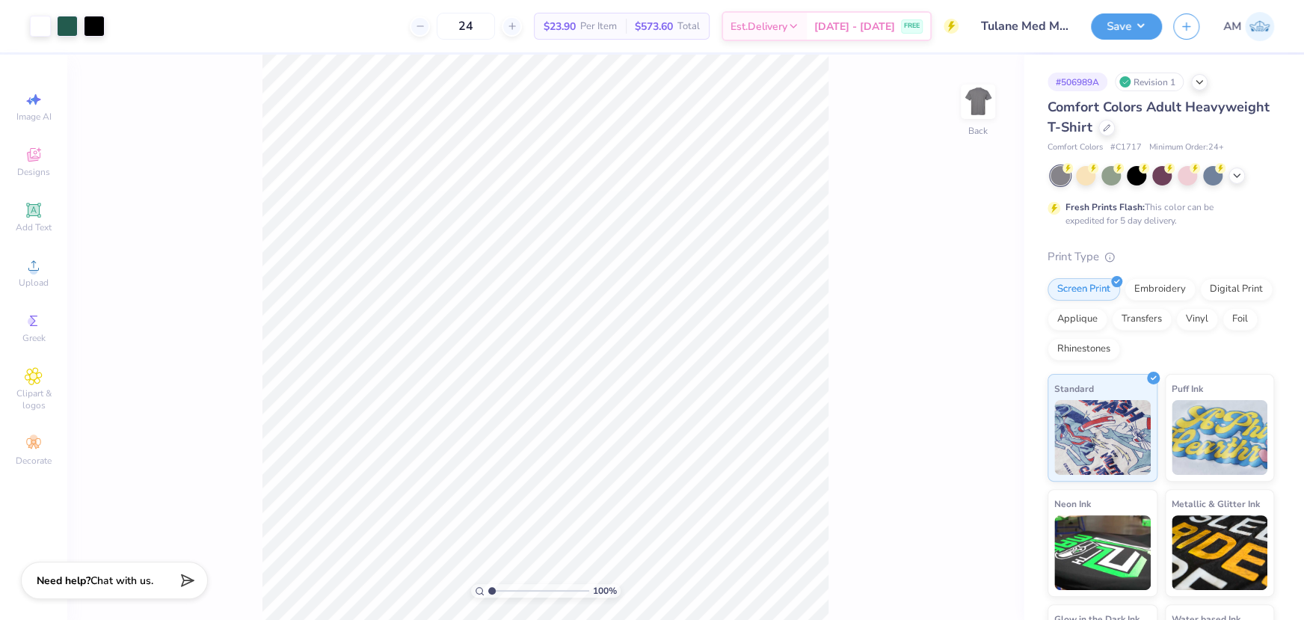
click at [488, 584] on input "range" at bounding box center [538, 590] width 101 height 13
click at [960, 582] on icon at bounding box center [953, 577] width 15 height 15
click at [980, 583] on icon at bounding box center [982, 577] width 13 height 13
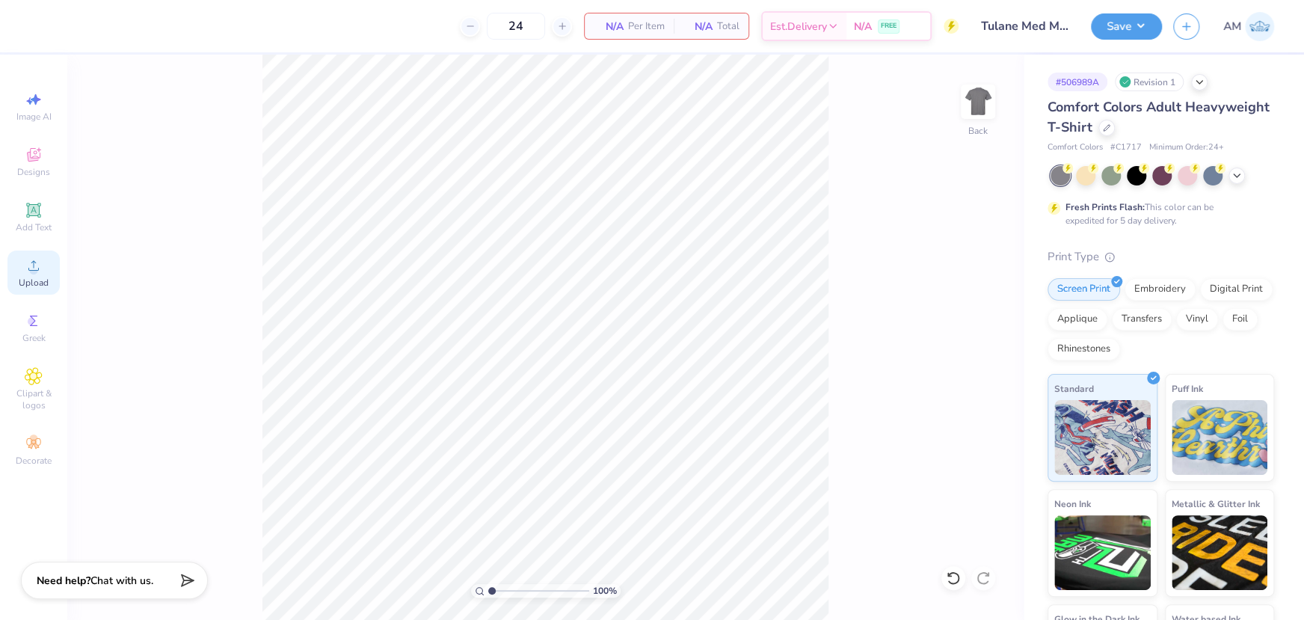
click at [25, 280] on span "Upload" at bounding box center [34, 283] width 30 height 12
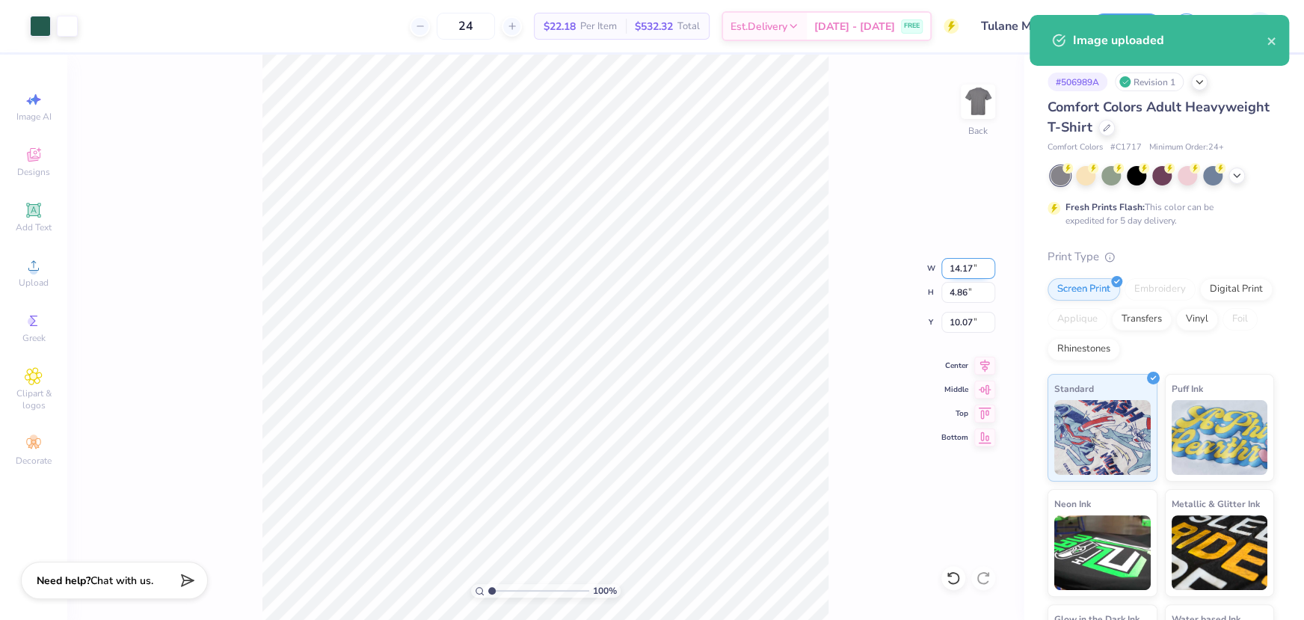
click at [962, 268] on input "14.17" at bounding box center [968, 268] width 54 height 21
type input "5.50"
type input "1.89"
click at [959, 316] on input "11.56" at bounding box center [968, 322] width 54 height 21
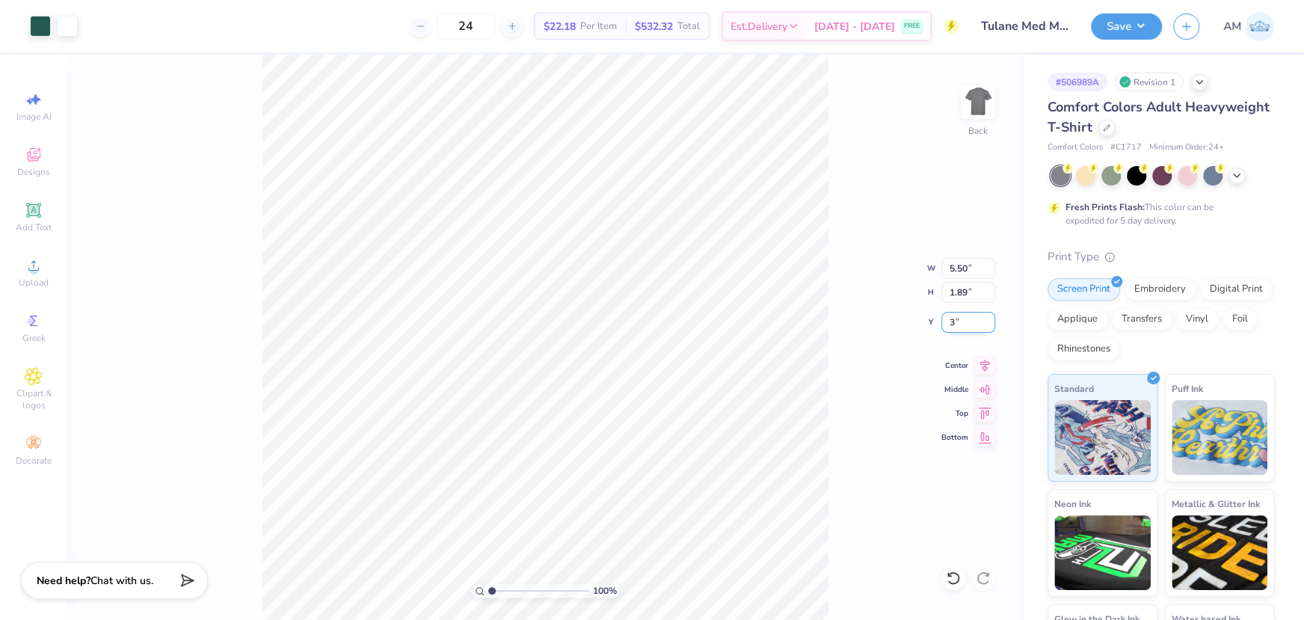
type input "3.00"
drag, startPoint x: 490, startPoint y: 591, endPoint x: 513, endPoint y: 591, distance: 23.2
click at [513, 591] on input "range" at bounding box center [538, 590] width 101 height 13
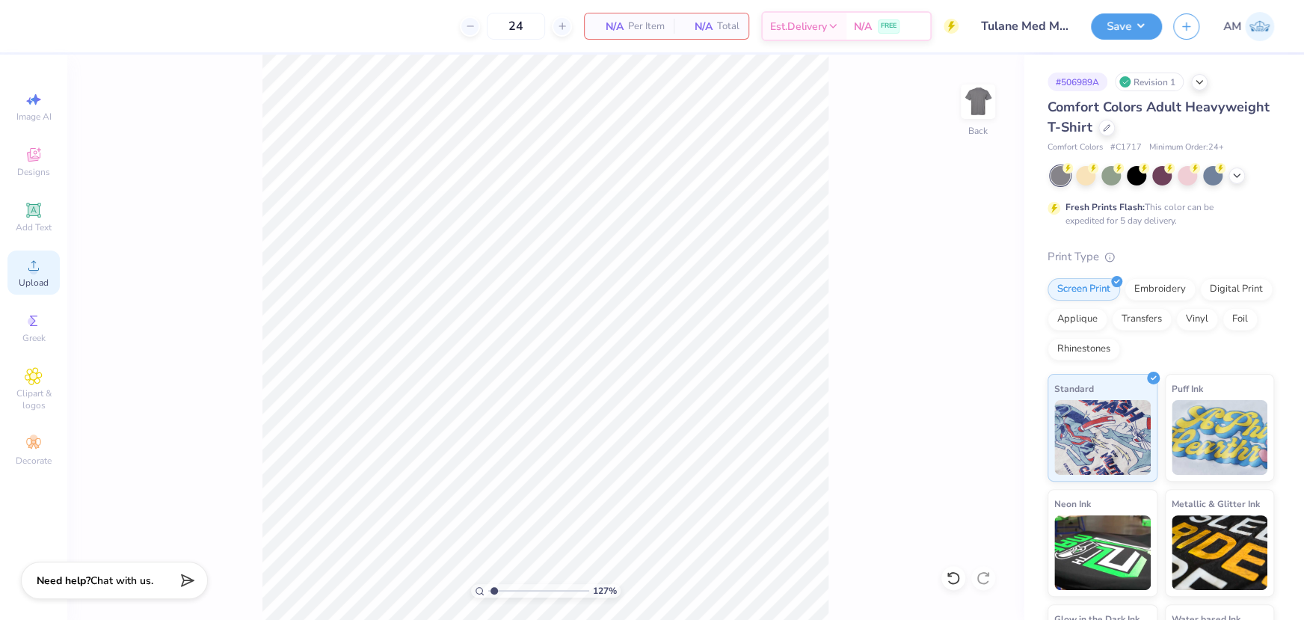
click at [31, 274] on icon at bounding box center [34, 265] width 18 height 18
type input "1.2725544897018"
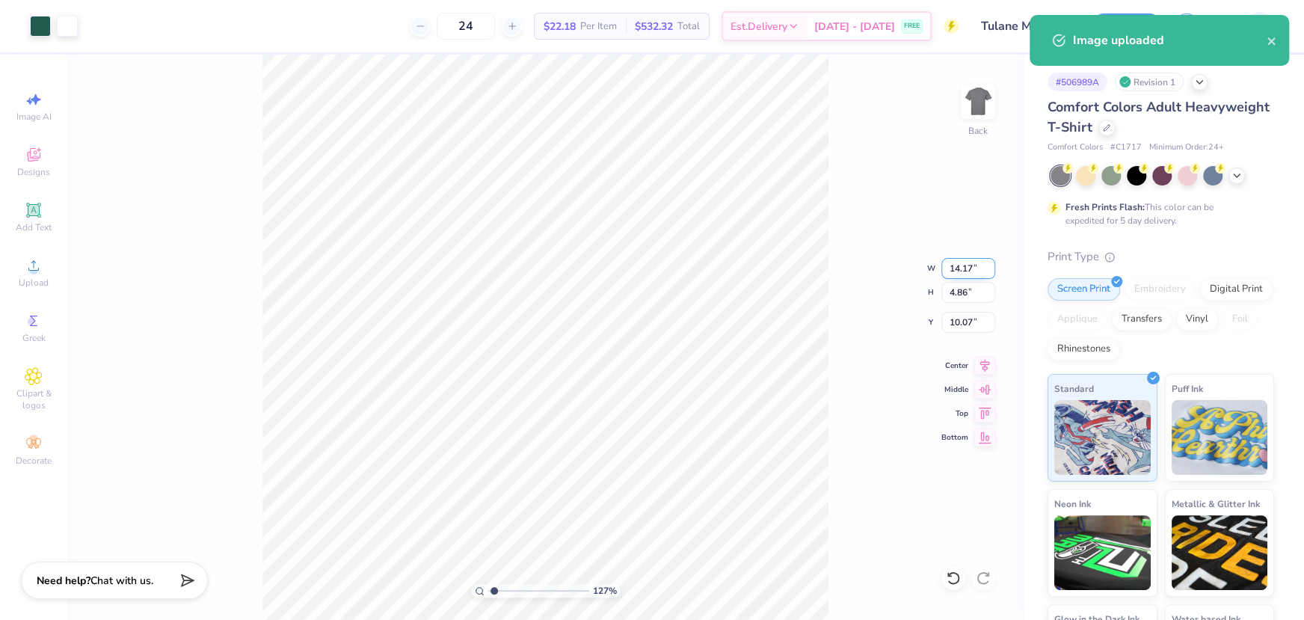
click at [959, 271] on input "14.17" at bounding box center [968, 268] width 54 height 21
type input "5.5"
type input "1.2725544897018"
type input "5.50"
type input "1.89"
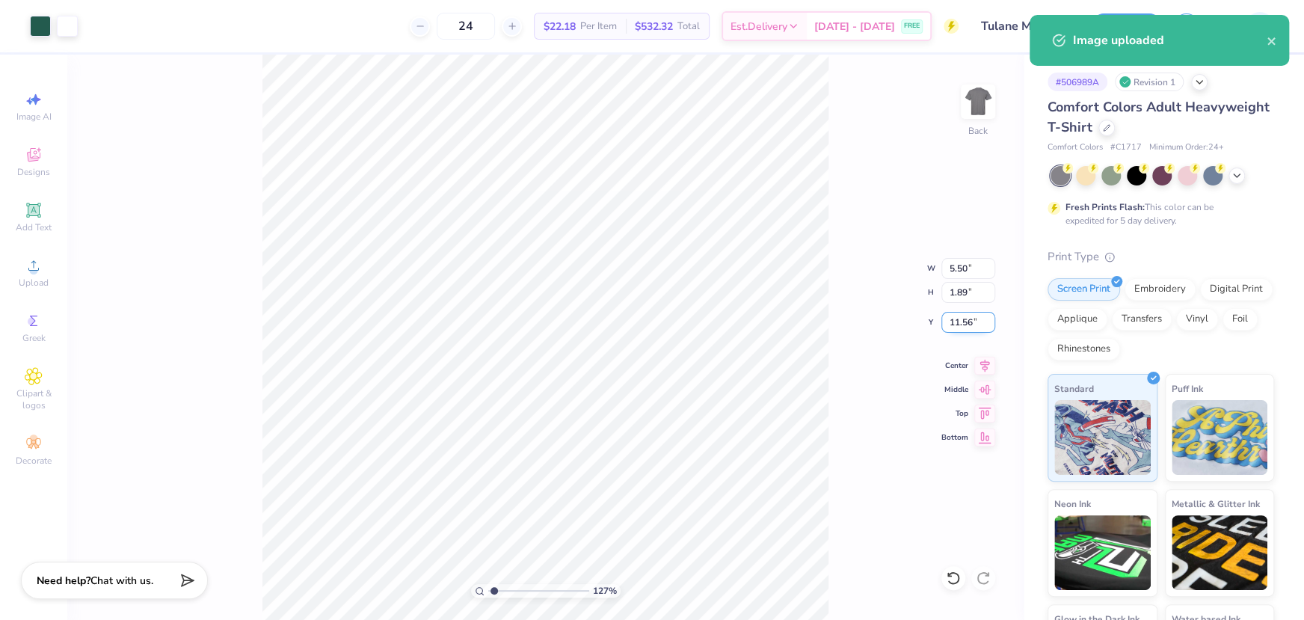
click at [963, 319] on input "11.56" at bounding box center [968, 322] width 54 height 21
type input "3"
type input "1.2725544897018"
type input "3.00"
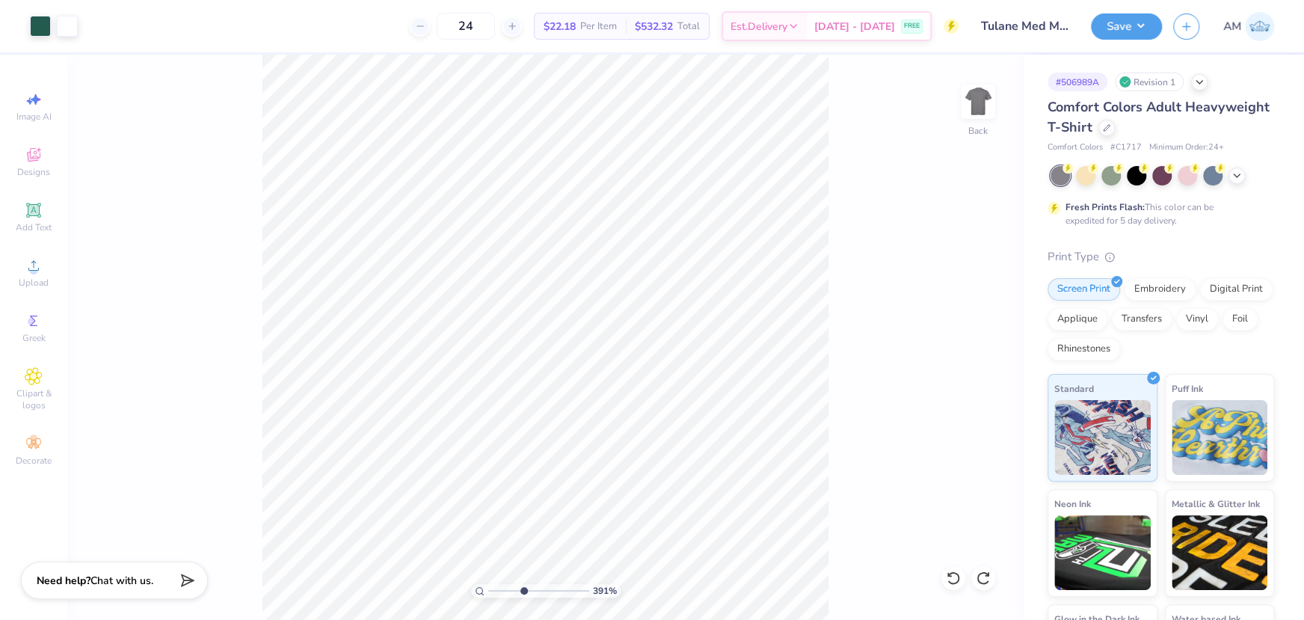
drag, startPoint x: 493, startPoint y: 591, endPoint x: 525, endPoint y: 585, distance: 32.1
click at [523, 590] on input "range" at bounding box center [538, 590] width 101 height 13
drag, startPoint x: 496, startPoint y: 589, endPoint x: 511, endPoint y: 589, distance: 15.7
click at [511, 589] on input "range" at bounding box center [538, 590] width 101 height 13
drag, startPoint x: 512, startPoint y: 594, endPoint x: 494, endPoint y: 595, distance: 18.0
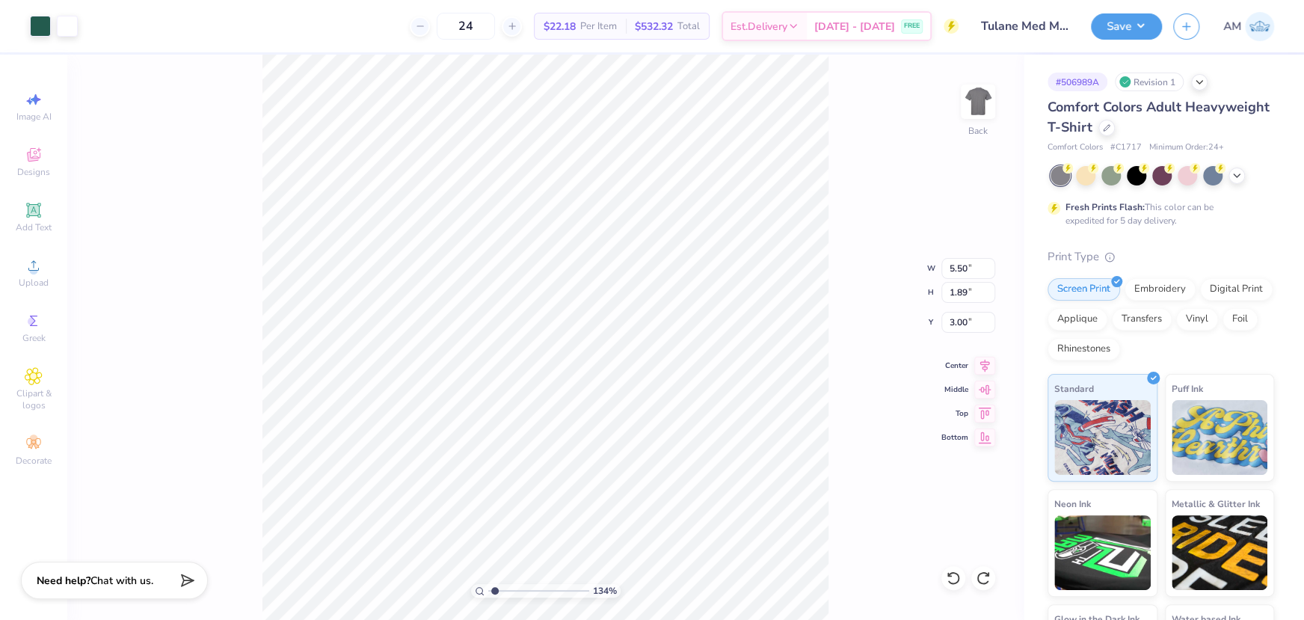
type input "1.34"
click at [494, 595] on input "range" at bounding box center [538, 590] width 101 height 13
click at [1123, 35] on button "Save" at bounding box center [1126, 24] width 71 height 26
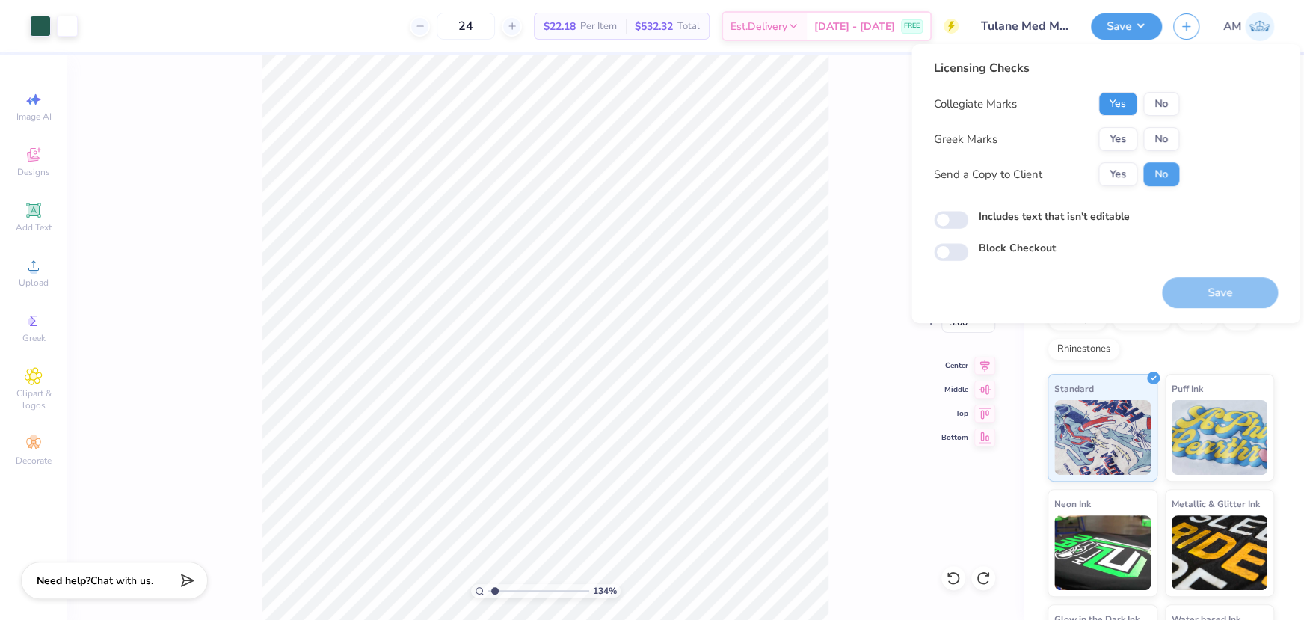
click at [1119, 104] on button "Yes" at bounding box center [1117, 104] width 39 height 24
click at [1159, 139] on button "No" at bounding box center [1161, 139] width 36 height 24
click at [1115, 176] on button "Yes" at bounding box center [1117, 174] width 39 height 24
click at [934, 221] on input "Includes text that isn't editable" at bounding box center [951, 220] width 34 height 18
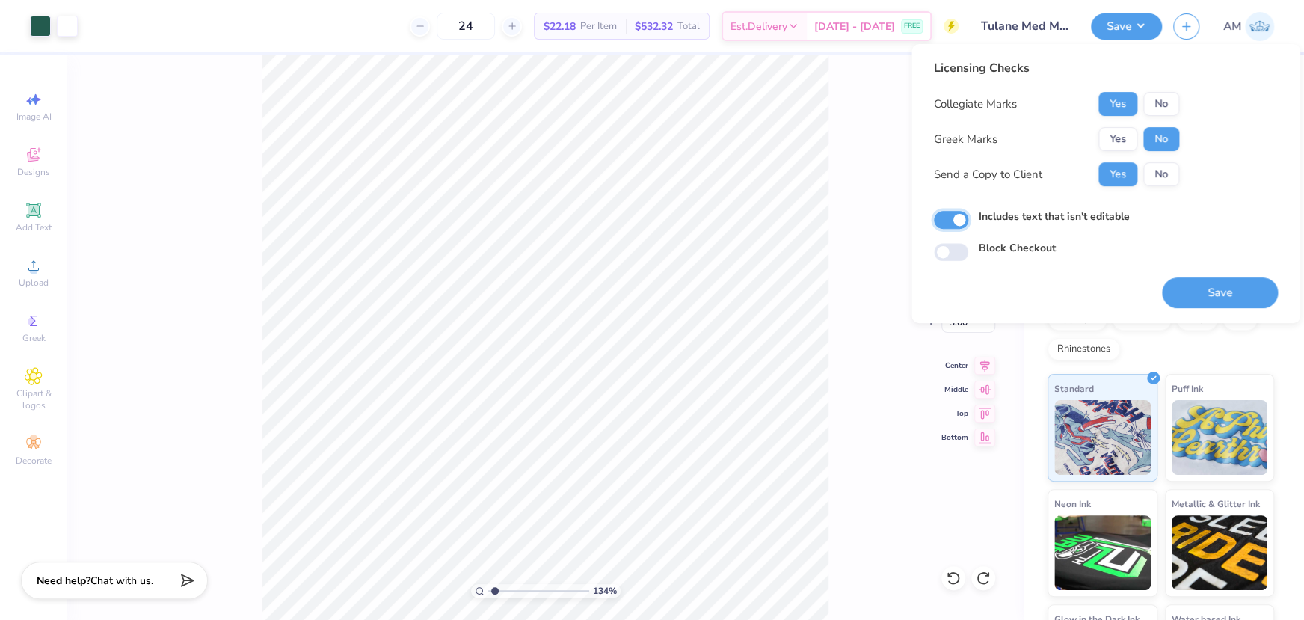
checkbox input "true"
click at [1219, 292] on button "Save" at bounding box center [1220, 292] width 116 height 31
